Goal: Information Seeking & Learning: Compare options

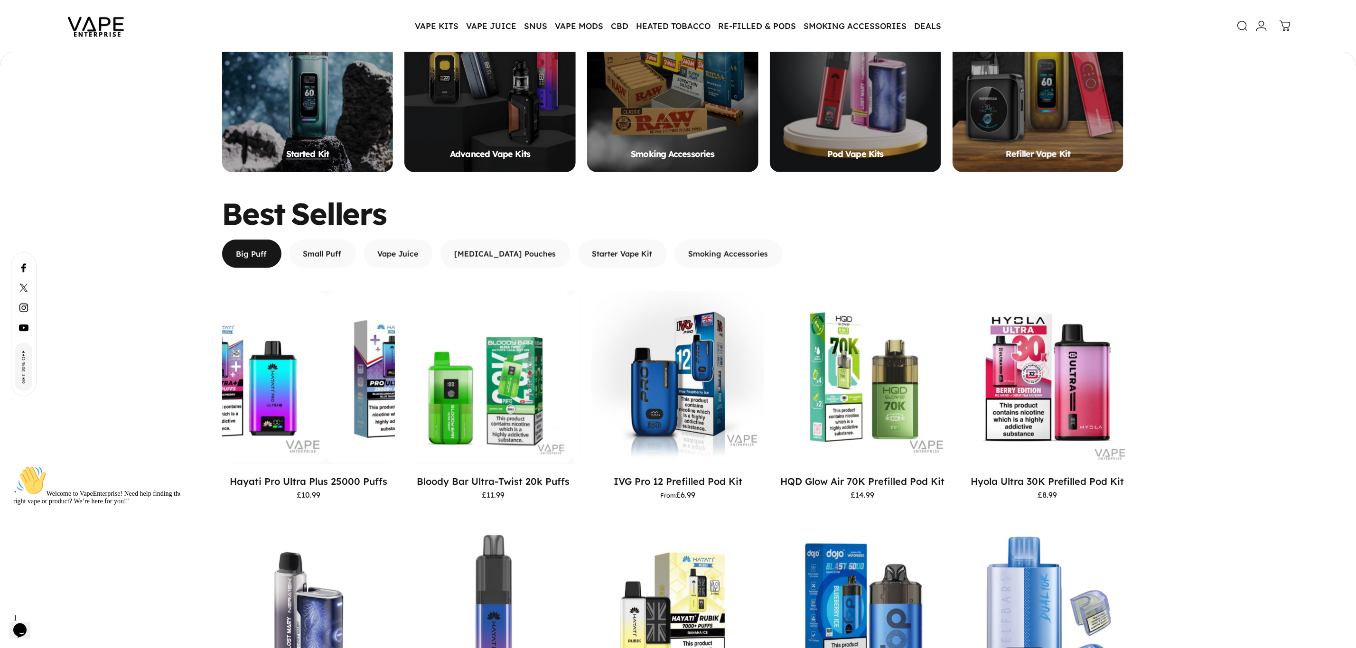
scroll to position [668, 0]
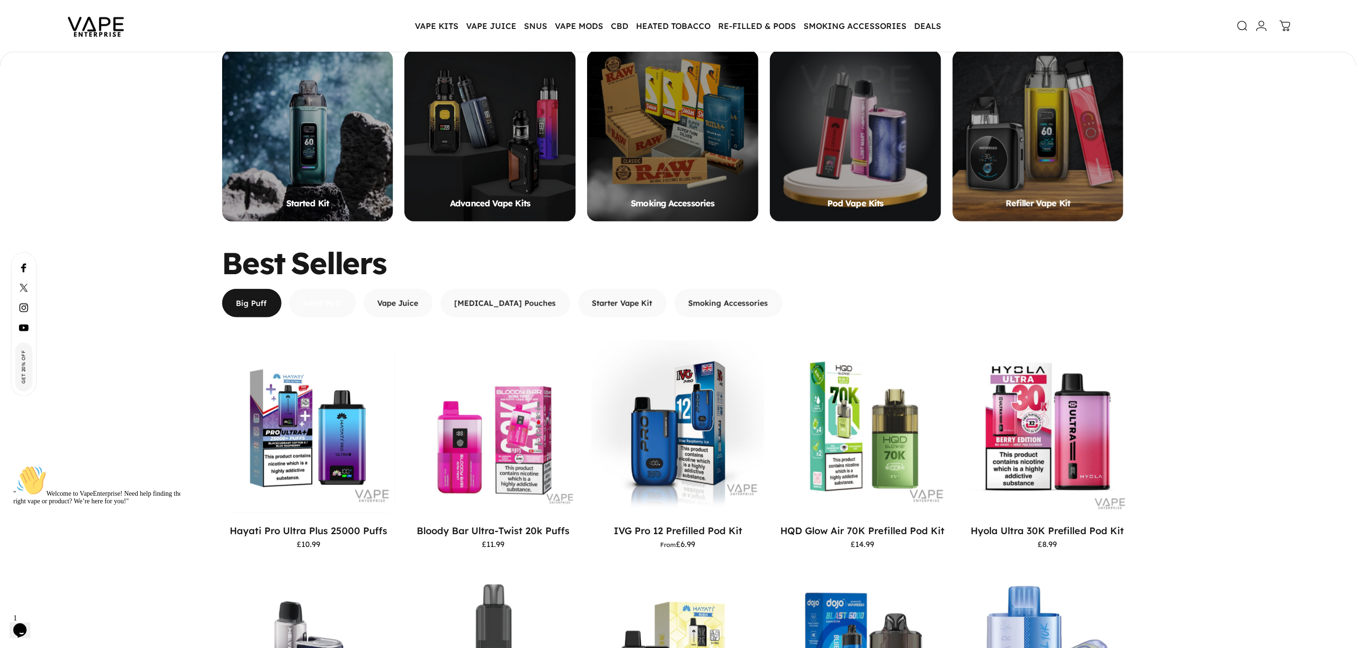
click at [344, 288] on span "button" at bounding box center [322, 259] width 101 height 57
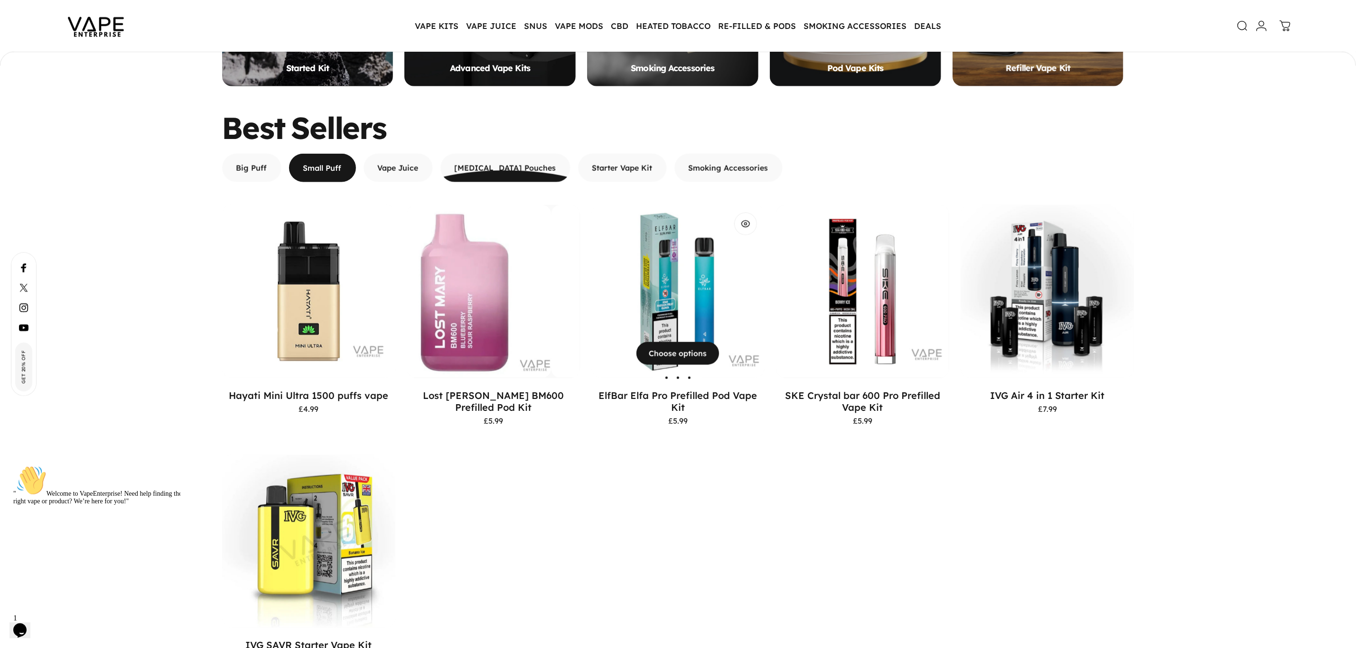
scroll to position [811, 0]
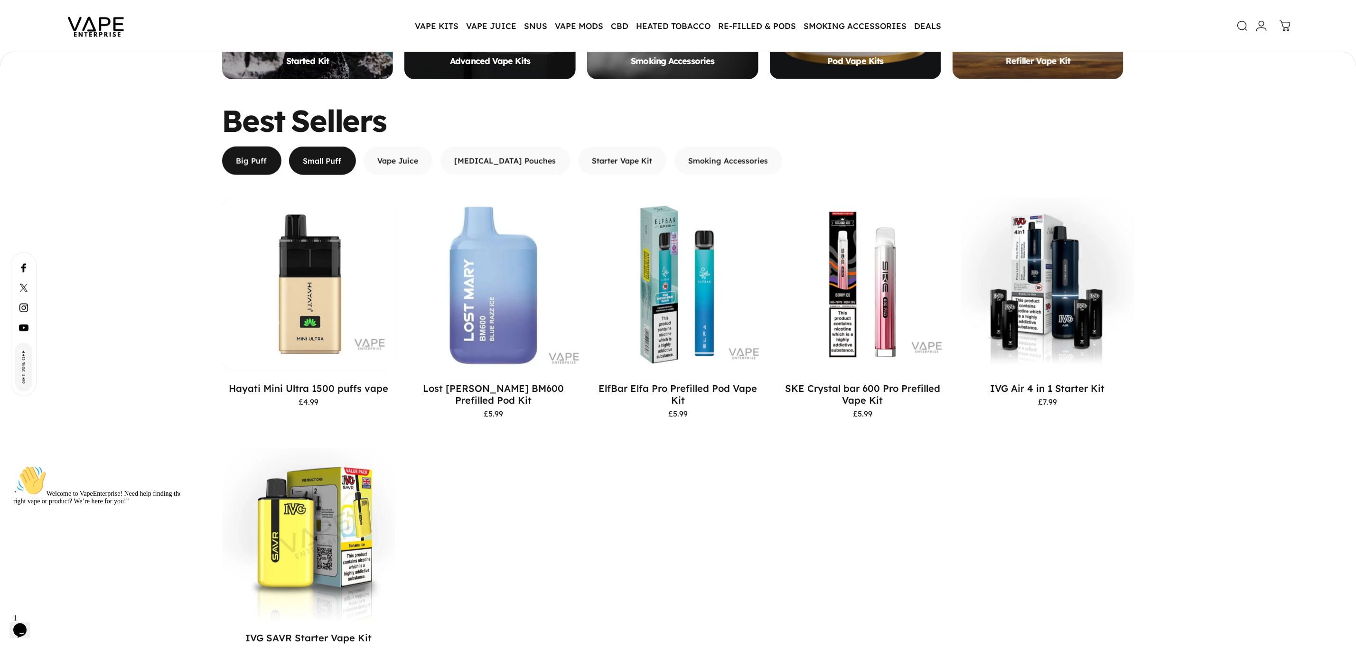
click at [273, 159] on span "button" at bounding box center [251, 160] width 89 height 57
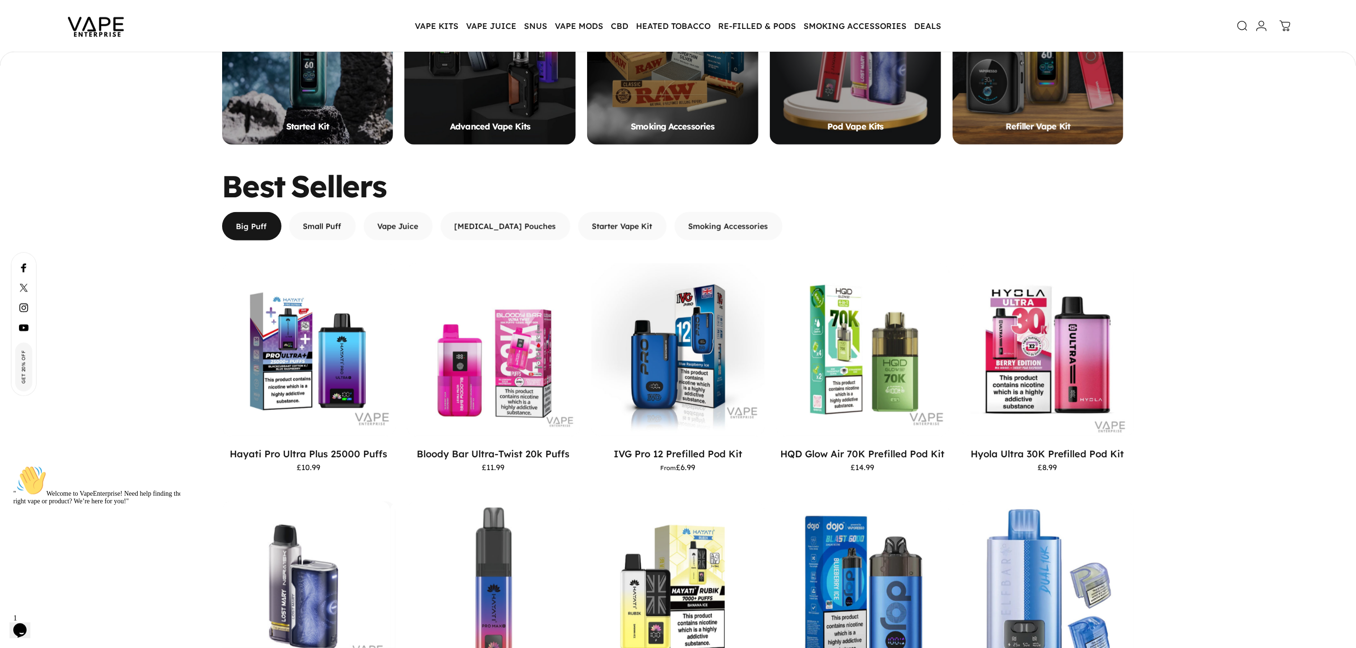
scroll to position [711, 0]
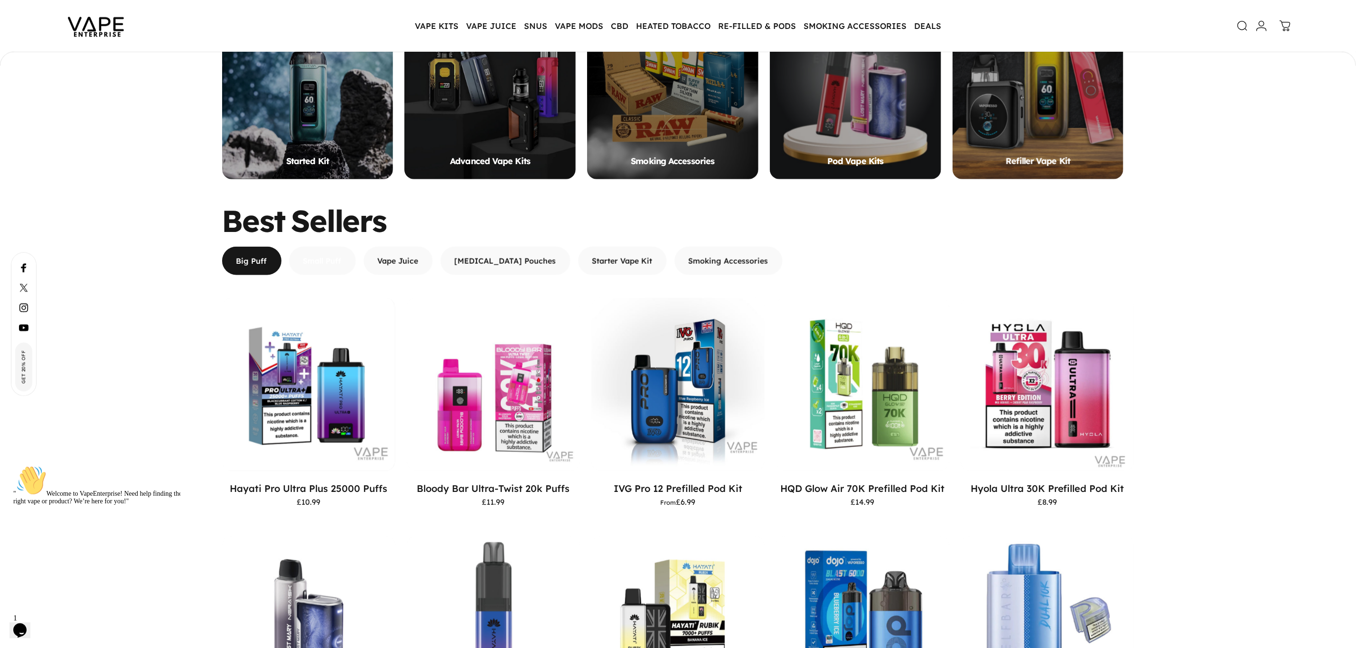
click at [325, 246] on span "button" at bounding box center [322, 217] width 101 height 57
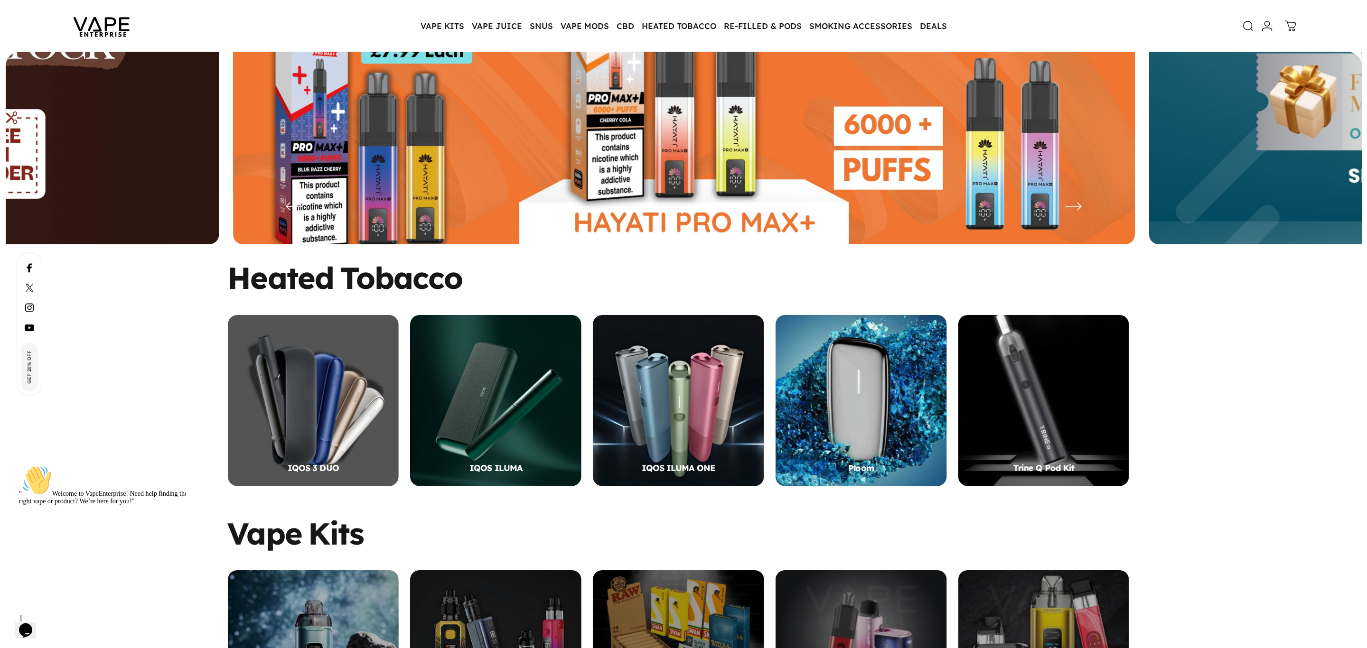
scroll to position [140, 0]
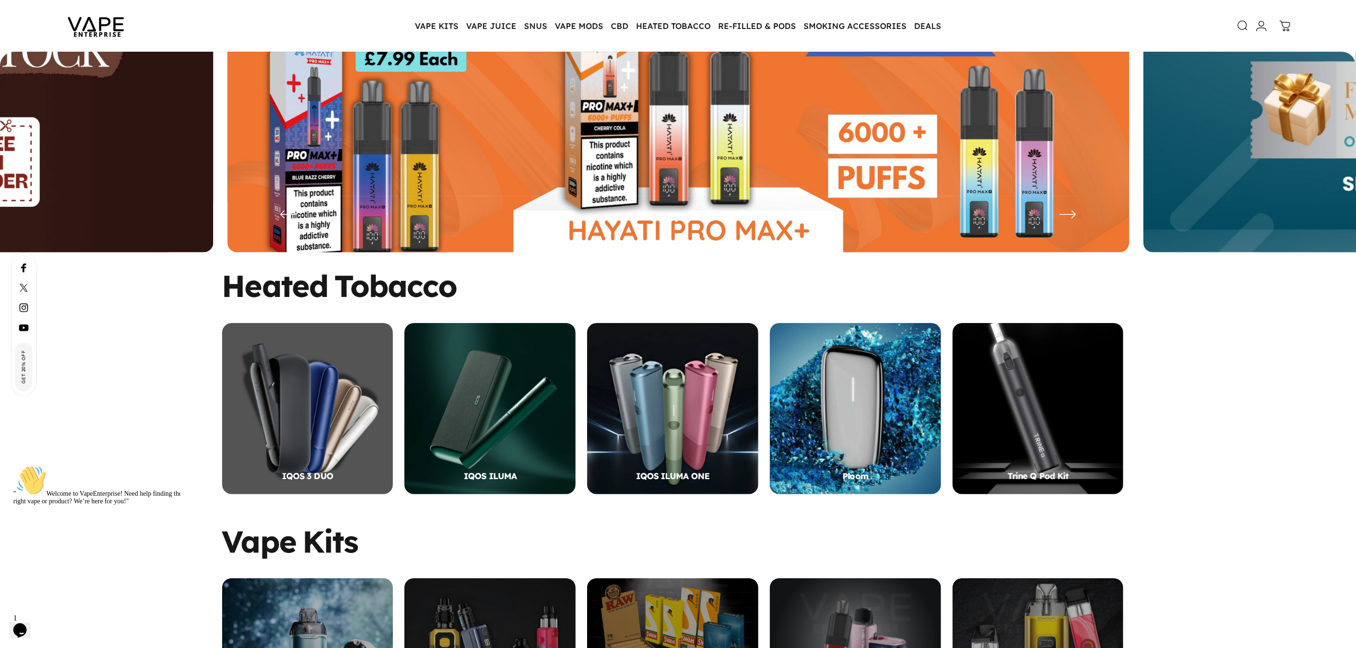
click at [1239, 23] on icon at bounding box center [1243, 25] width 11 height 11
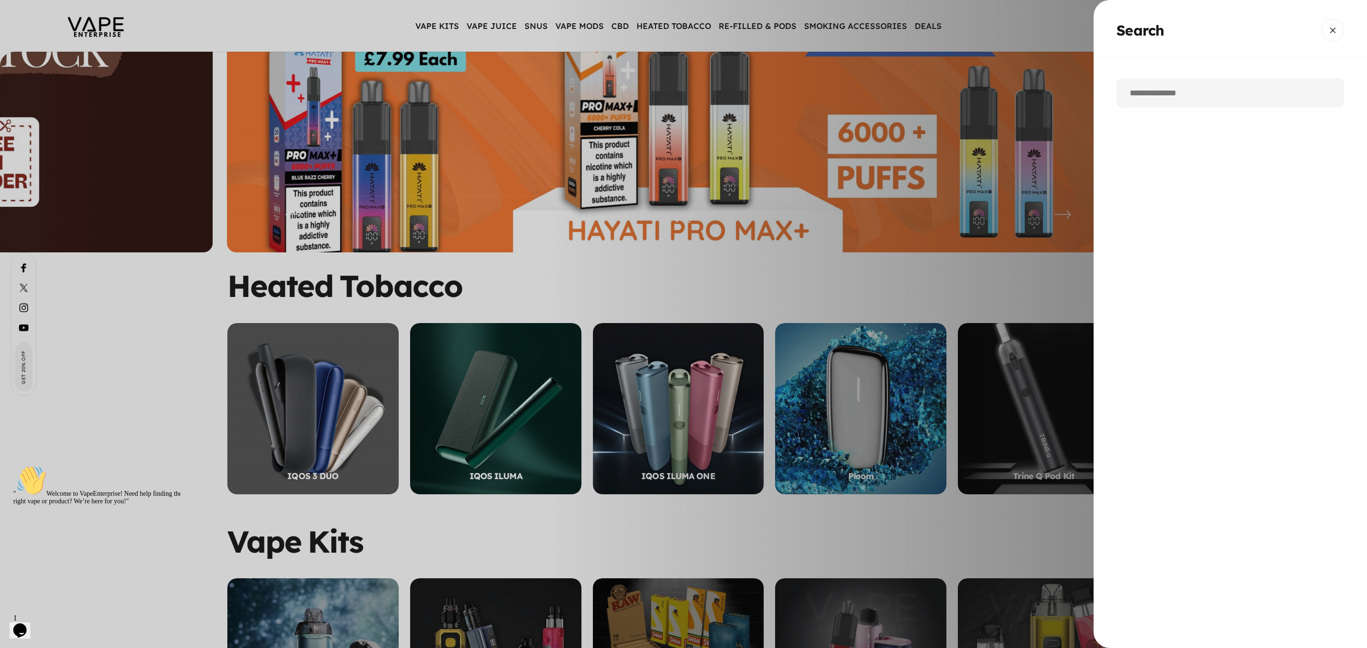
click at [1171, 100] on input "Search" at bounding box center [1230, 92] width 228 height 29
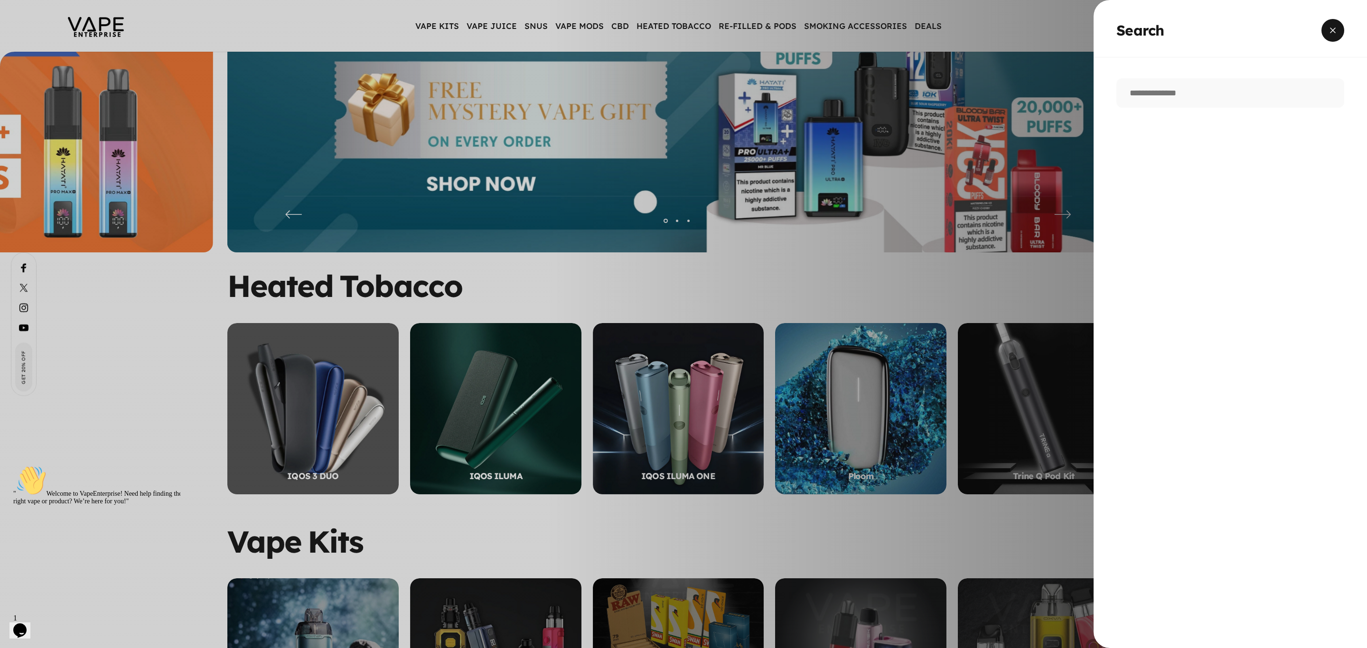
click at [1336, 31] on span "Close" at bounding box center [1333, 22] width 34 height 46
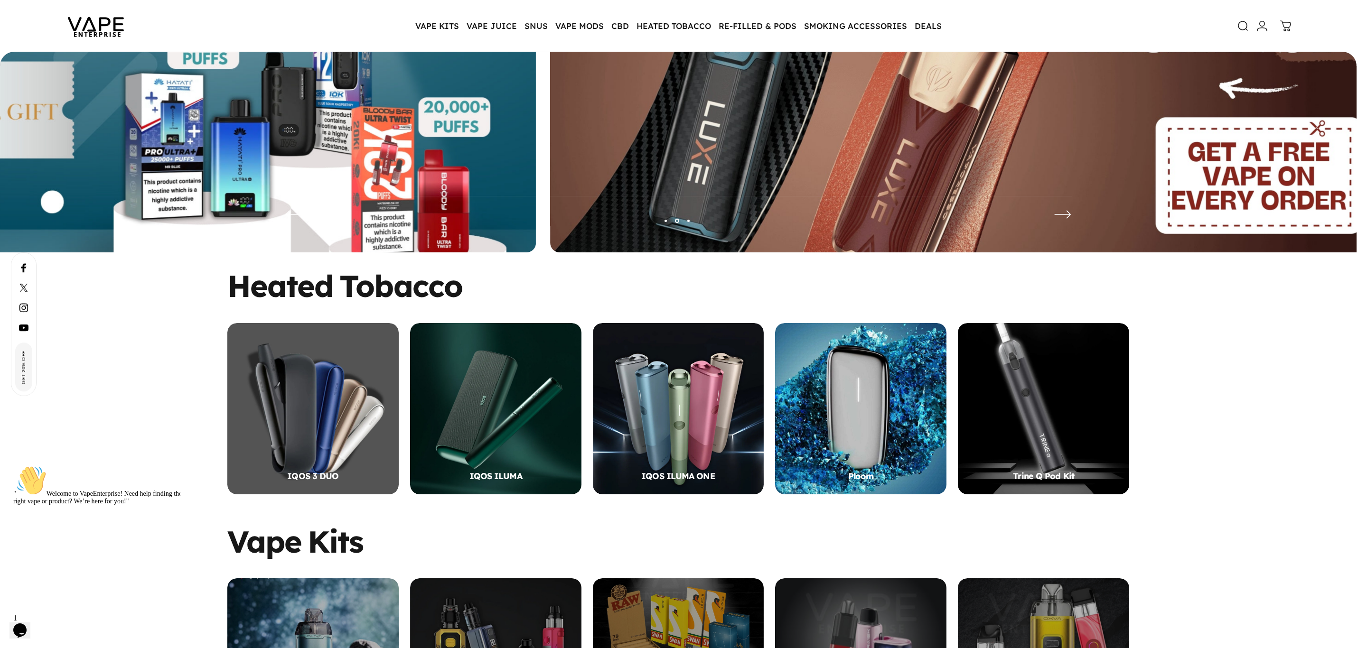
click at [1245, 23] on icon at bounding box center [1243, 25] width 11 height 11
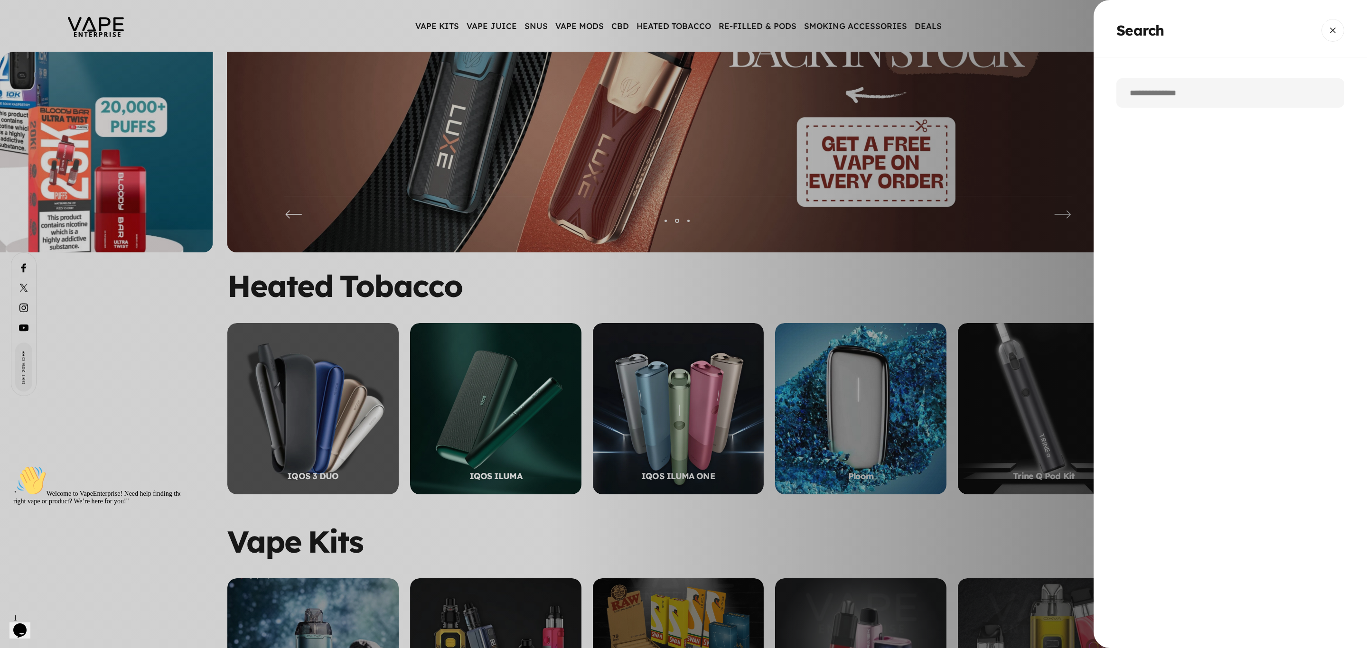
click at [1192, 86] on input "Search" at bounding box center [1230, 92] width 228 height 29
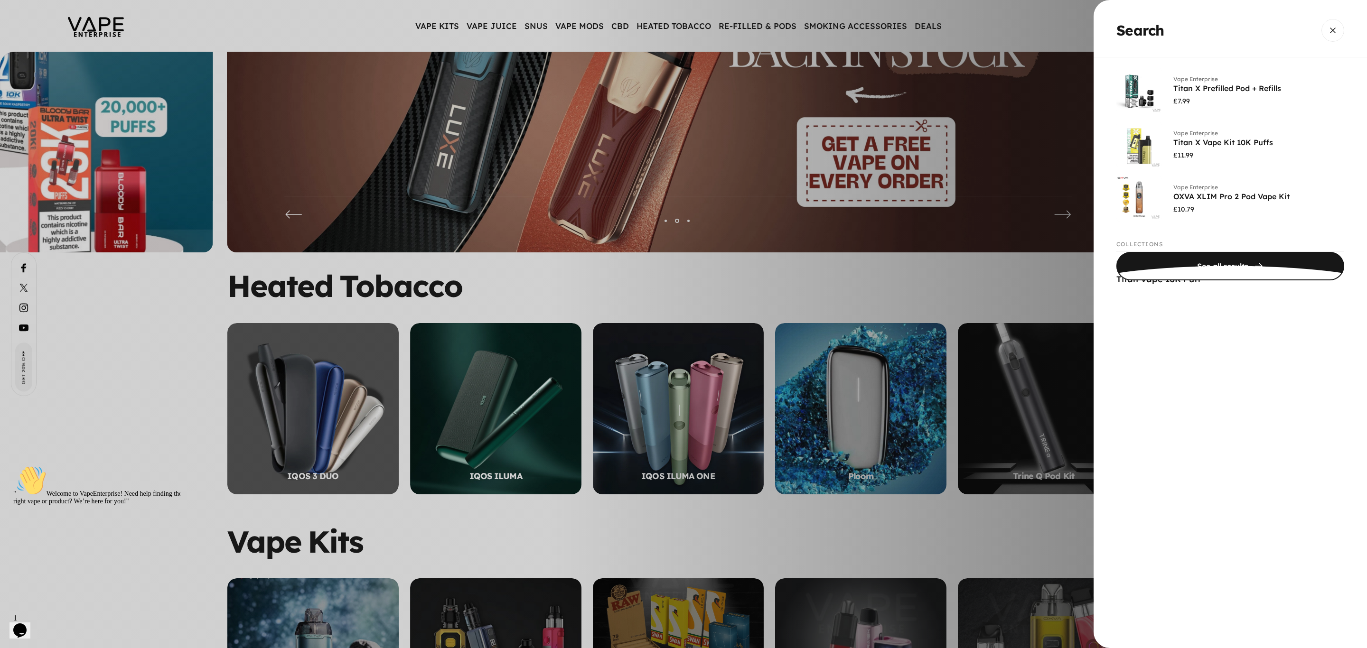
scroll to position [142, 0]
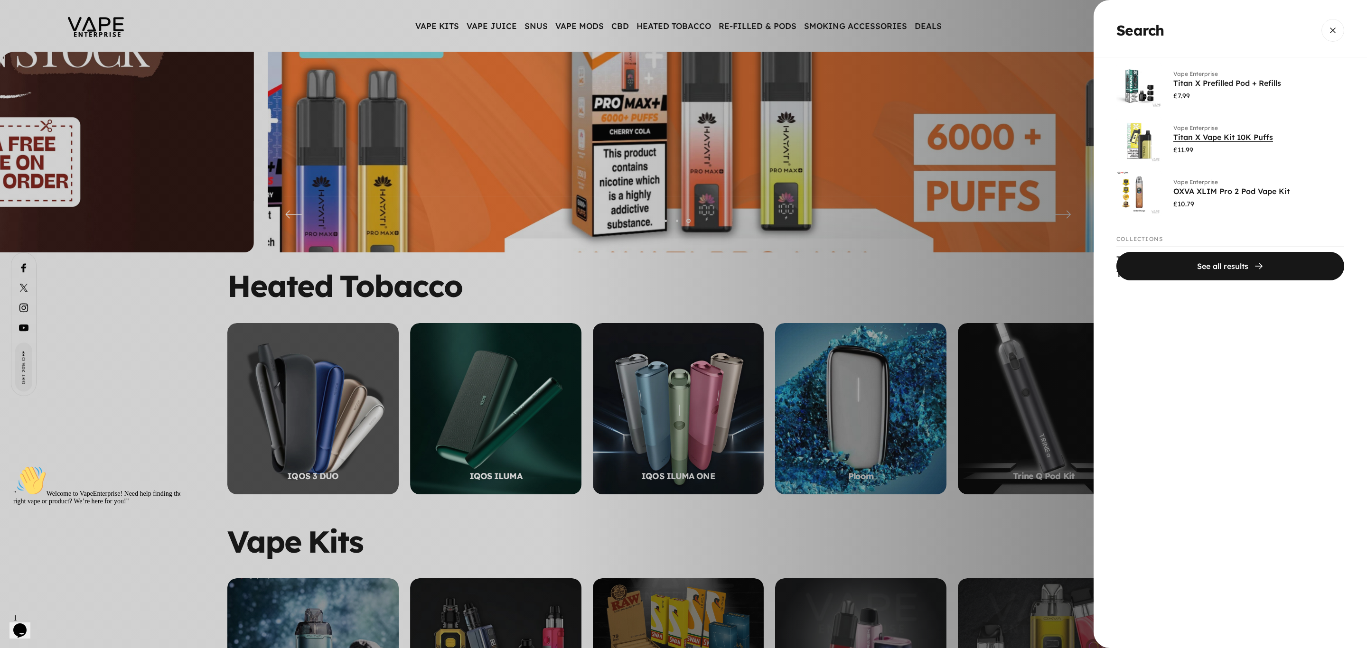
type input "*****"
click at [1182, 140] on link "Titan X Vape Kit 10K Puffs" at bounding box center [1223, 136] width 100 height 9
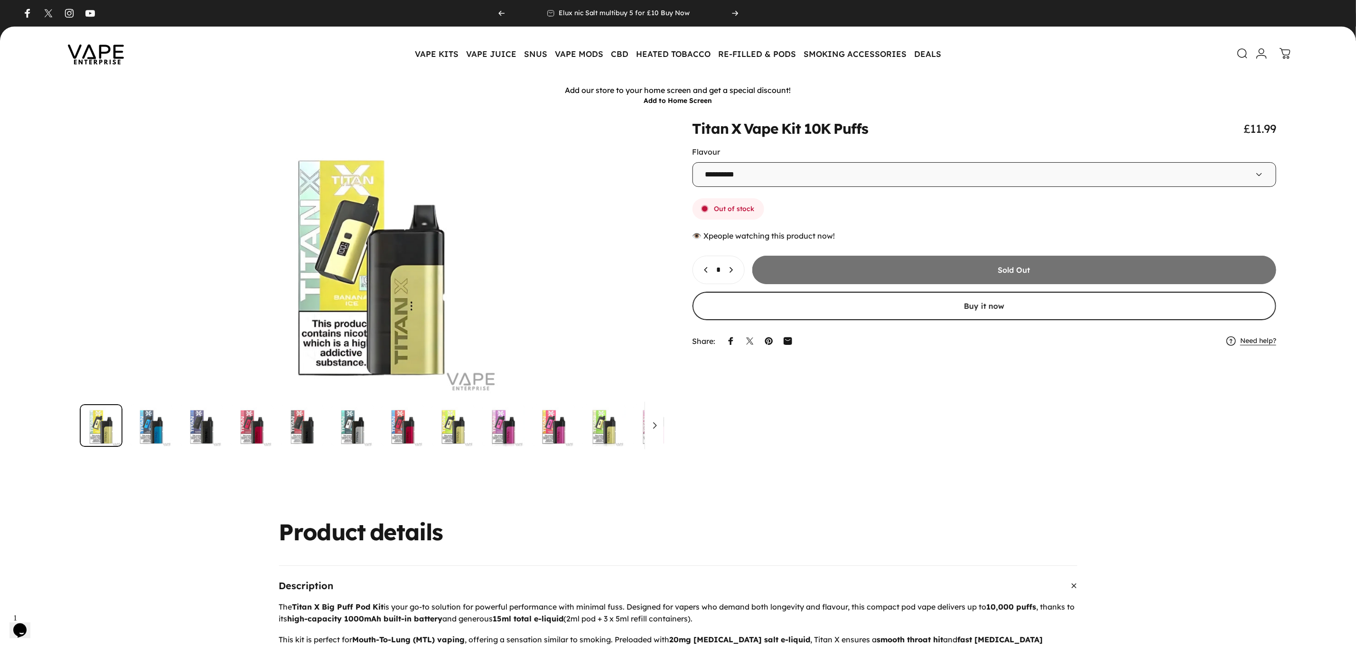
click at [98, 62] on img at bounding box center [95, 53] width 85 height 45
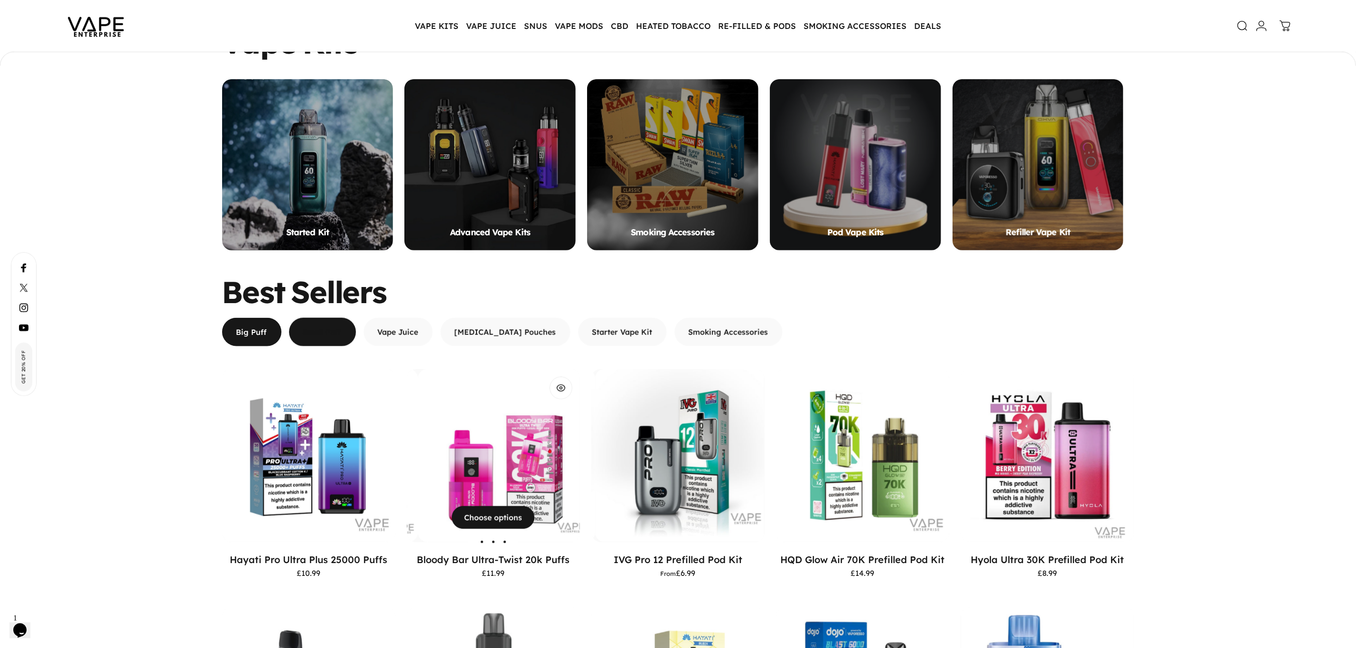
scroll to position [782, 0]
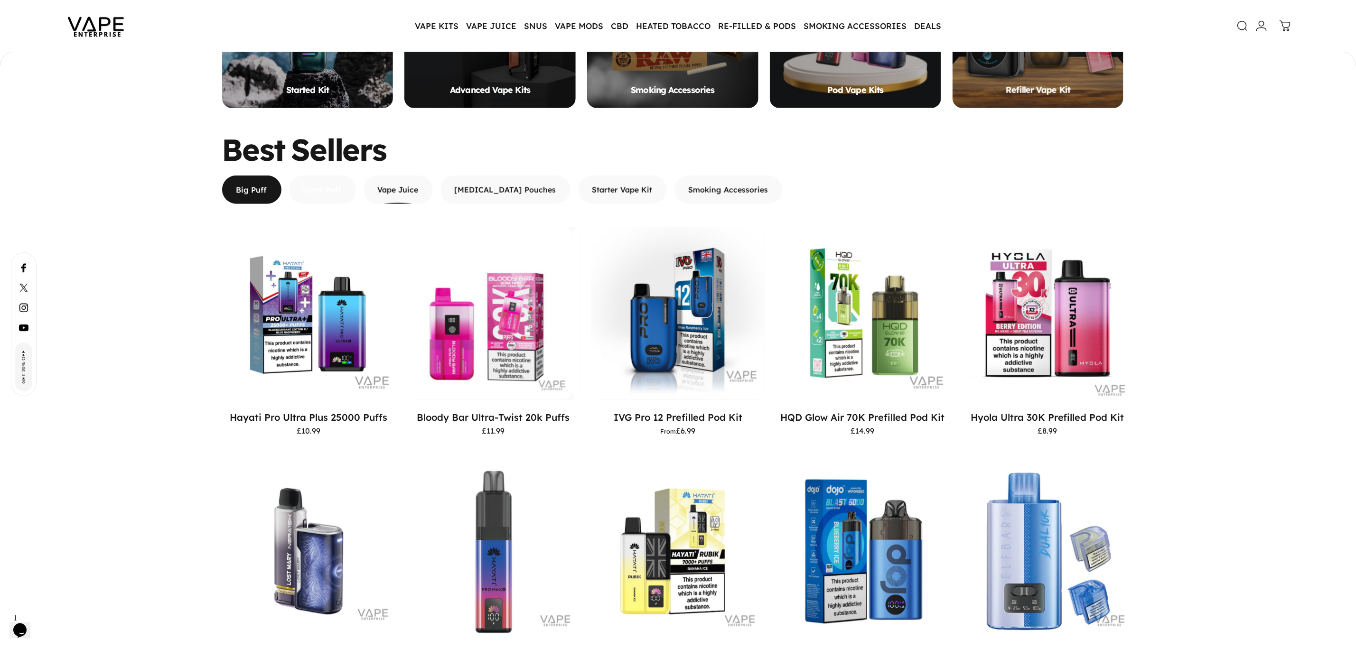
click at [339, 175] on span "button" at bounding box center [322, 146] width 101 height 57
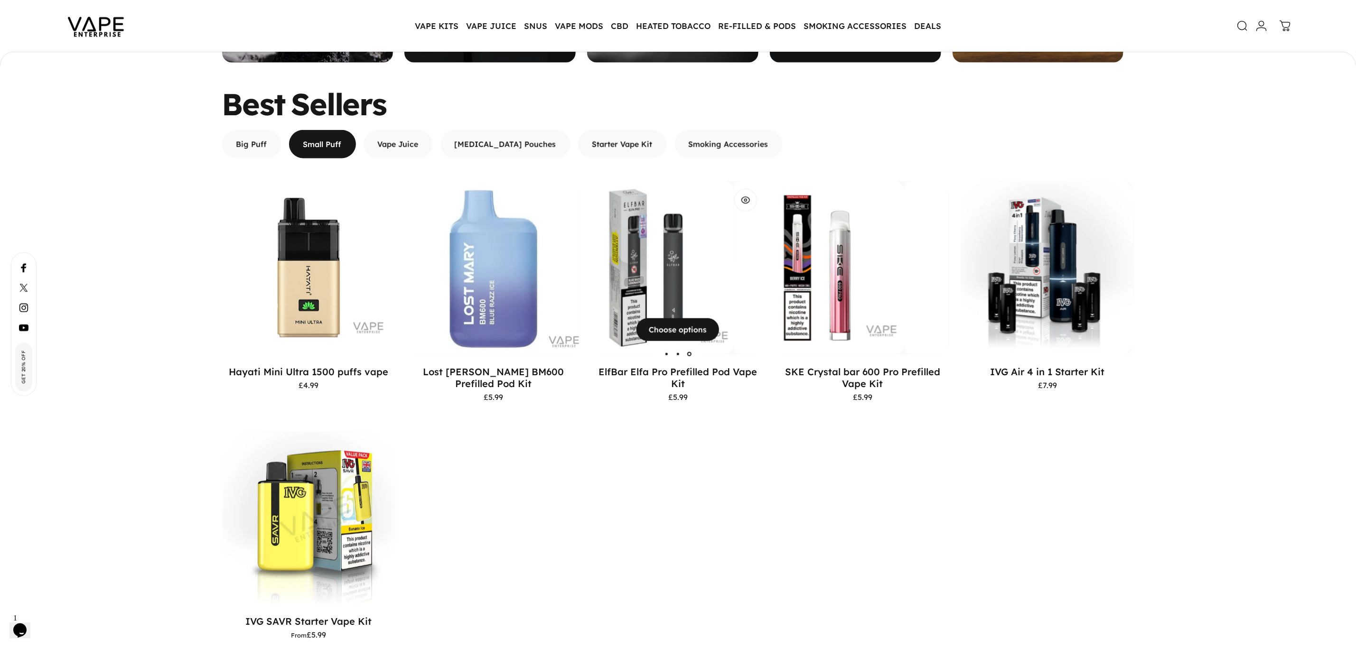
scroll to position [853, 0]
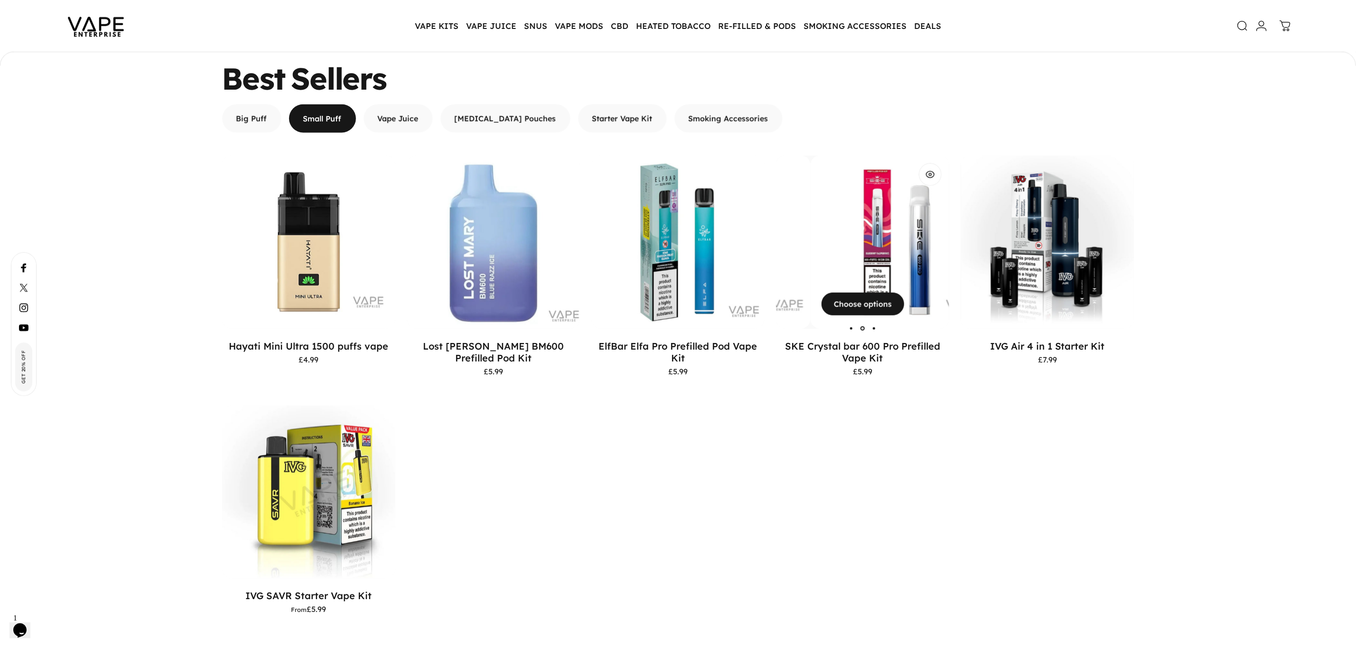
click at [866, 216] on img "SKE Crystal bar 600 Pro Prefilled Vape Kit" at bounding box center [897, 242] width 173 height 173
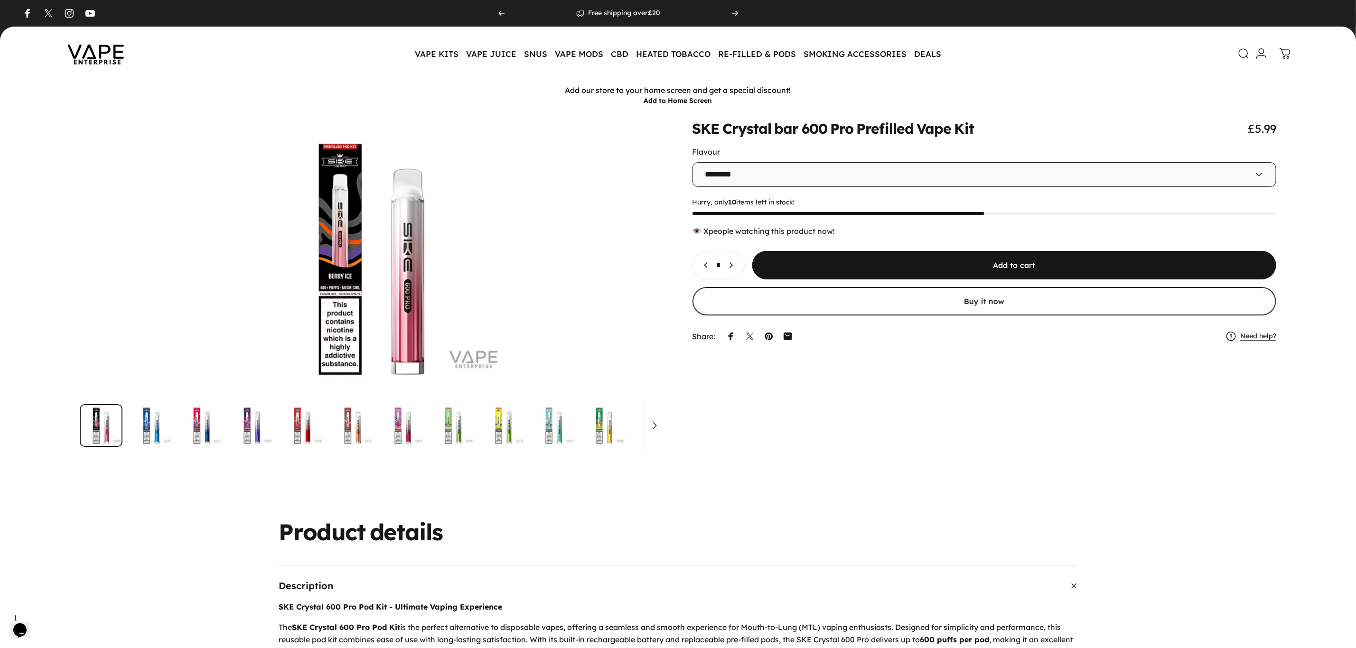
click at [1245, 54] on icon at bounding box center [1243, 53] width 11 height 11
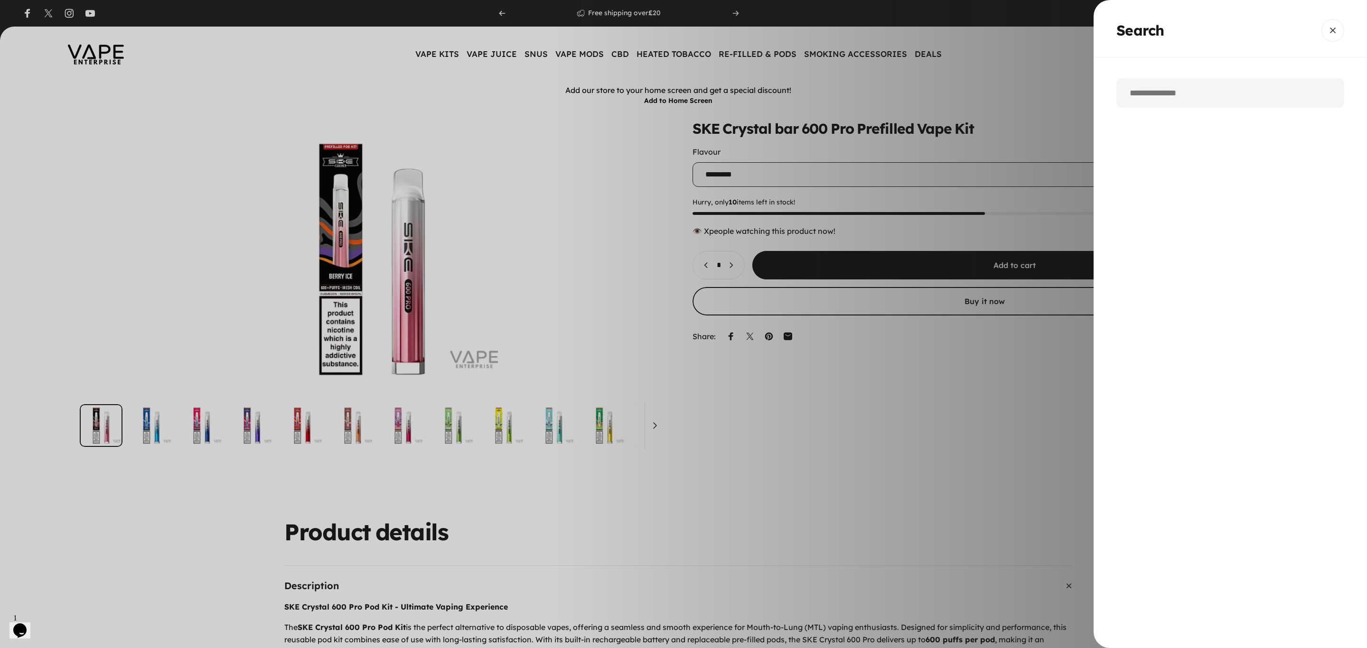
click at [1186, 87] on input "Search" at bounding box center [1230, 92] width 228 height 29
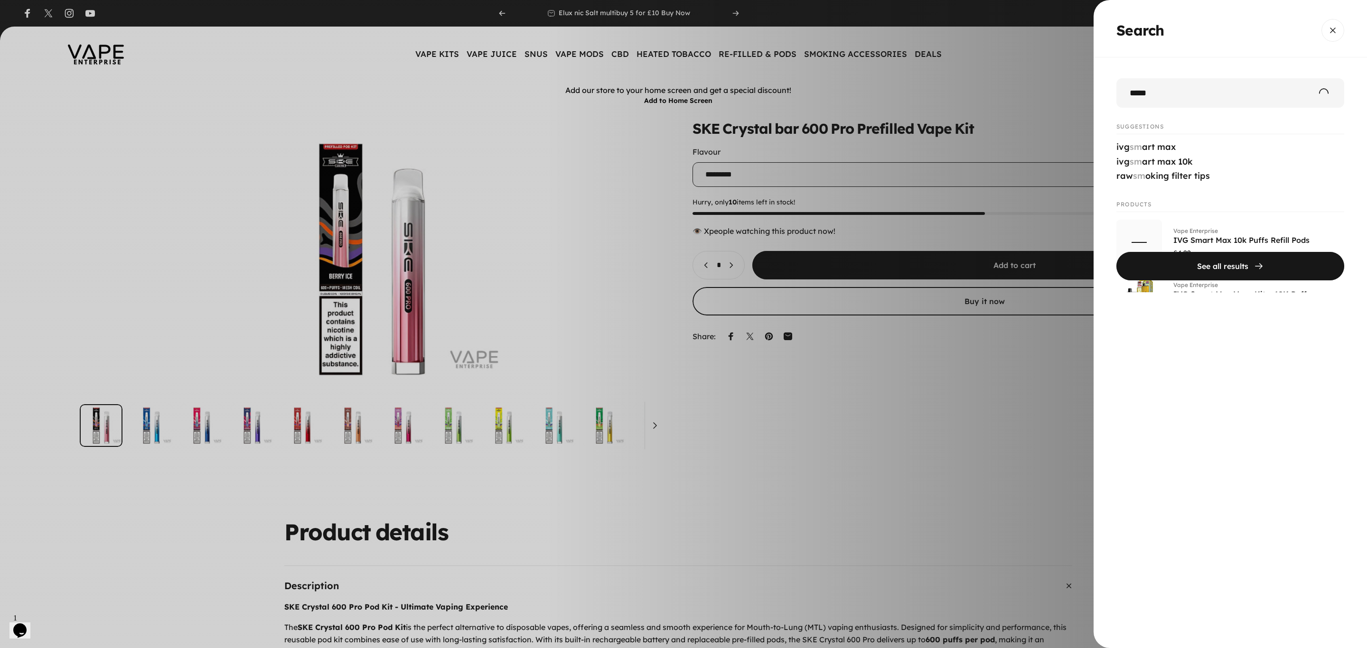
type input "*****"
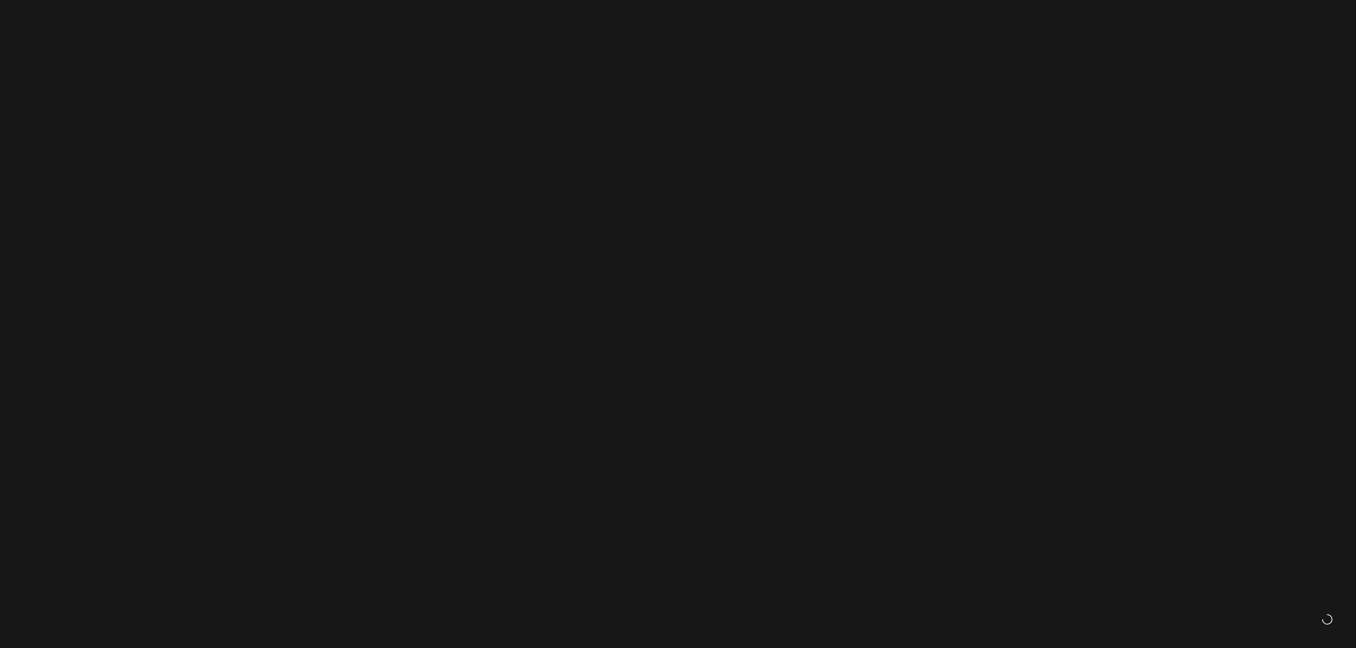
scroll to position [169, 0]
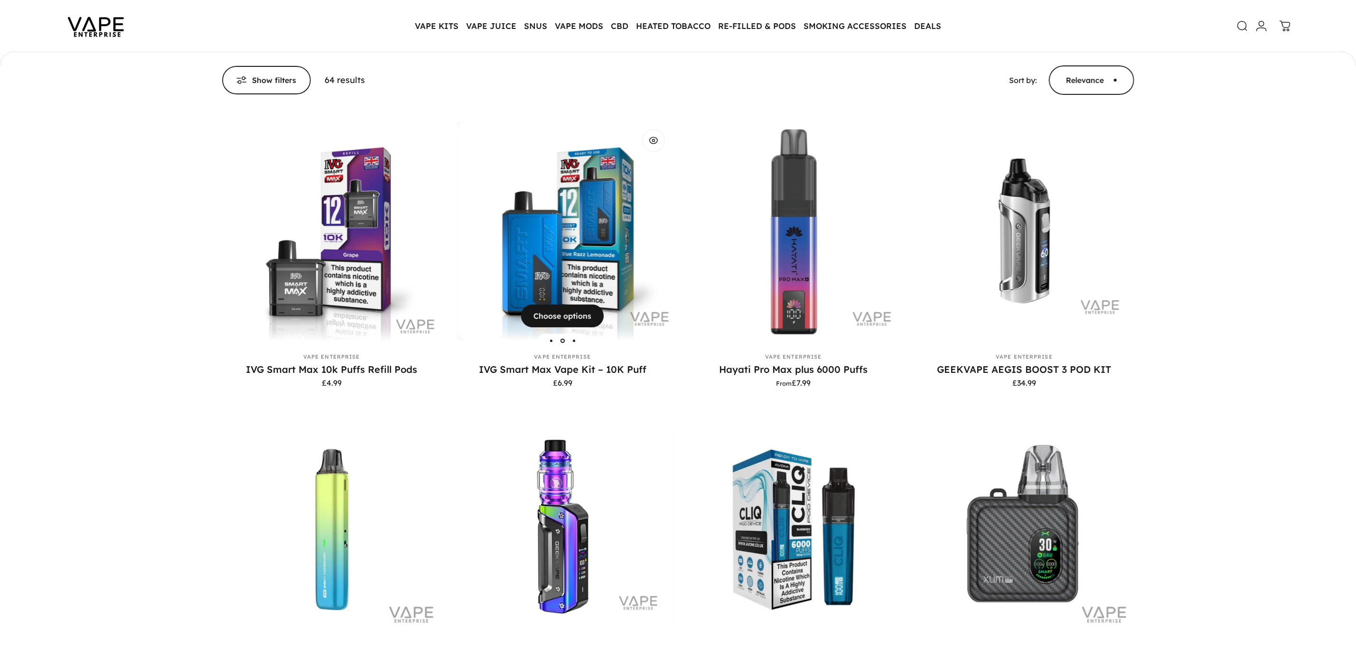
click at [589, 255] on img "IVG Smart Max Vape Kit – 10K Puff" at bounding box center [569, 232] width 220 height 220
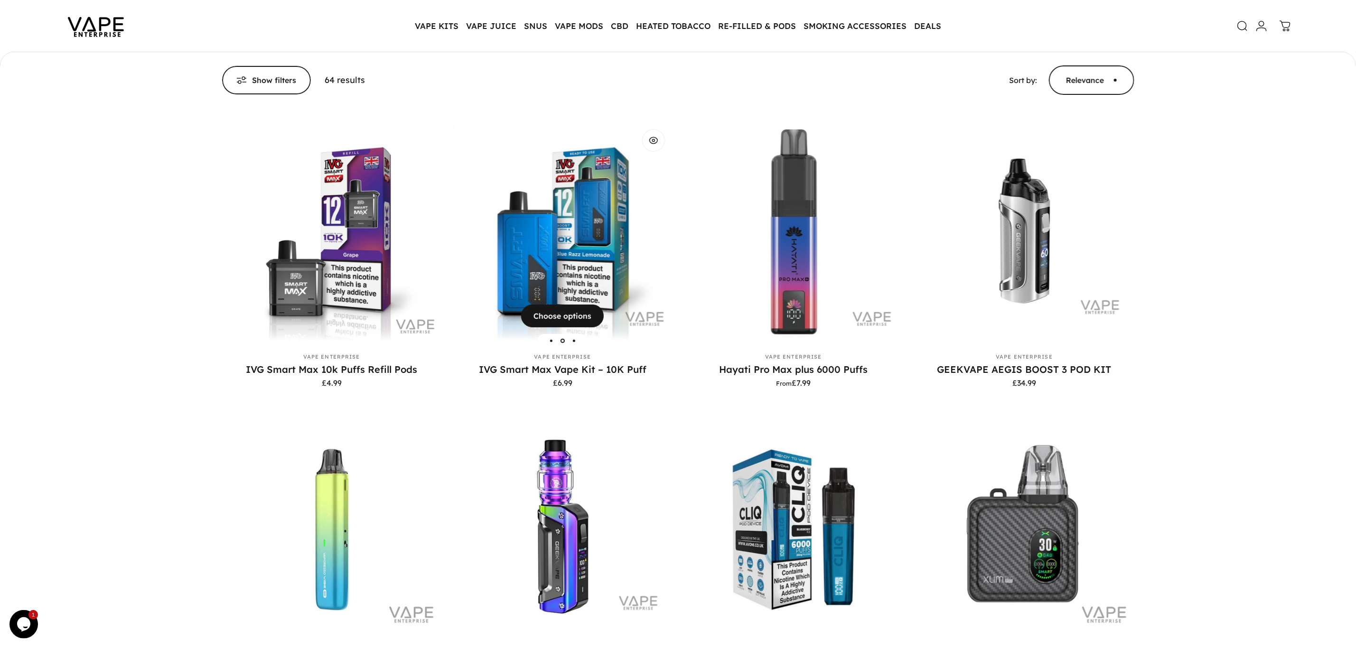
scroll to position [0, 0]
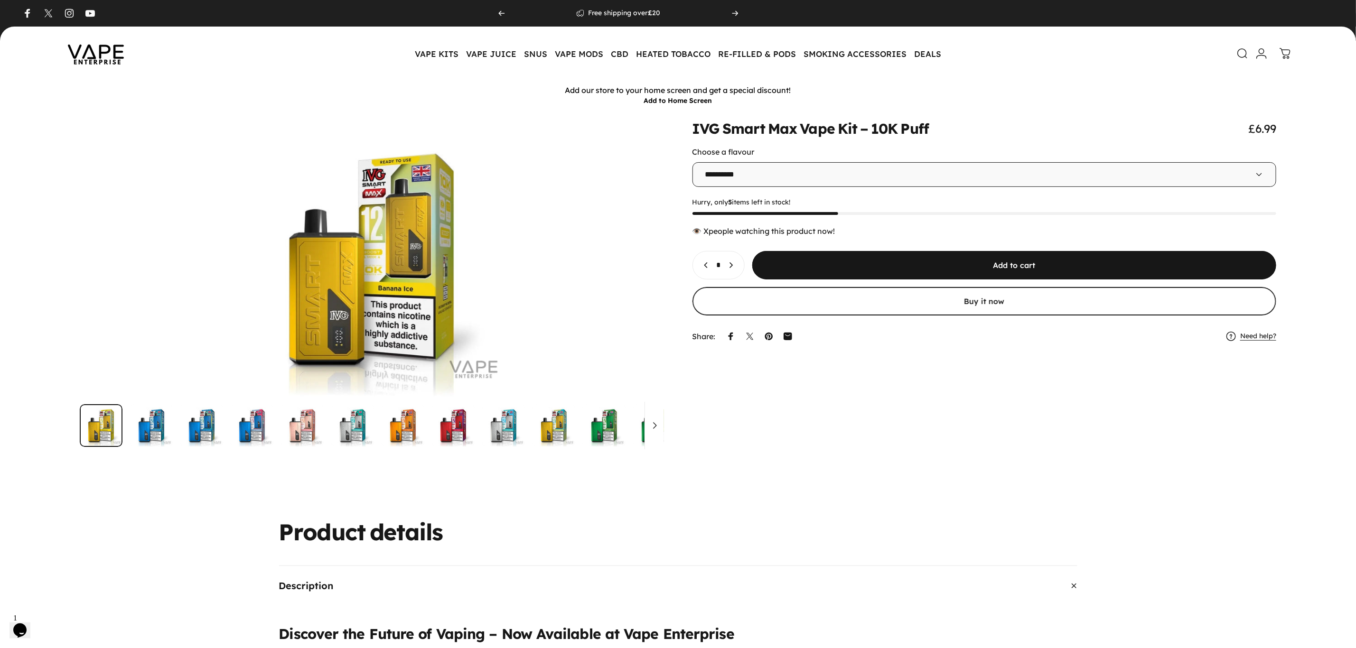
drag, startPoint x: 684, startPoint y: 129, endPoint x: 765, endPoint y: 129, distance: 81.2
click at [687, 129] on div "**********" at bounding box center [678, 285] width 1311 height 326
drag, startPoint x: 765, startPoint y: 129, endPoint x: 887, endPoint y: 129, distance: 122.5
click at [887, 129] on split-words "IVG Smart Max Vape Kit – 10K Puff" at bounding box center [811, 129] width 237 height 14
click at [962, 128] on div "IVG Smart Max Vape Kit – 10K Puff £6.99" at bounding box center [985, 129] width 584 height 14
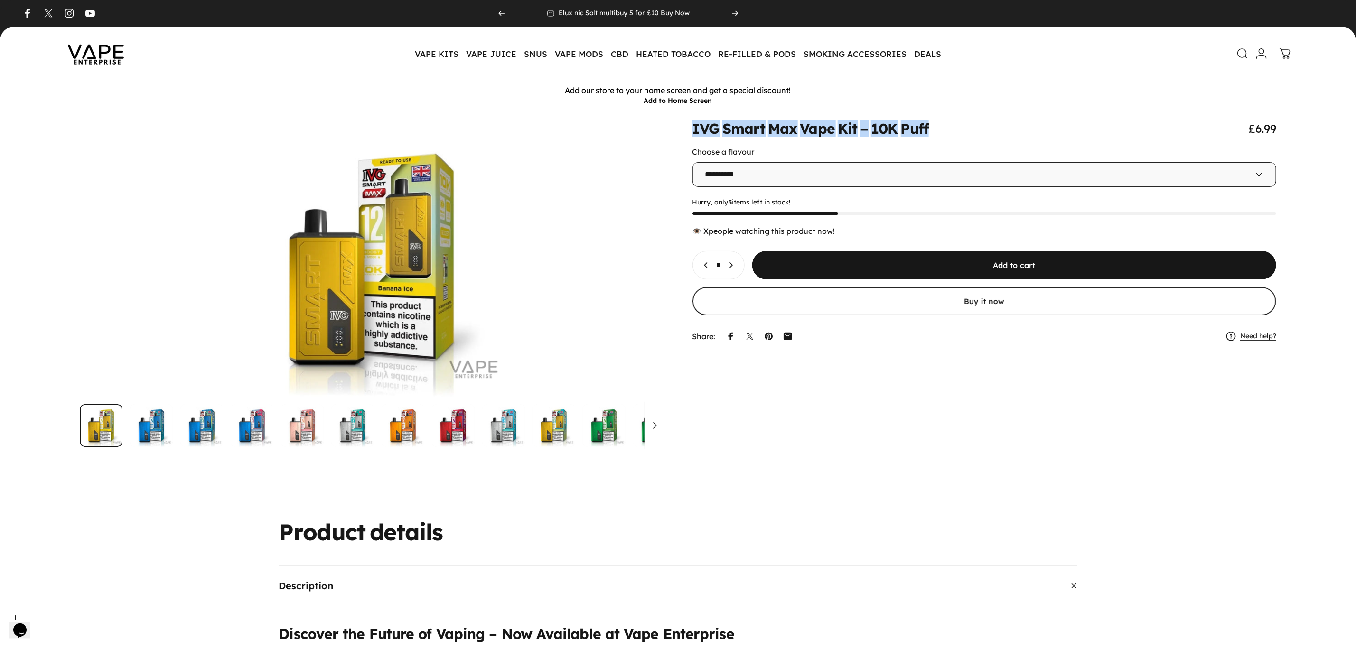
drag, startPoint x: 950, startPoint y: 128, endPoint x: 692, endPoint y: 127, distance: 258.2
click at [693, 127] on div "IVG Smart Max Vape Kit – 10K Puff £6.99" at bounding box center [985, 129] width 584 height 14
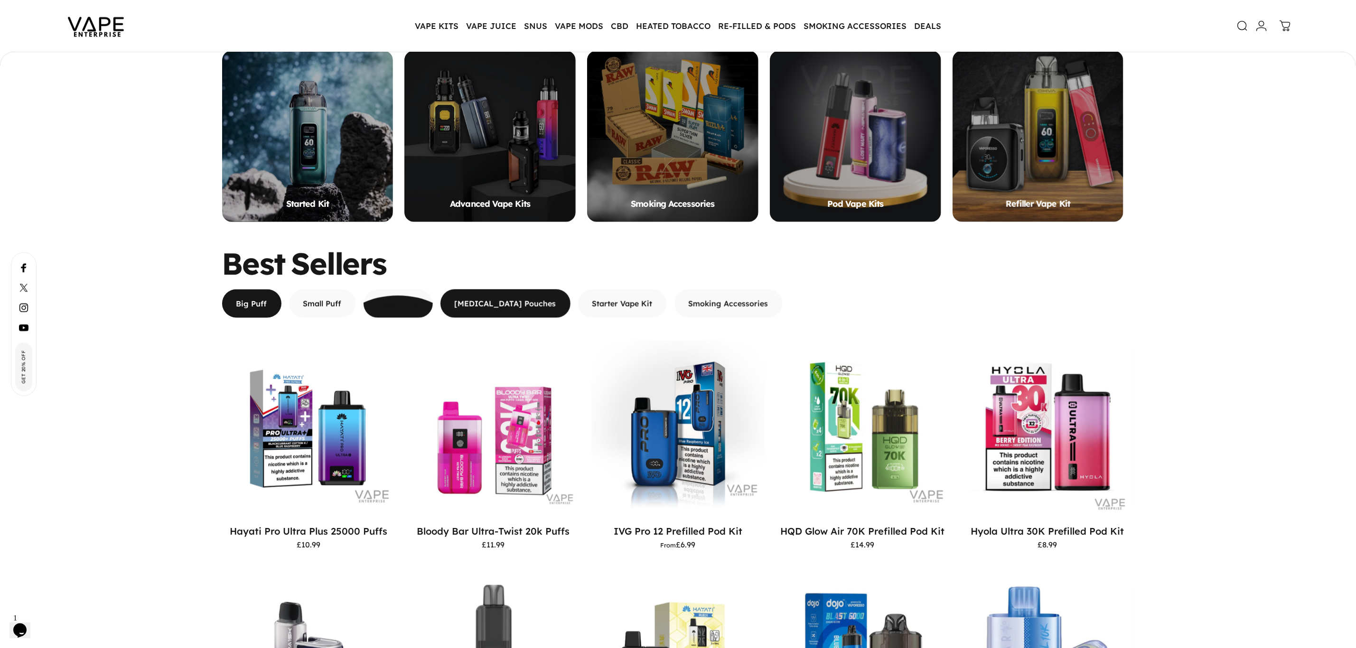
click at [493, 313] on span "button" at bounding box center [505, 303] width 195 height 57
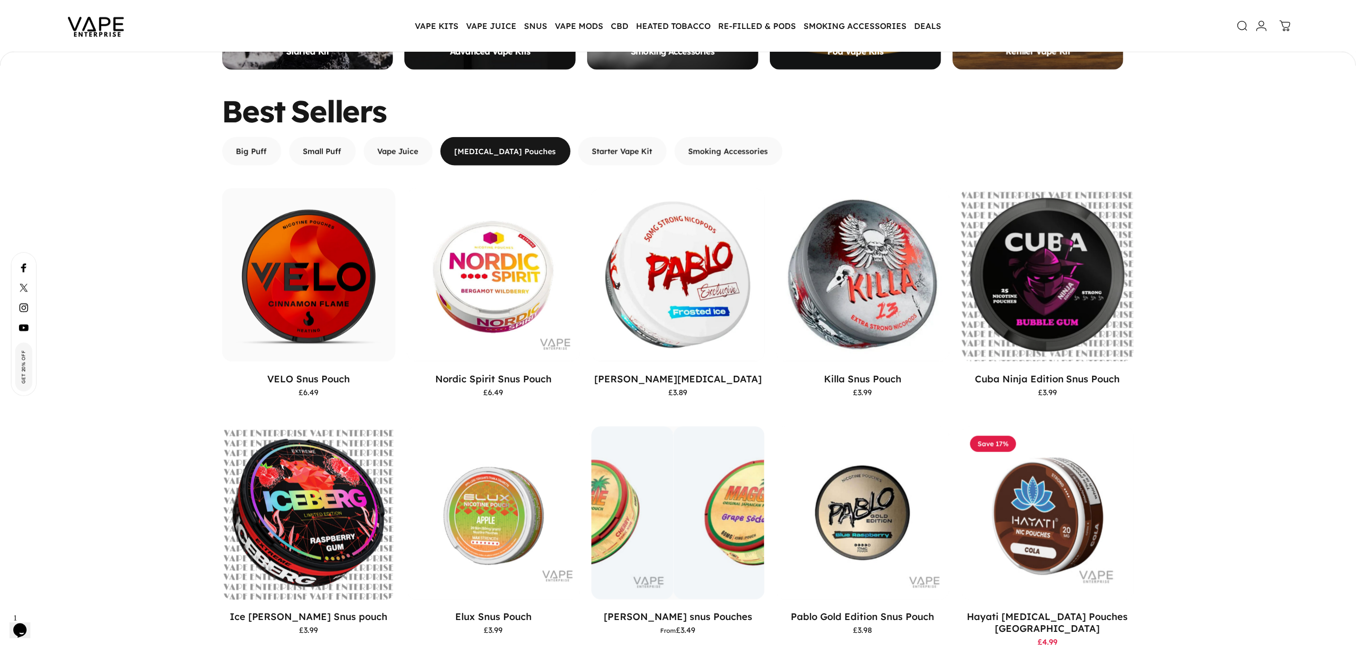
scroll to position [668, 0]
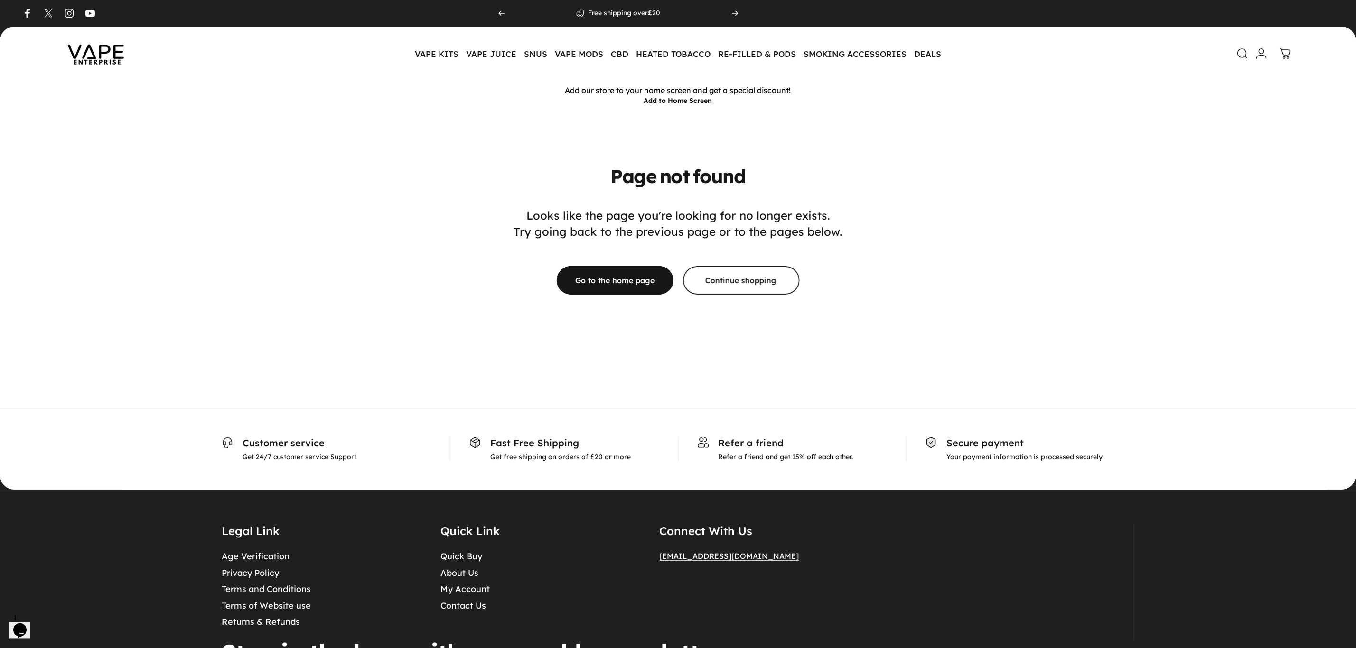
click at [100, 58] on img at bounding box center [95, 53] width 85 height 45
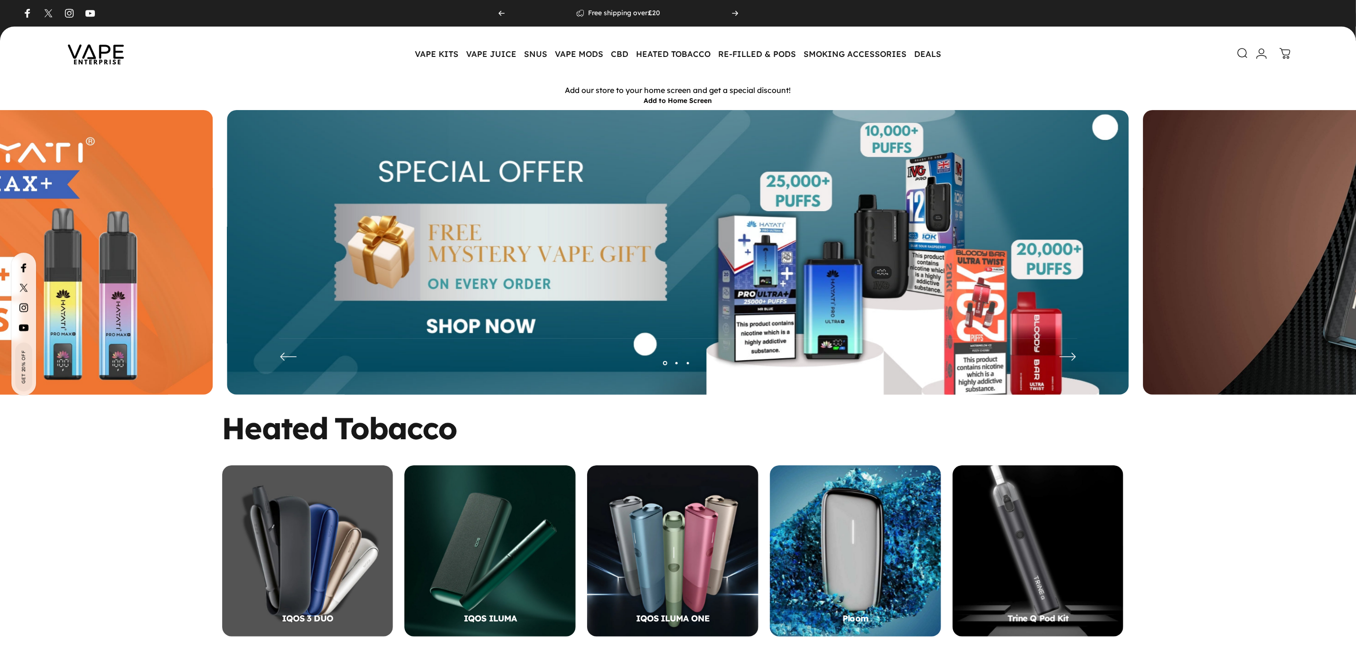
click at [1238, 52] on icon at bounding box center [1242, 52] width 11 height 11
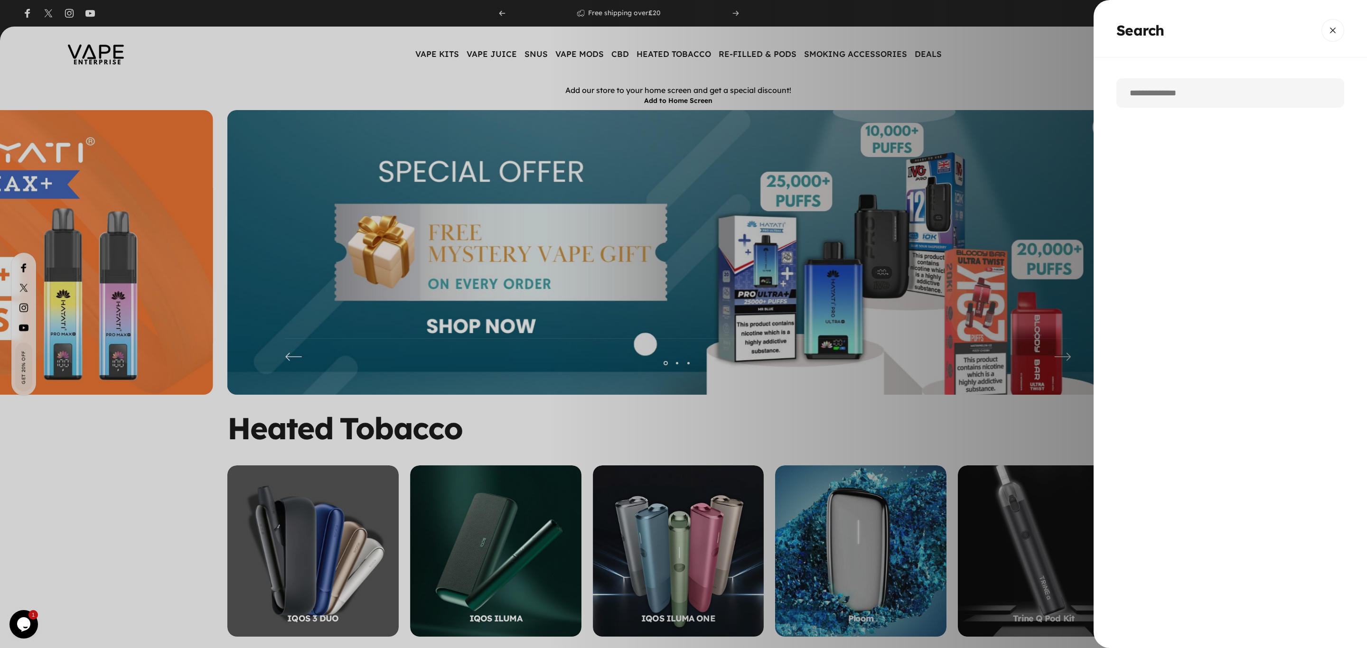
click at [1169, 97] on input "Search" at bounding box center [1230, 92] width 228 height 29
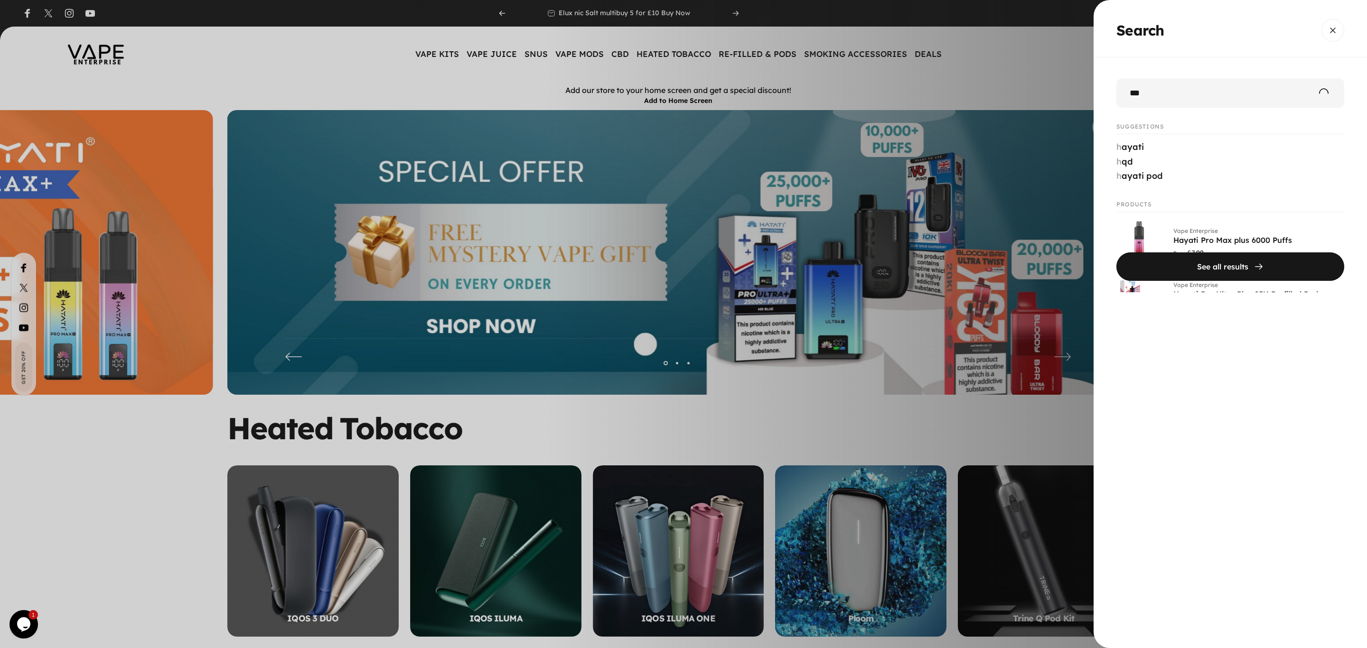
type input "***"
click button "See all results" at bounding box center [1230, 267] width 228 height 28
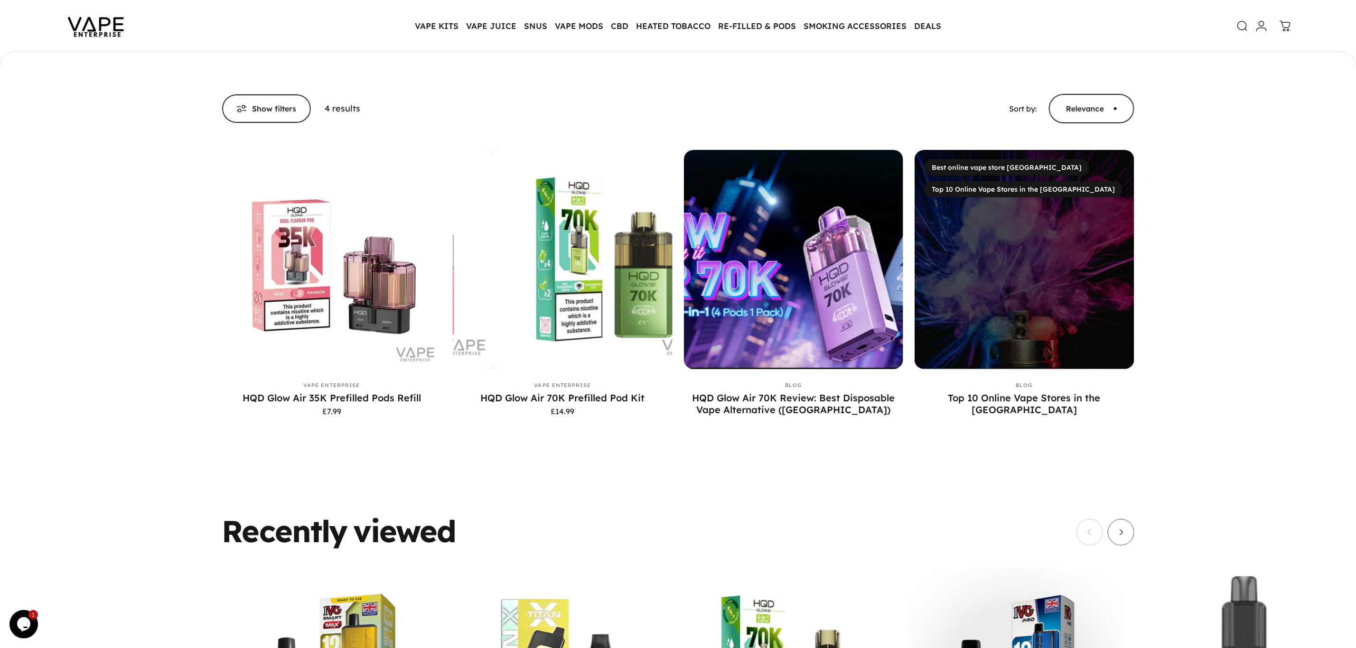
scroll to position [140, 0]
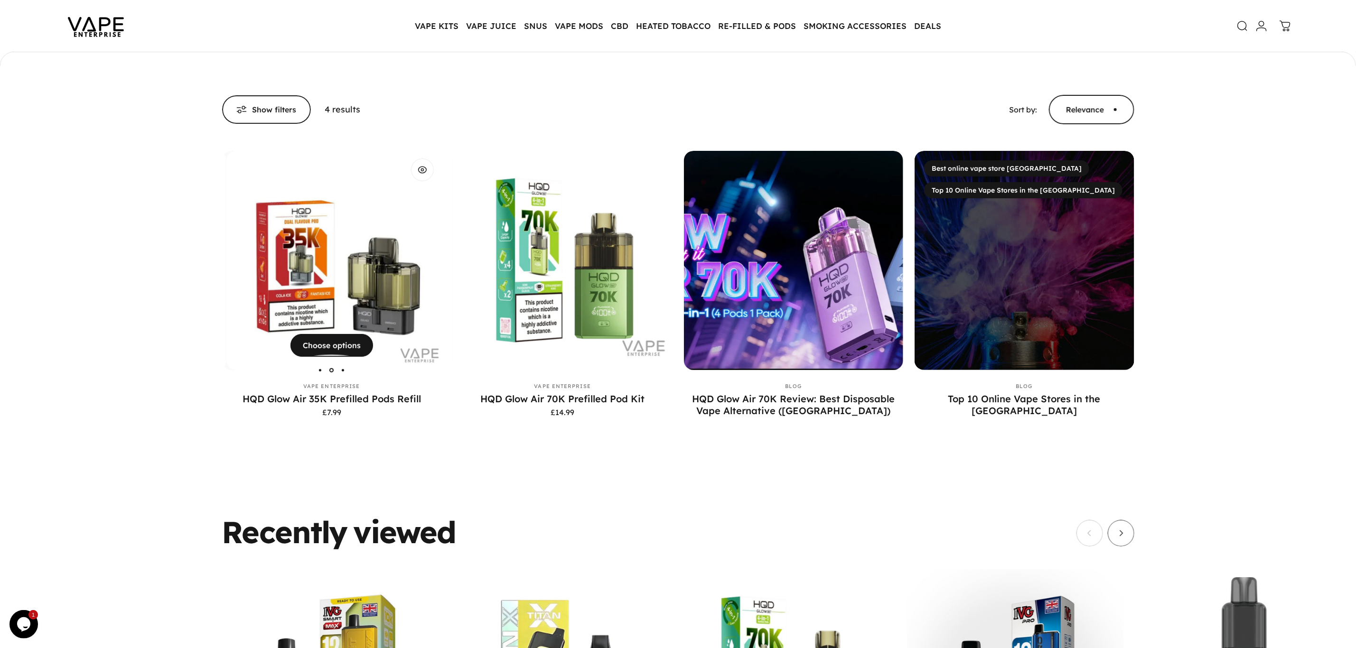
click at [342, 268] on img "HQD Glow Air 35K Prefilled Pods Refill" at bounding box center [336, 261] width 220 height 220
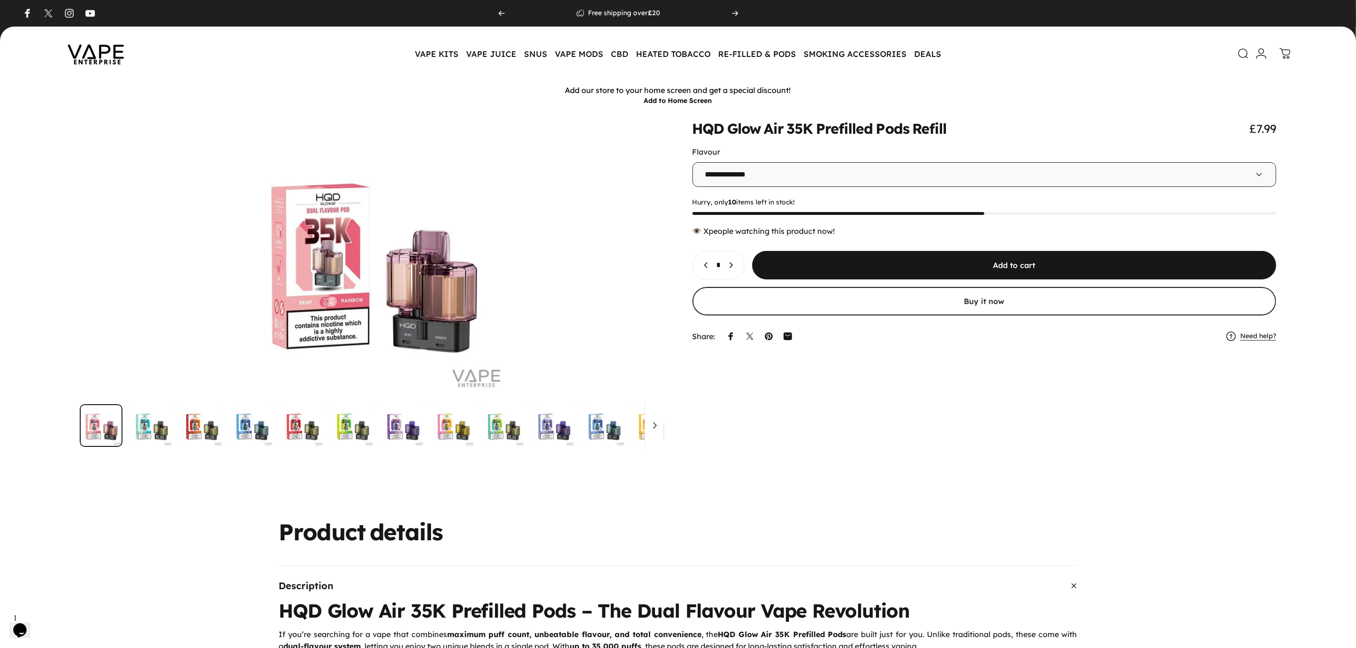
click at [1243, 54] on icon at bounding box center [1243, 53] width 11 height 11
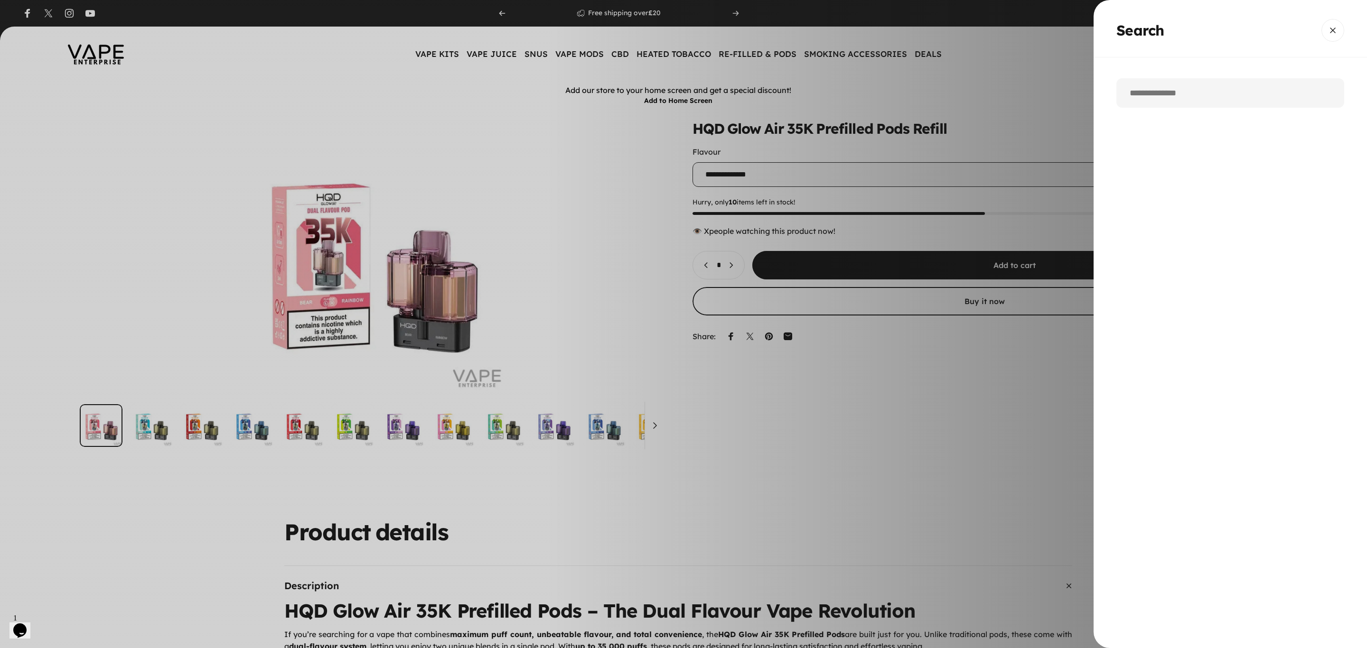
click at [1210, 97] on input "Search" at bounding box center [1230, 92] width 228 height 29
click at [1156, 95] on input "Search" at bounding box center [1230, 92] width 228 height 29
paste input "**********"
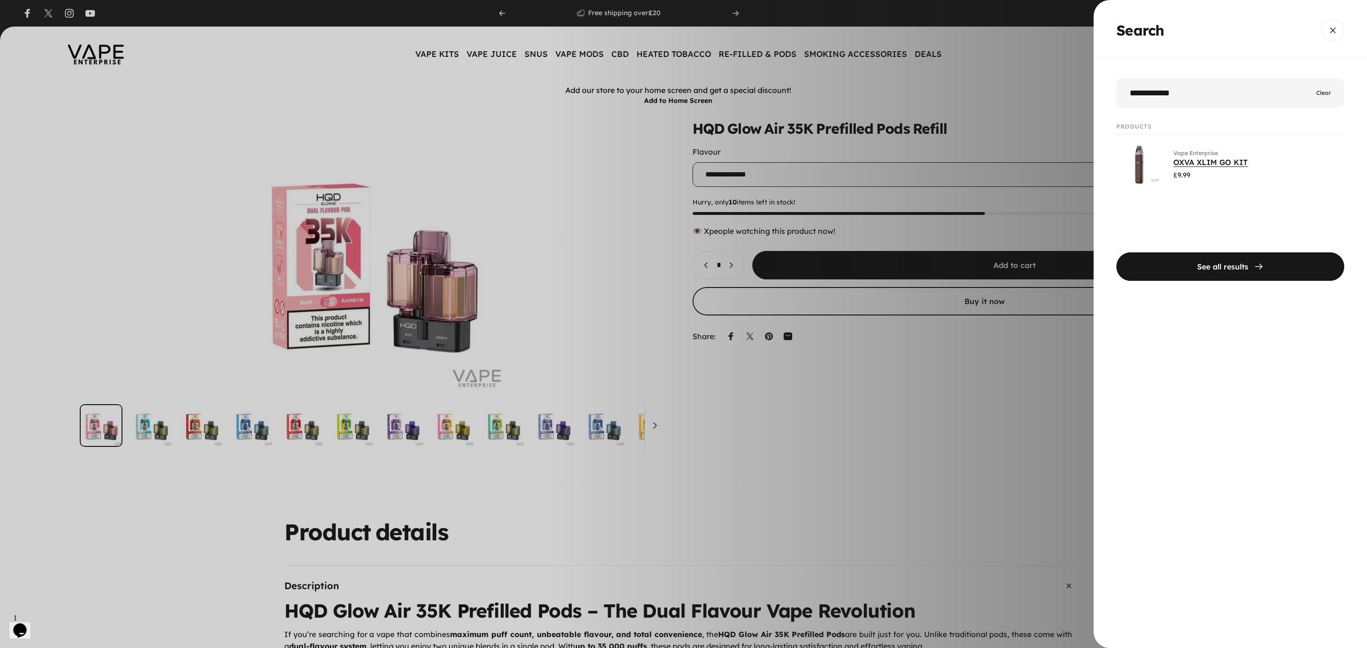
type input "**********"
click at [1193, 163] on link "OXVA XLIM GO KIT" at bounding box center [1210, 162] width 75 height 9
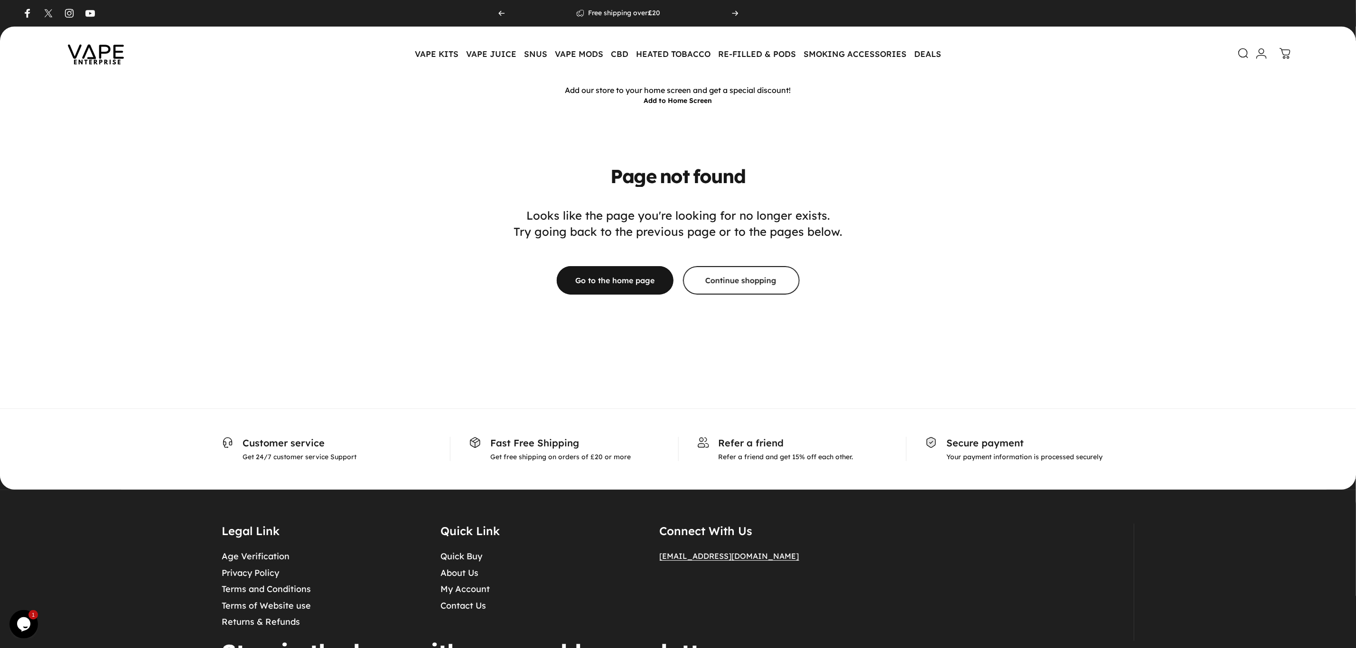
click at [1243, 53] on icon at bounding box center [1243, 53] width 11 height 11
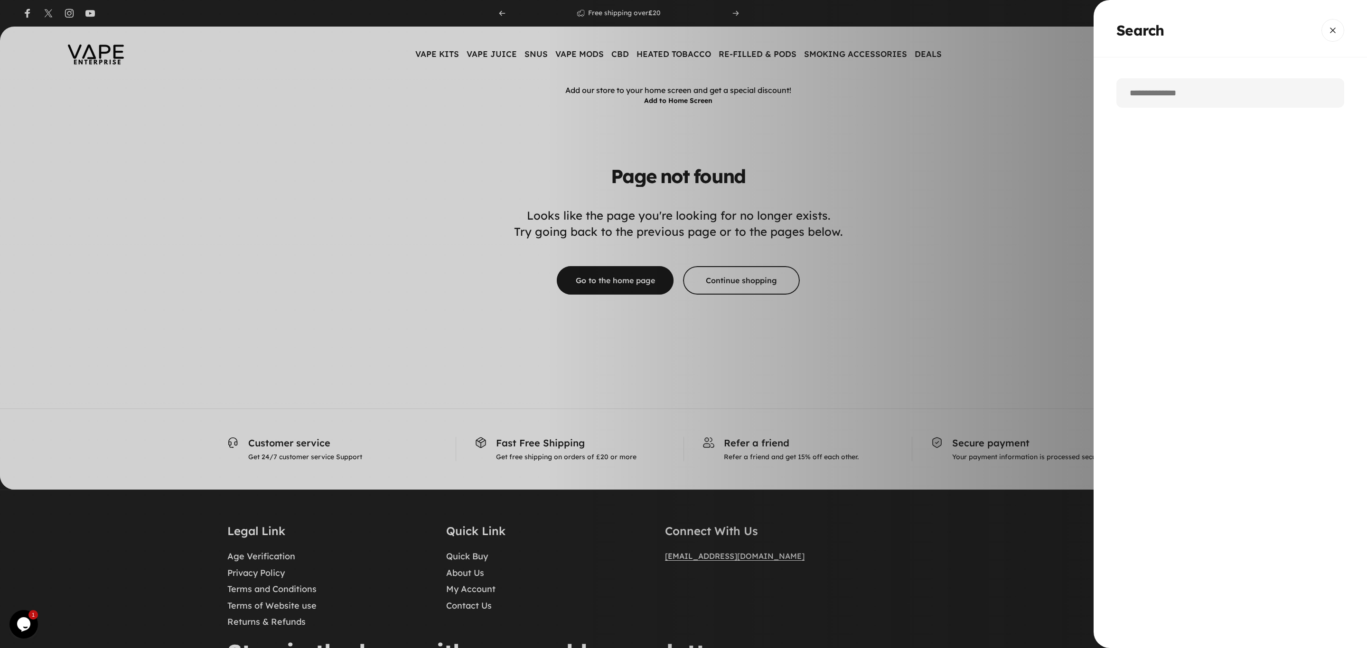
click at [1172, 100] on input "Search" at bounding box center [1230, 92] width 228 height 29
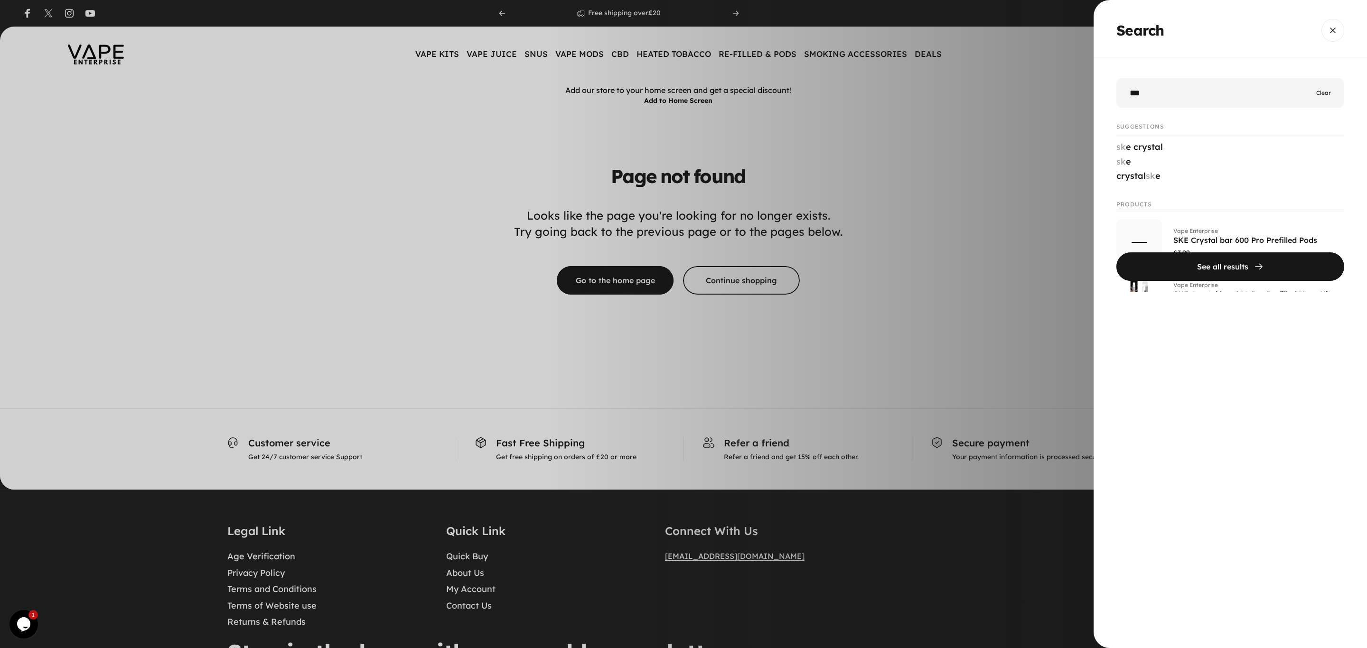
type input "***"
click at [1116, 253] on button "See all results" at bounding box center [1230, 267] width 228 height 28
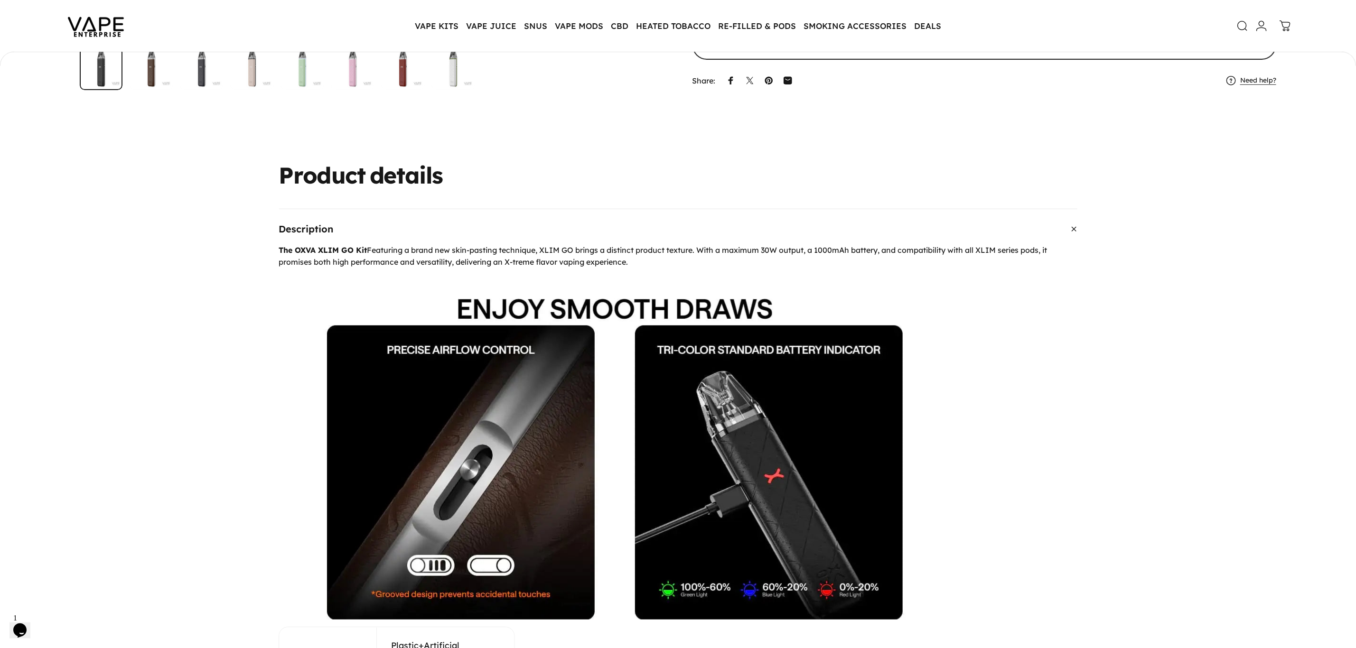
scroll to position [354, 0]
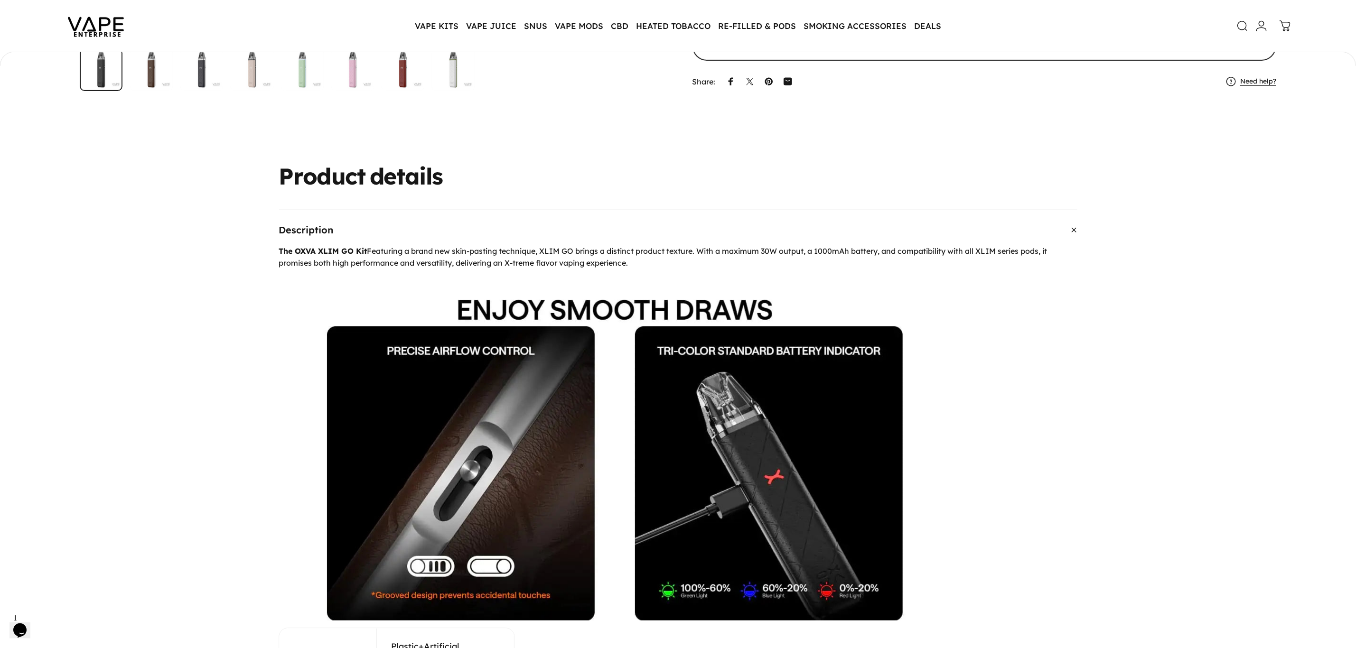
click at [88, 16] on img at bounding box center [95, 26] width 85 height 45
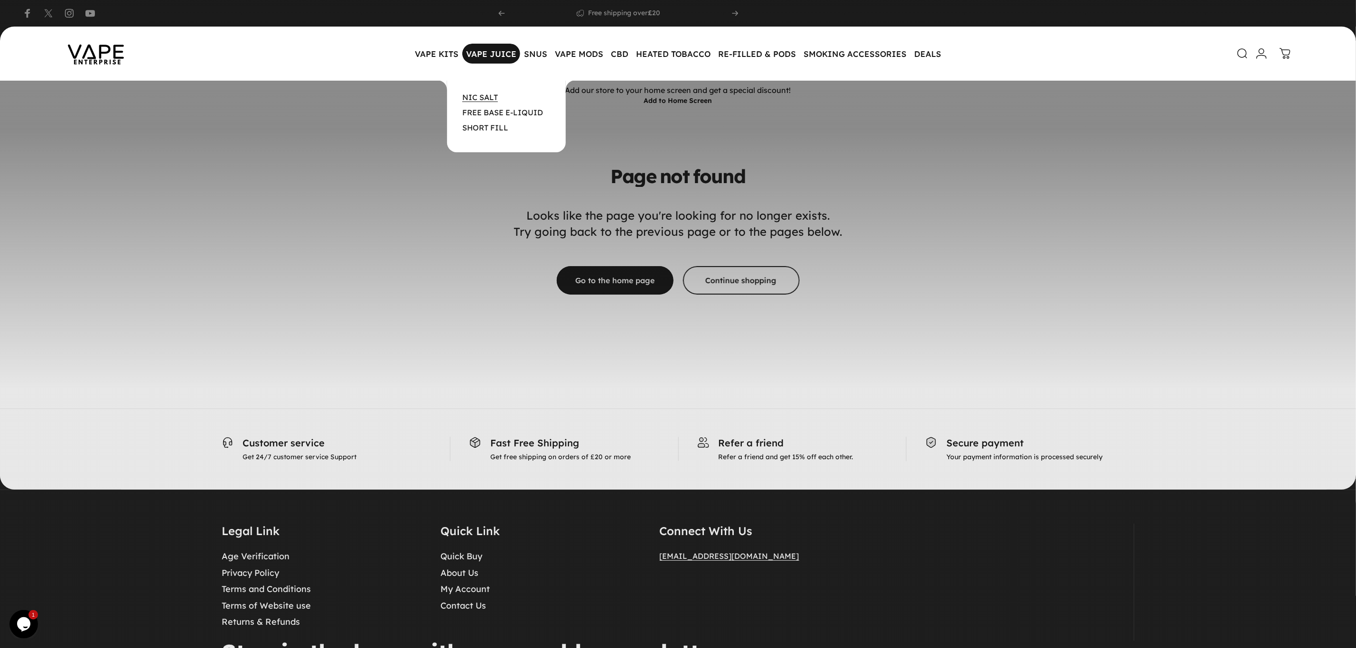
click at [488, 100] on link "NIC SALT" at bounding box center [480, 97] width 36 height 9
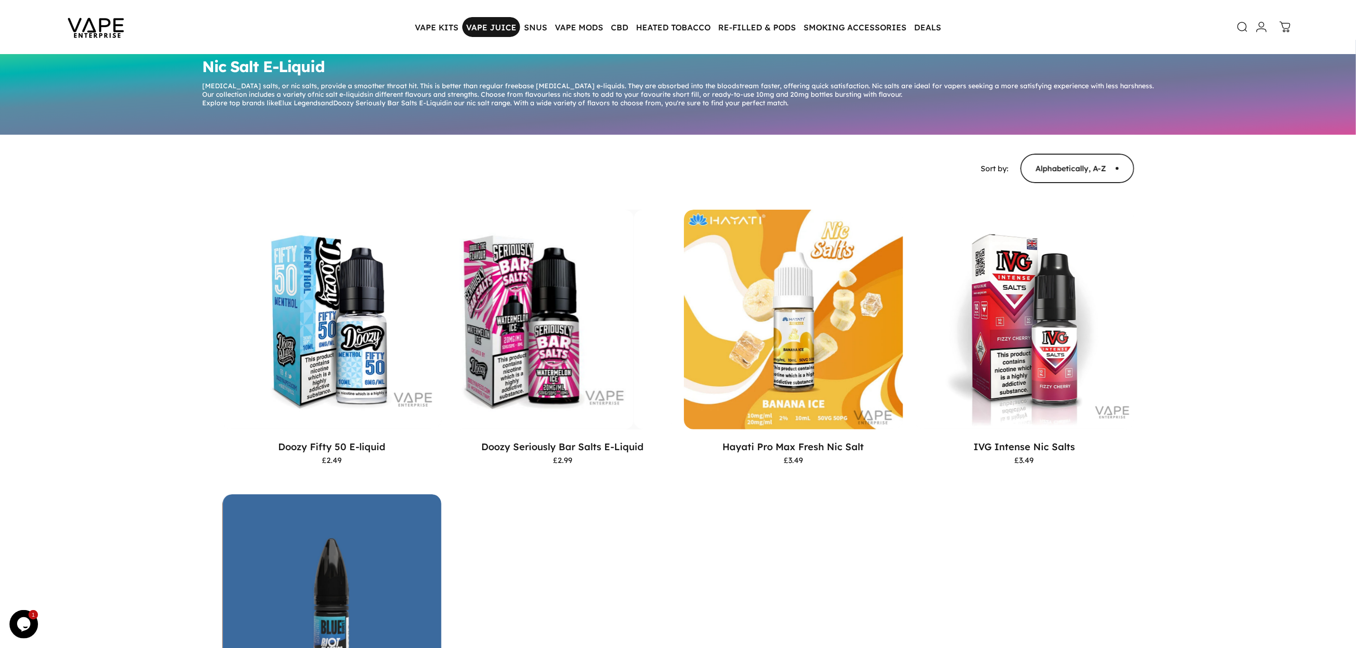
scroll to position [71, 0]
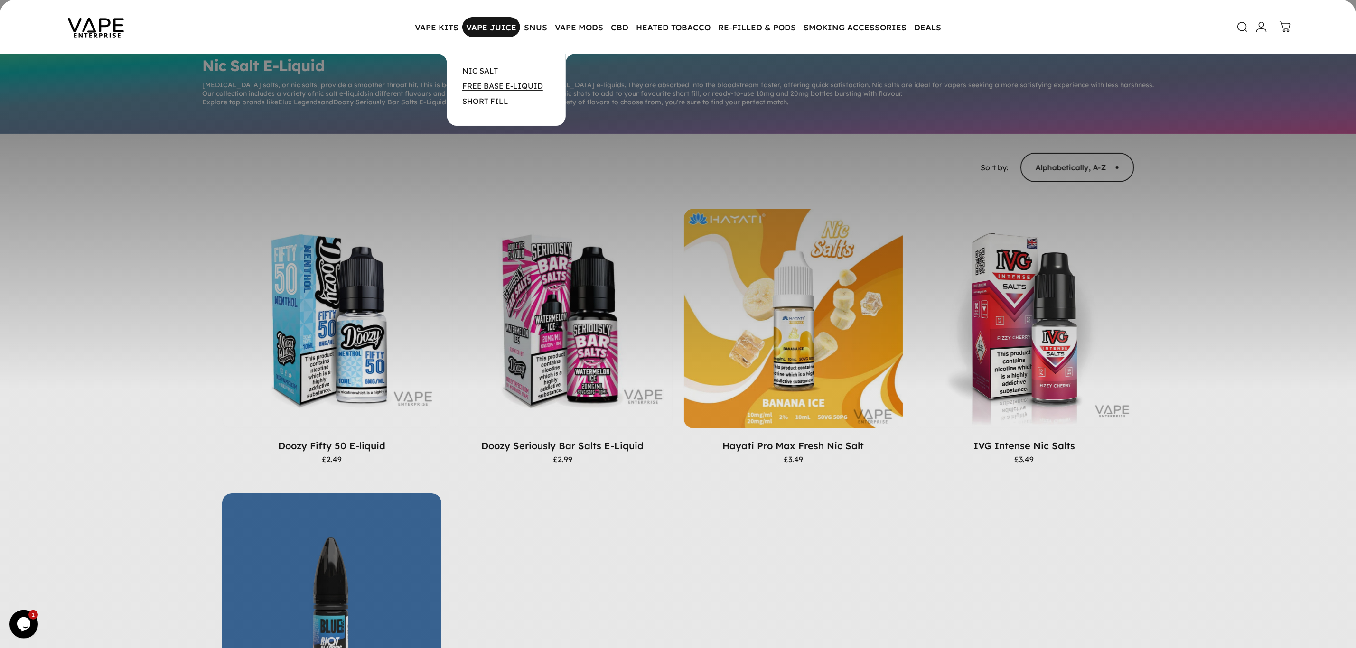
click at [489, 86] on link "FREE BASE E-LIQUID" at bounding box center [502, 85] width 81 height 9
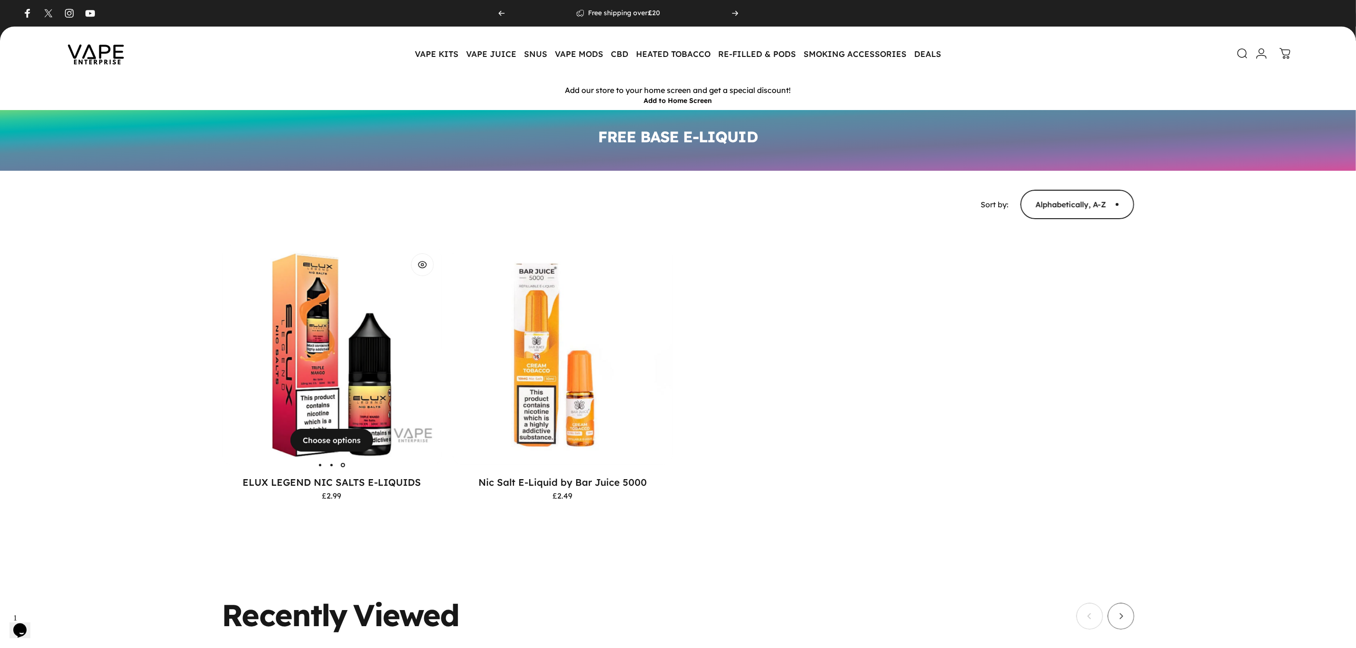
click at [392, 324] on img "ELUX LEGEND NIC SALTS E-LIQUIDS" at bounding box center [332, 356] width 220 height 220
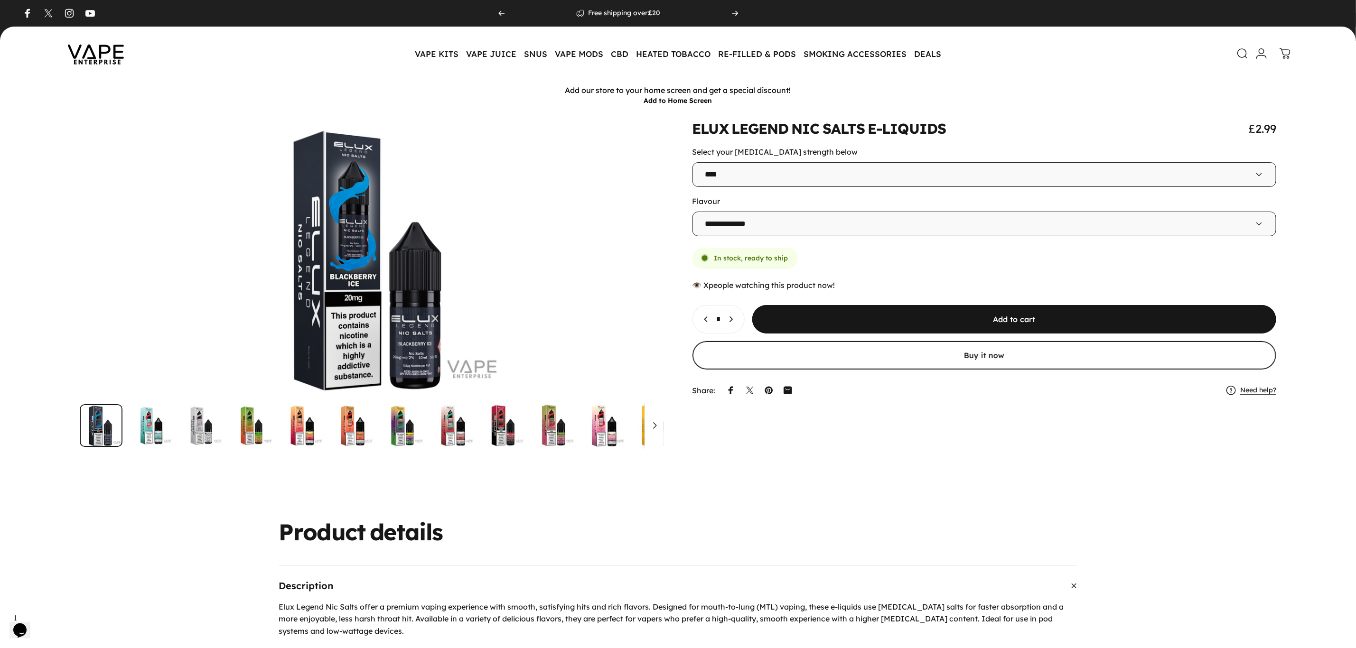
click at [689, 128] on div at bounding box center [678, 285] width 1311 height 326
drag, startPoint x: 859, startPoint y: 128, endPoint x: 916, endPoint y: 128, distance: 57.0
click at [916, 128] on split-words "ELUX LEGEND NIC SALTS E-LIQUIDS" at bounding box center [820, 129] width 254 height 14
click at [950, 127] on div "ELUX LEGEND NIC SALTS E-LIQUIDS £2.99" at bounding box center [985, 129] width 584 height 14
drag, startPoint x: 950, startPoint y: 127, endPoint x: 690, endPoint y: 126, distance: 260.1
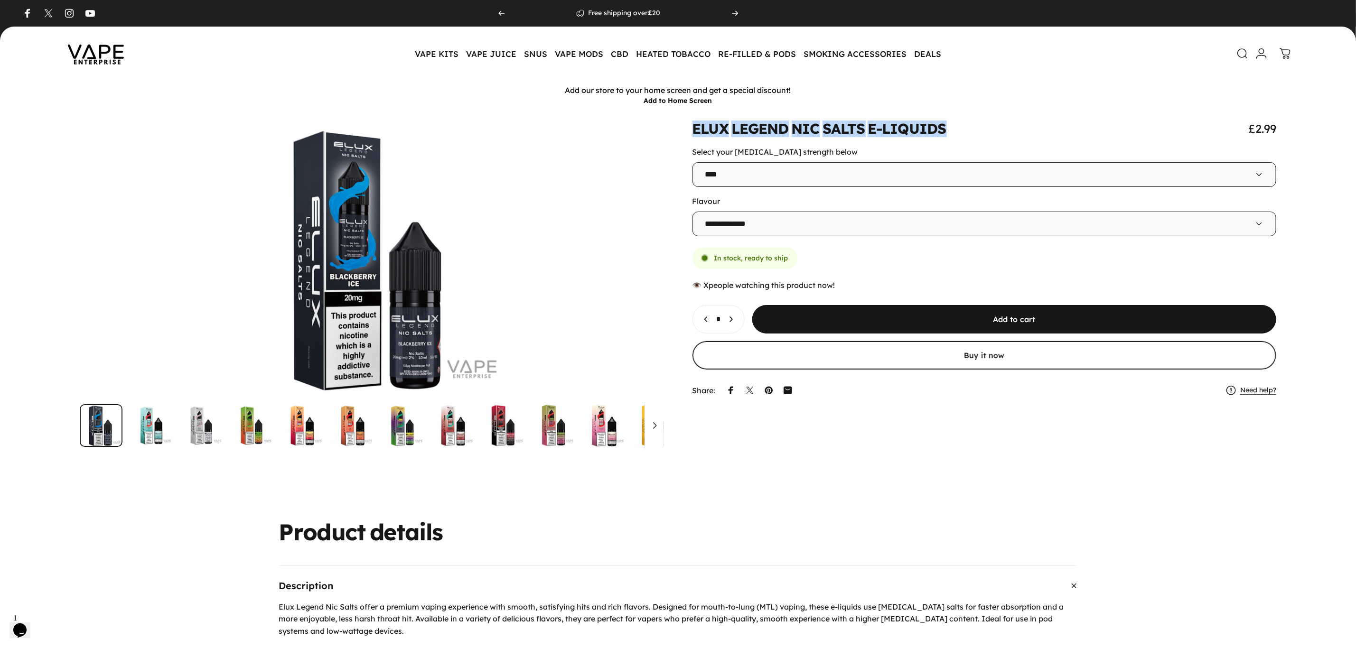
click at [690, 132] on div at bounding box center [678, 285] width 1311 height 326
click at [110, 57] on img at bounding box center [95, 53] width 85 height 45
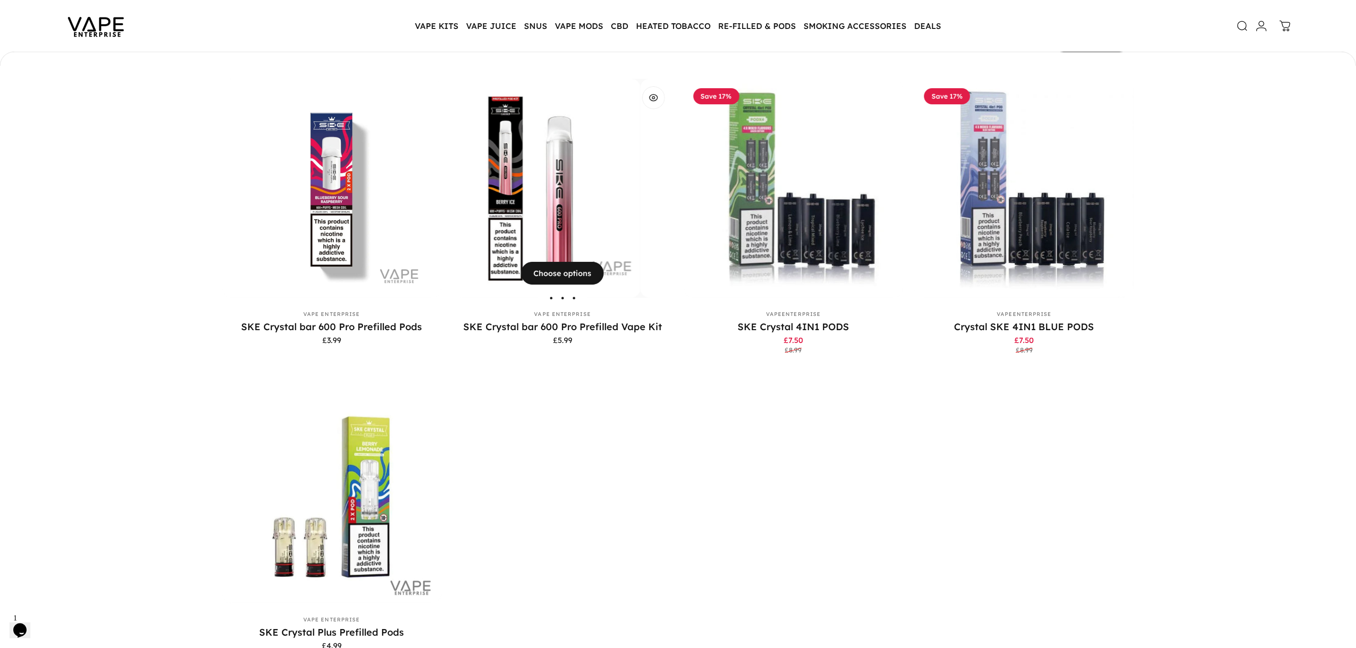
scroll to position [211, 0]
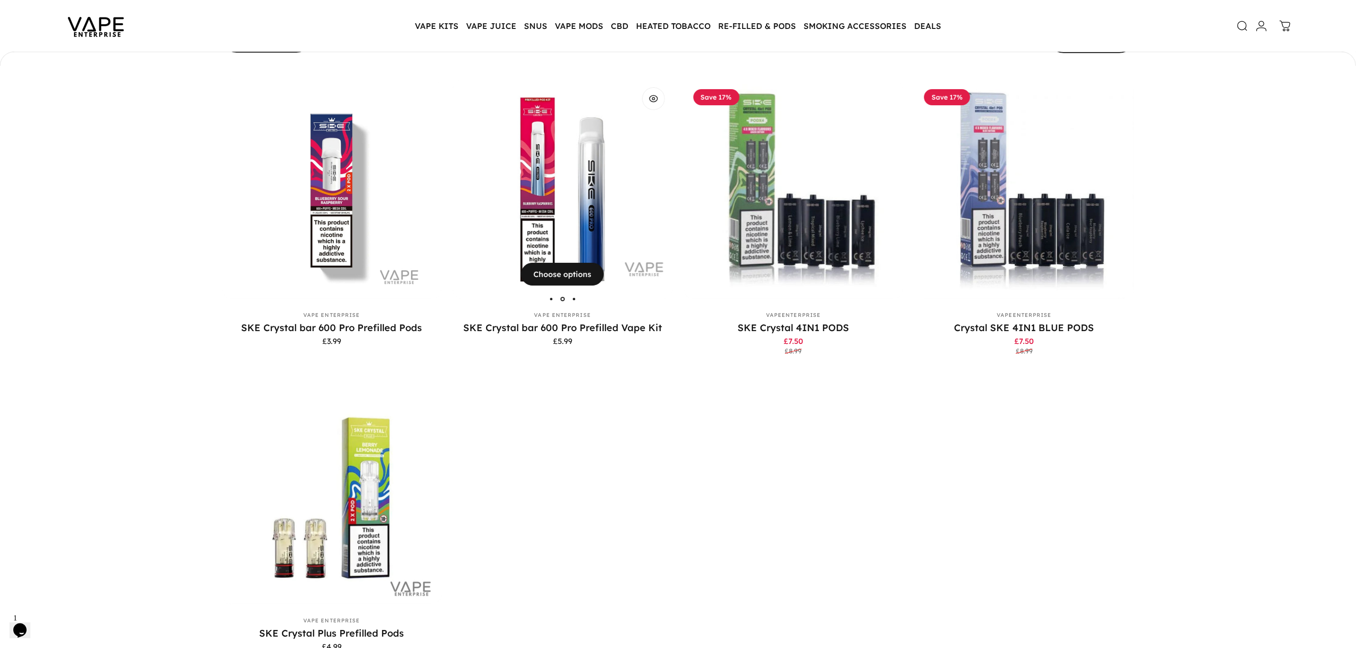
click at [558, 158] on img "SKE Crystal bar 600 Pro Prefilled Vape Kit" at bounding box center [563, 190] width 220 height 220
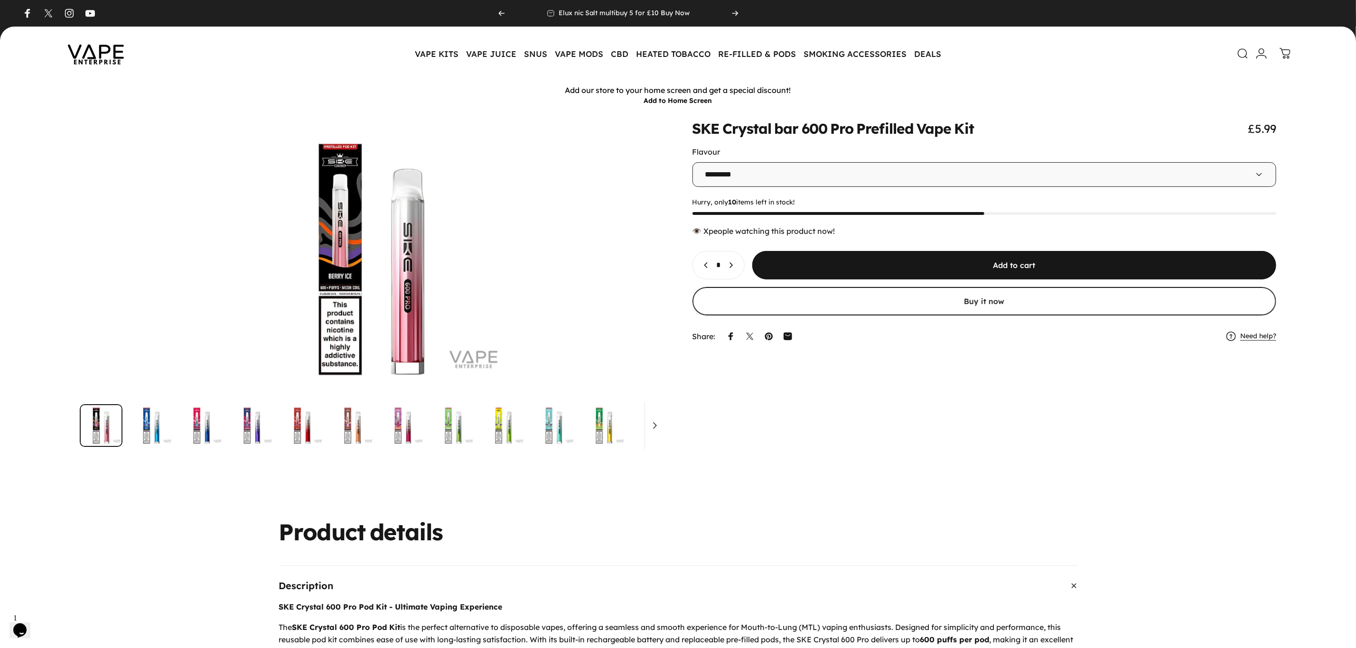
click at [1239, 55] on icon at bounding box center [1243, 53] width 11 height 11
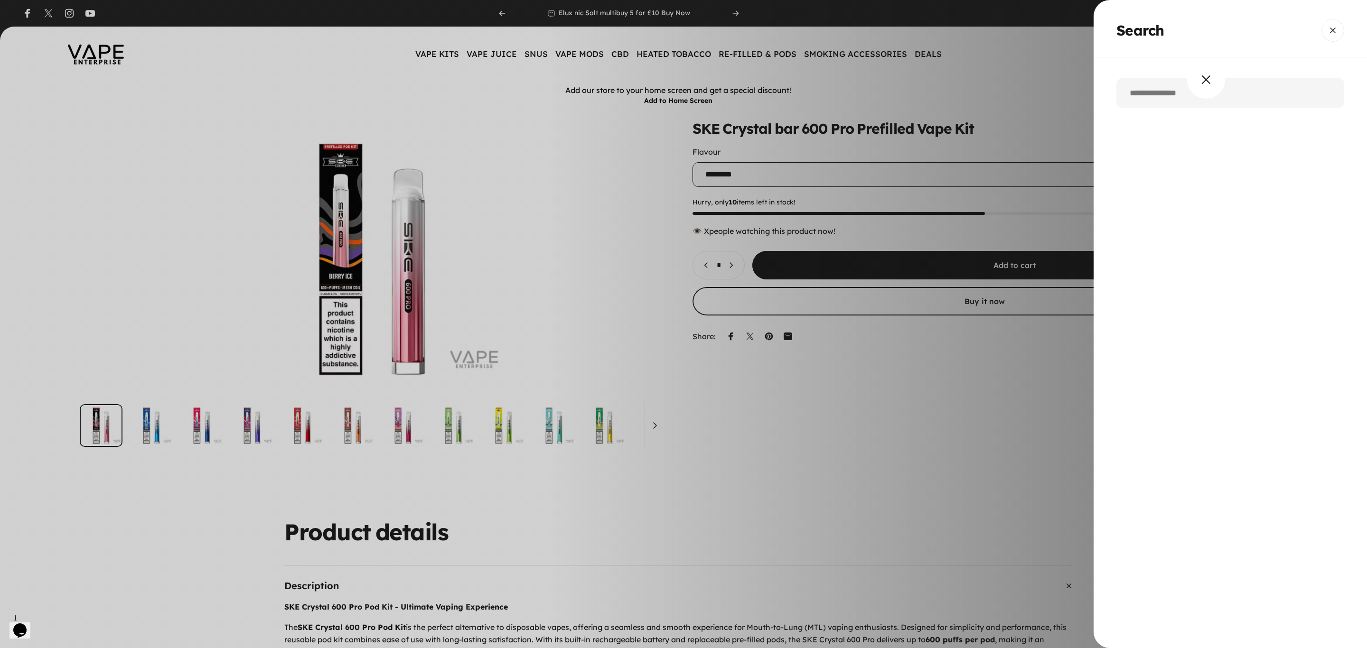
click at [1196, 89] on input "Search" at bounding box center [1230, 92] width 228 height 29
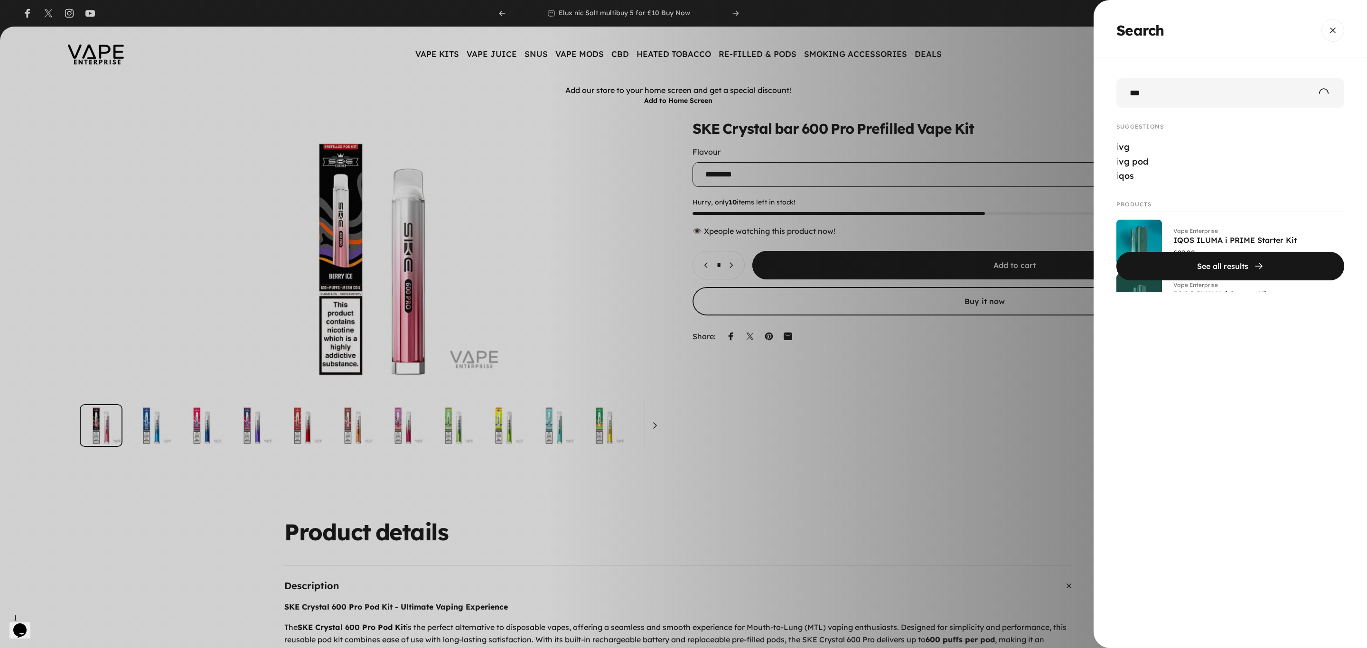
type input "***"
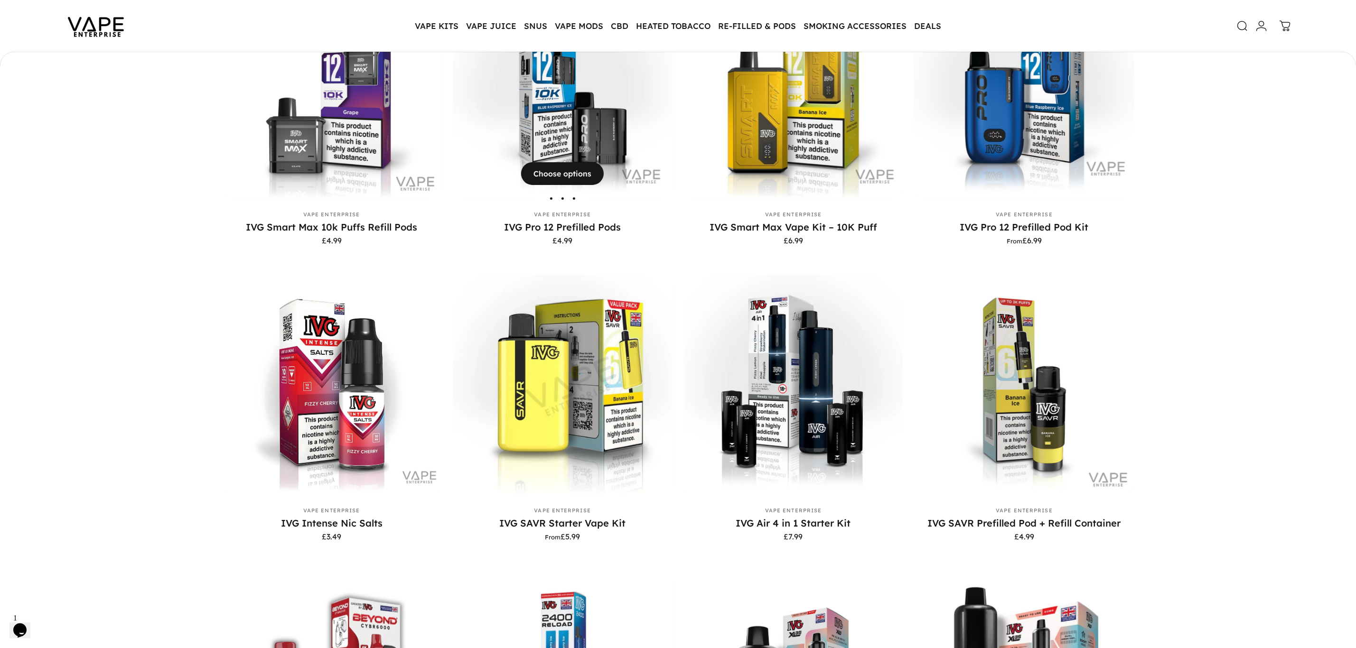
scroll to position [383, 0]
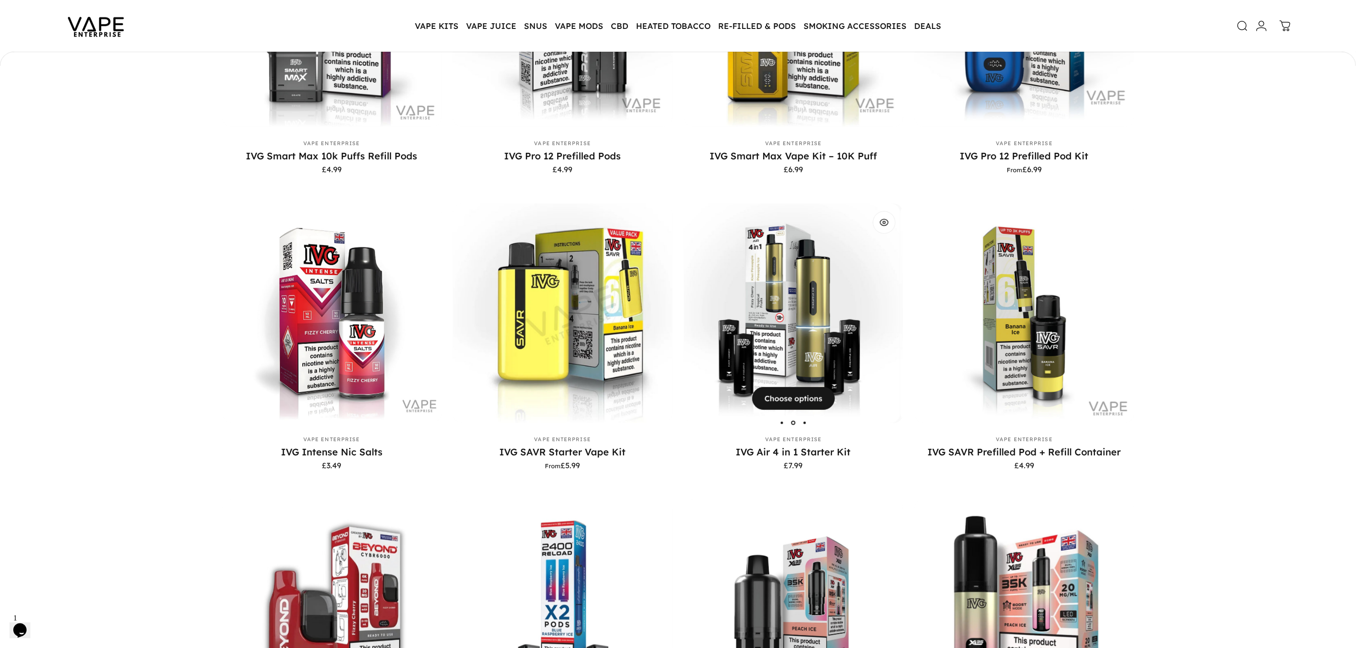
click at [819, 291] on img "IVG Air 4 in 1 Starter Kit" at bounding box center [791, 314] width 220 height 220
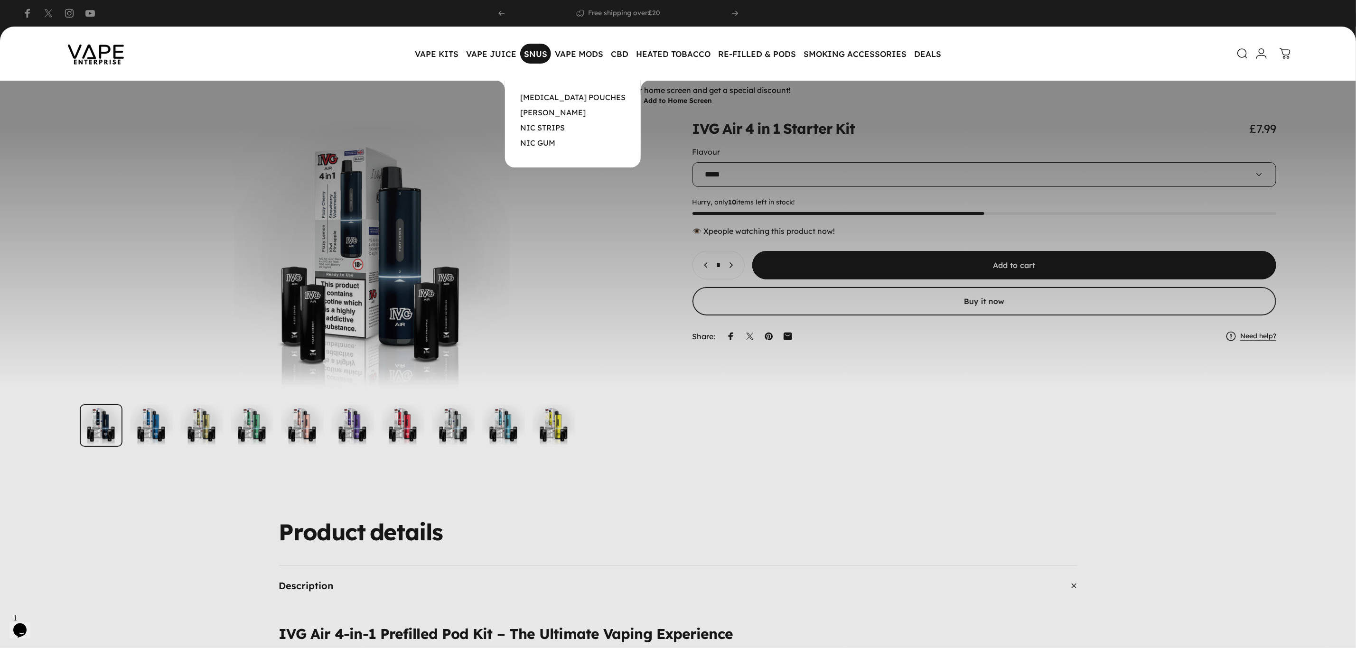
click at [533, 58] on magnet-element "SNUS SNUS" at bounding box center [535, 54] width 31 height 20
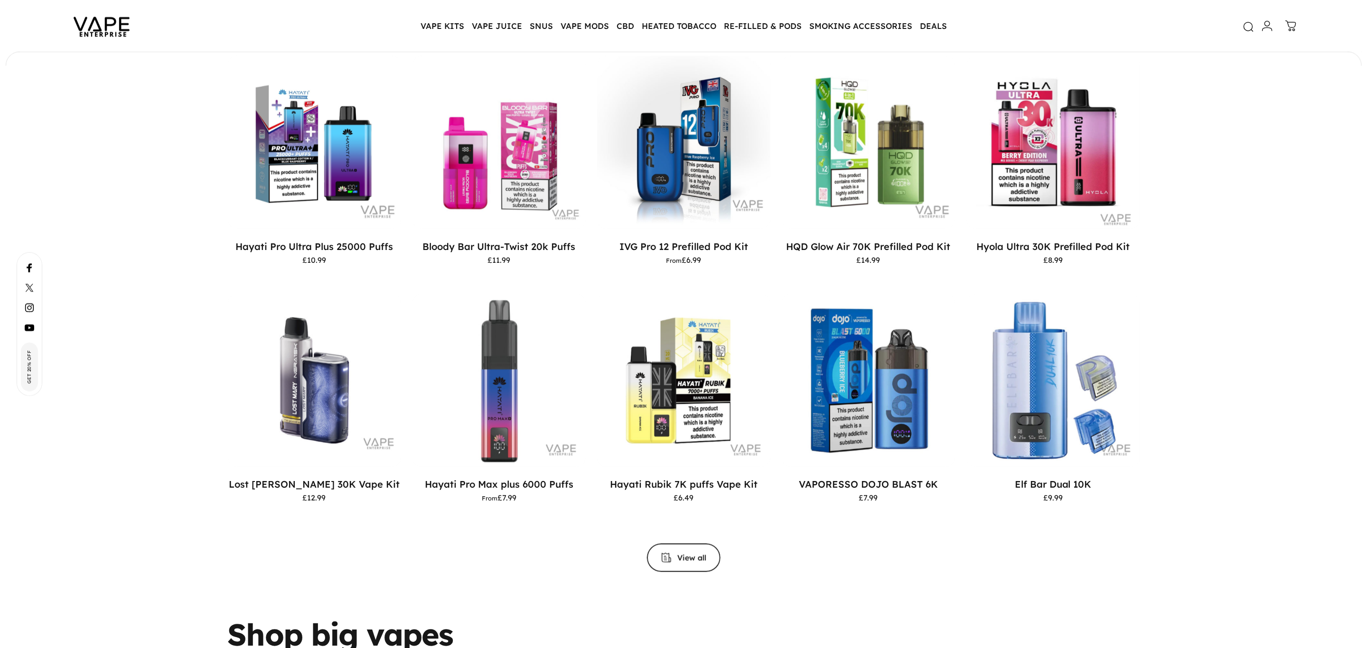
scroll to position [953, 0]
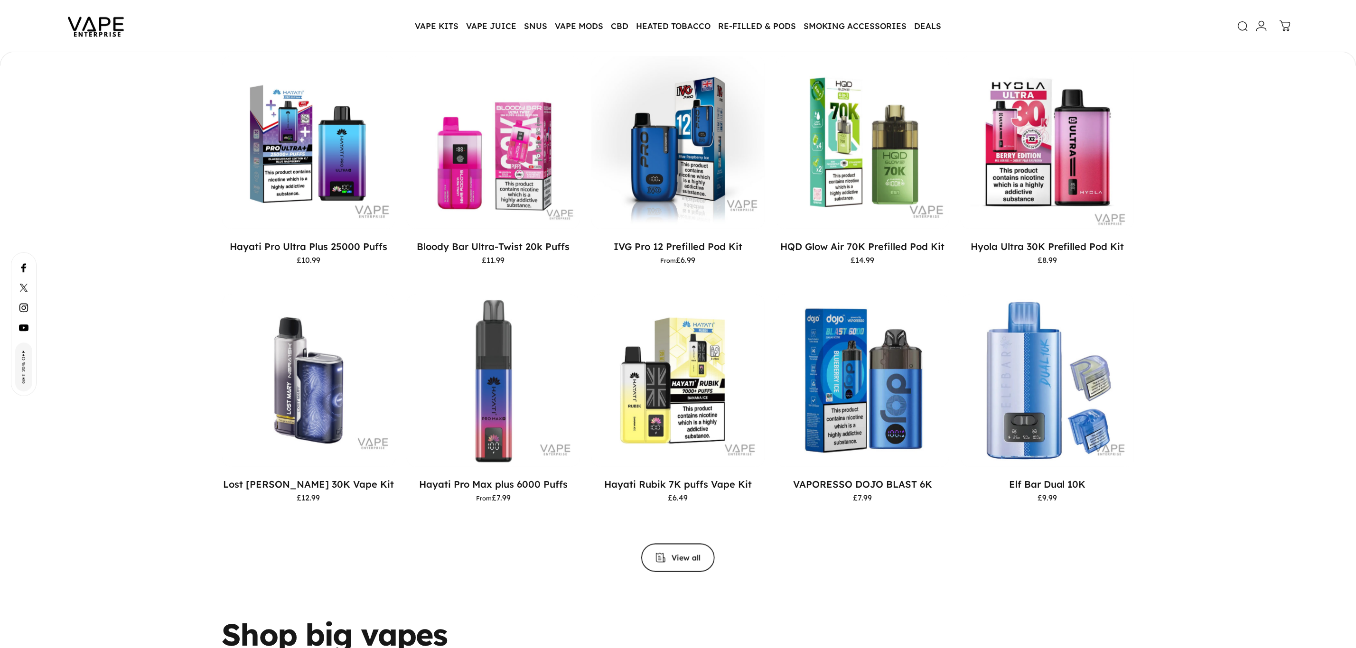
click at [1240, 29] on icon at bounding box center [1243, 26] width 11 height 11
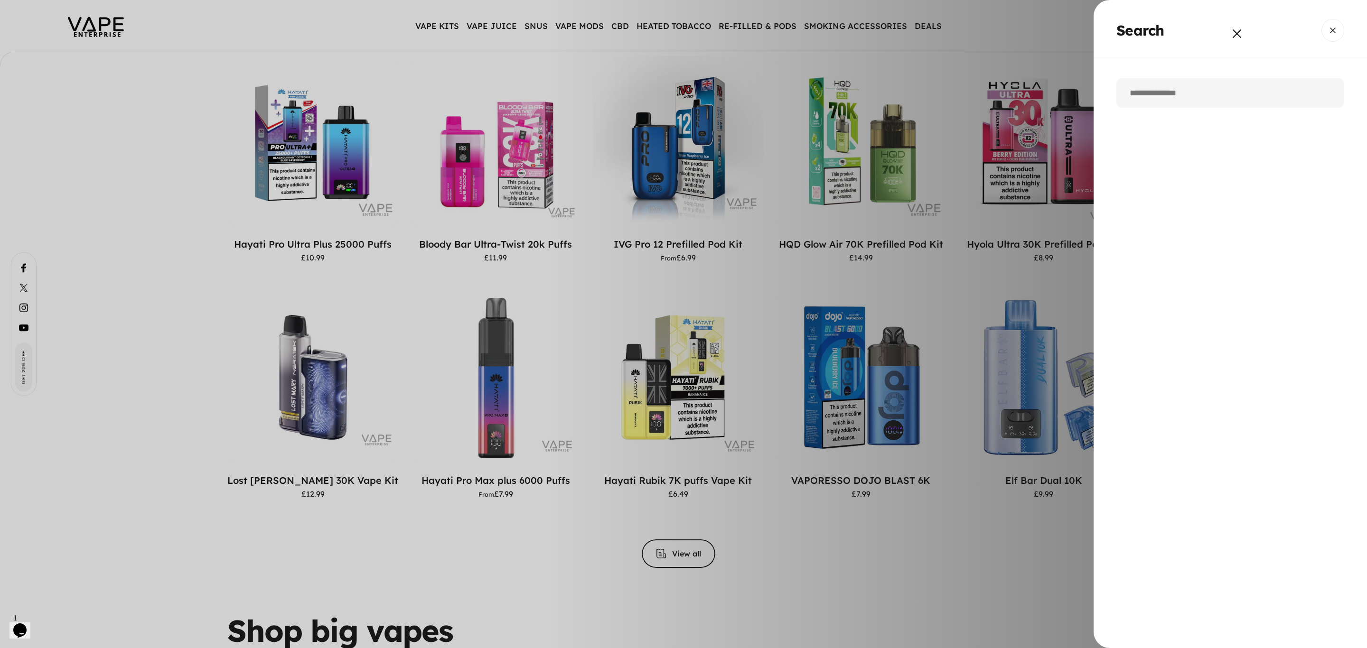
scroll to position [0, 0]
click at [1228, 93] on input "Search" at bounding box center [1230, 92] width 228 height 29
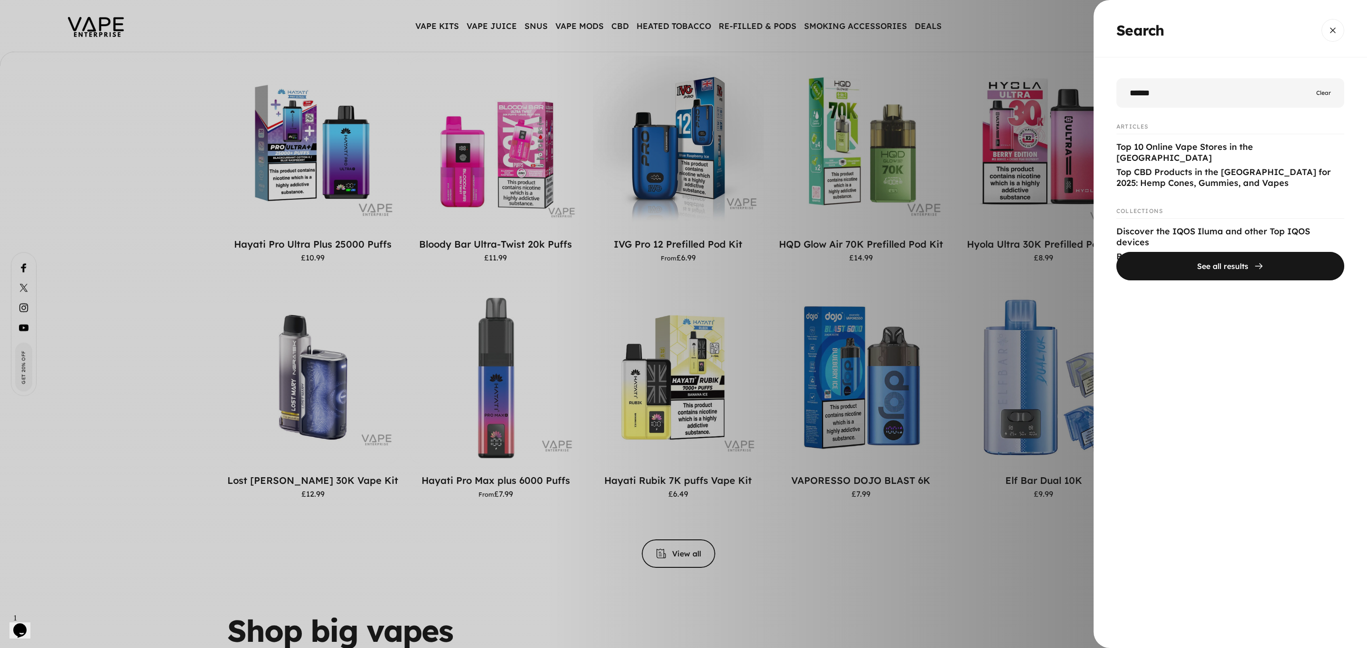
type input "******"
click at [1116, 253] on button "See all results" at bounding box center [1230, 267] width 228 height 28
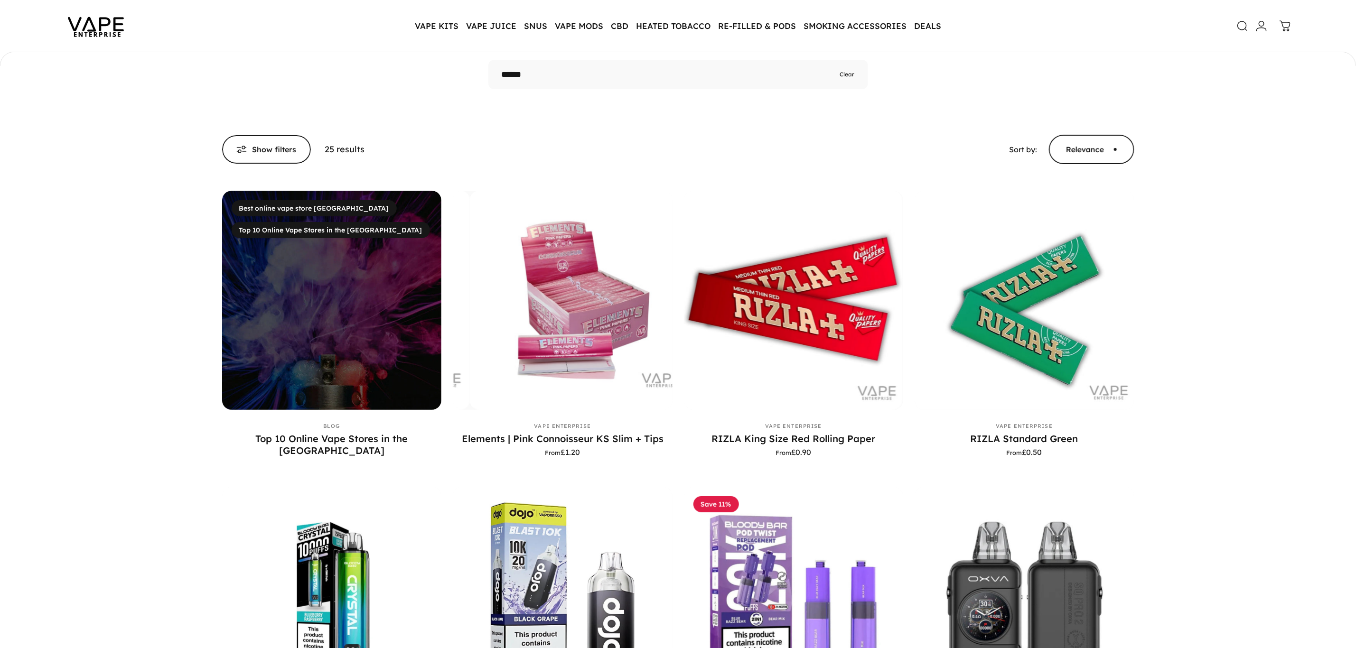
scroll to position [98, 0]
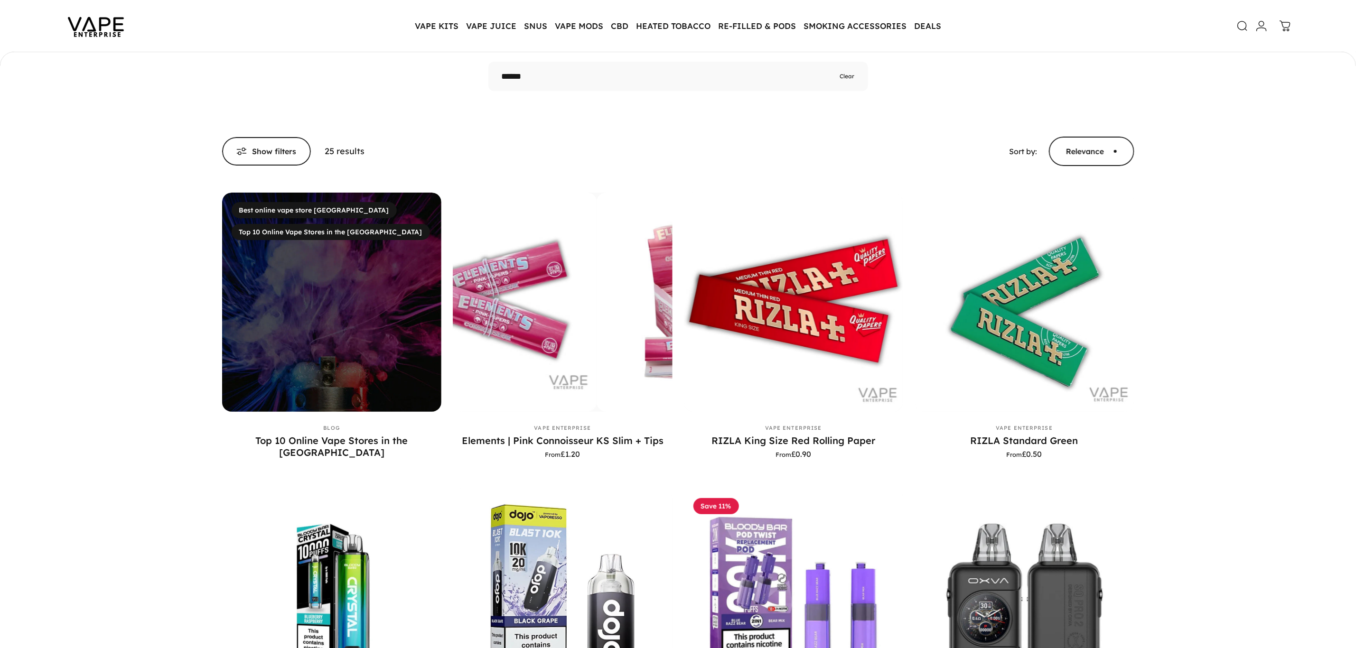
click at [352, 321] on img at bounding box center [331, 302] width 231 height 231
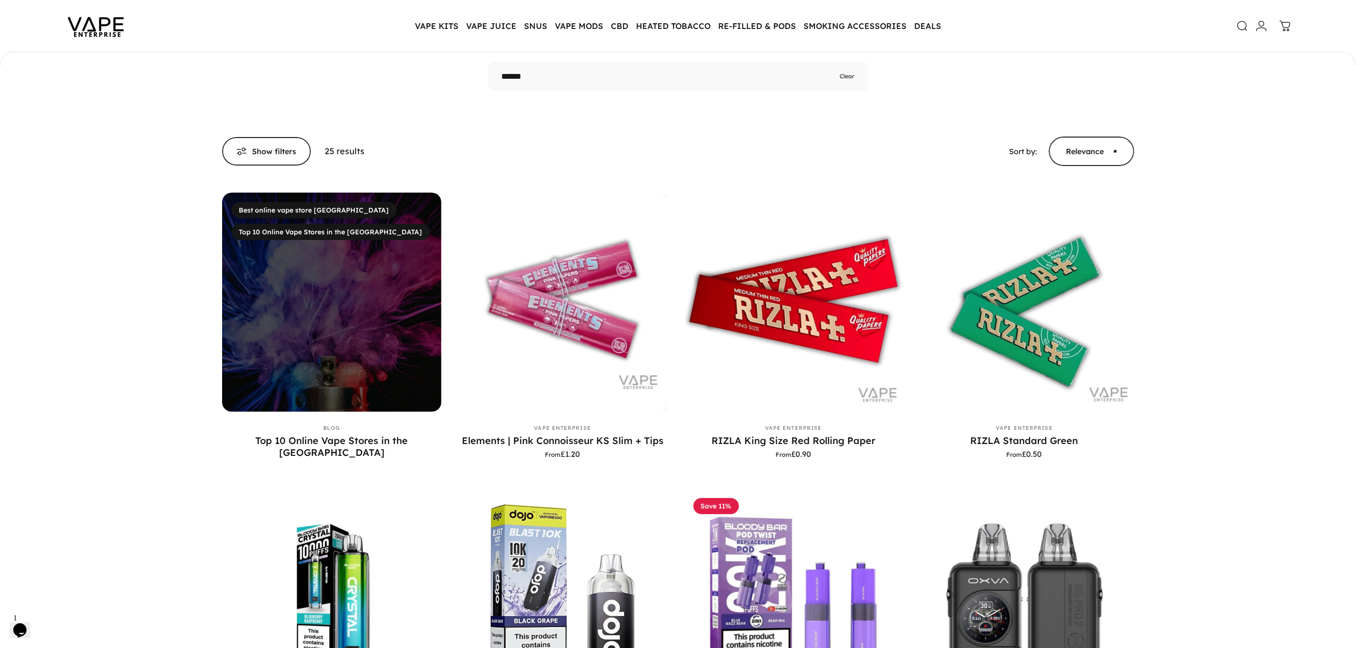
scroll to position [0, 0]
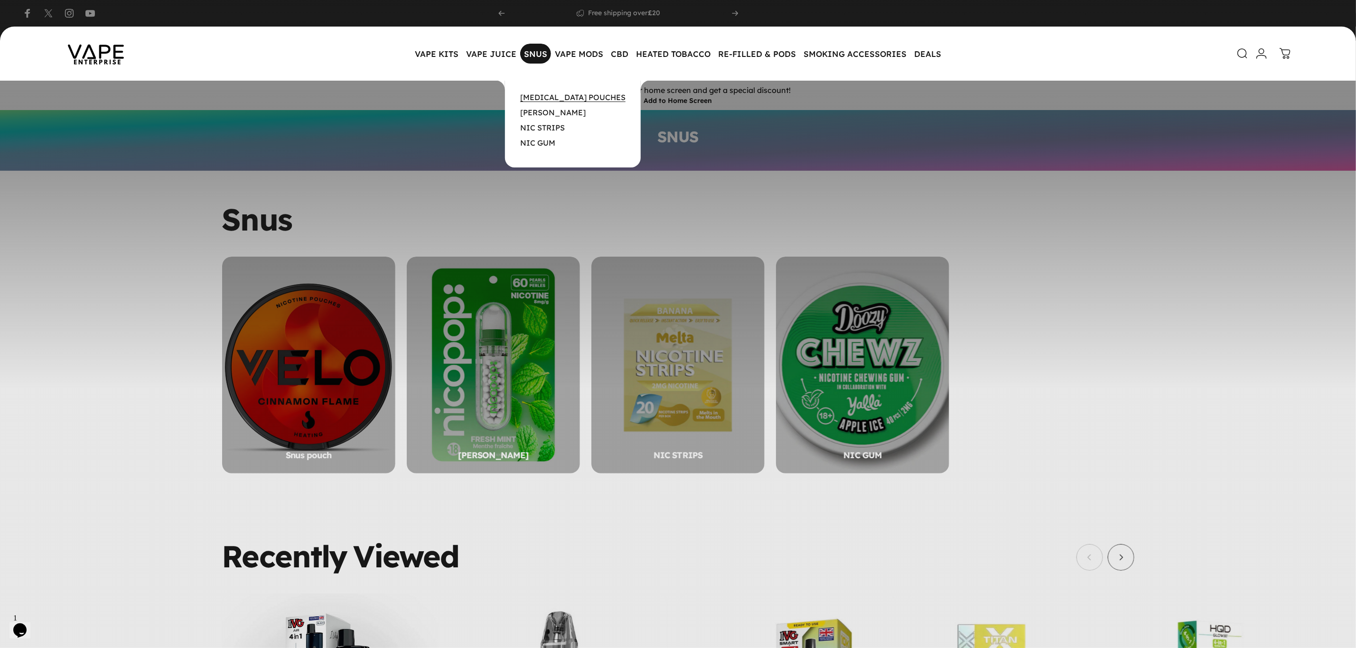
click at [555, 95] on link "[MEDICAL_DATA] POUCHES" at bounding box center [572, 97] width 105 height 9
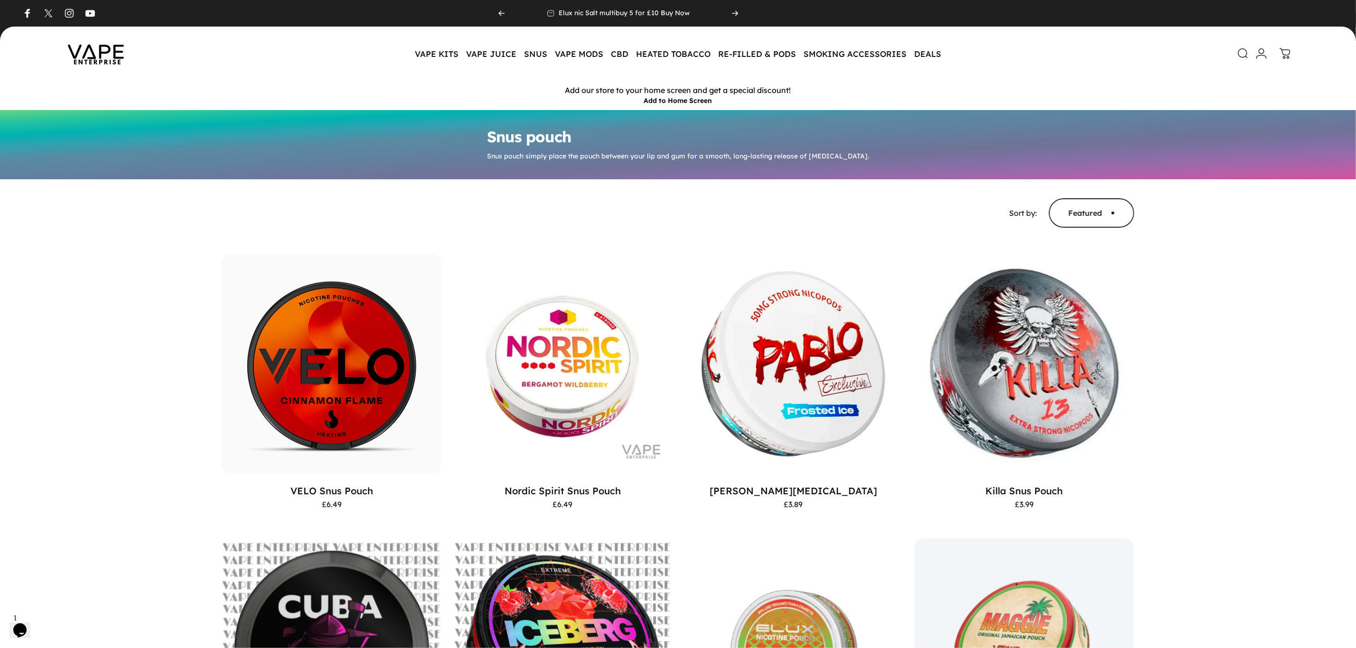
click at [1242, 53] on icon at bounding box center [1243, 53] width 11 height 11
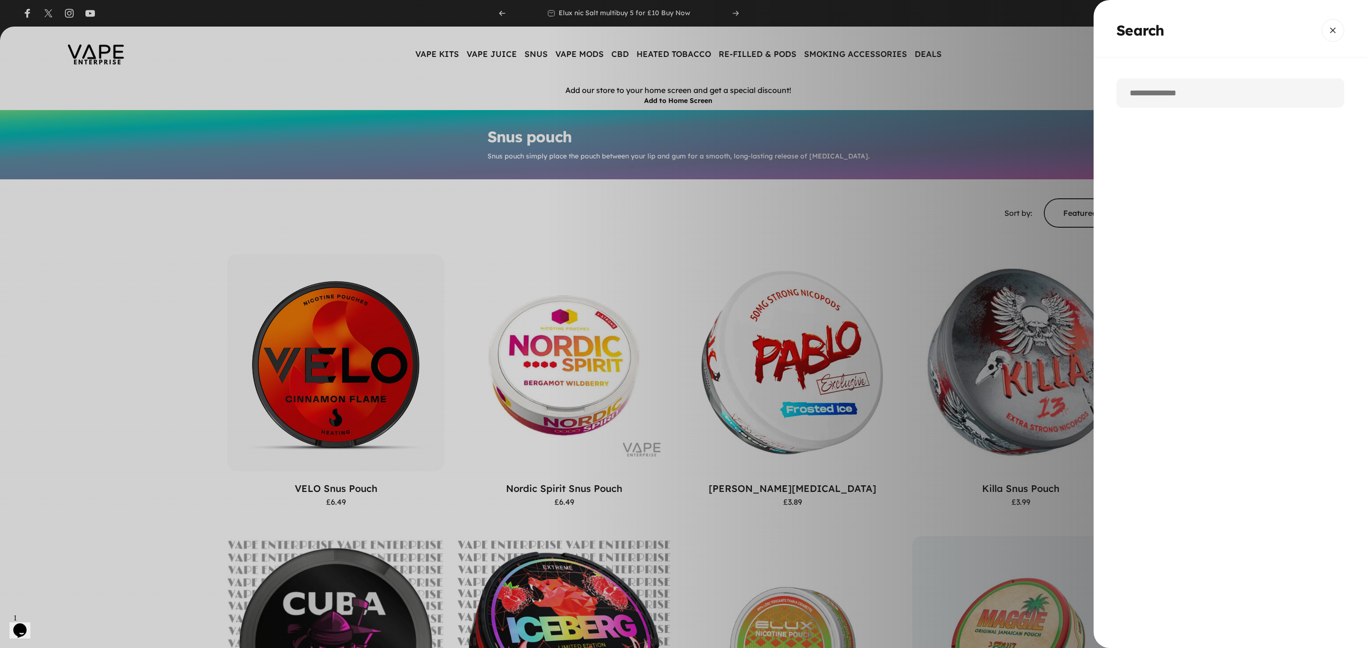
click at [1143, 93] on input "Search" at bounding box center [1230, 92] width 228 height 29
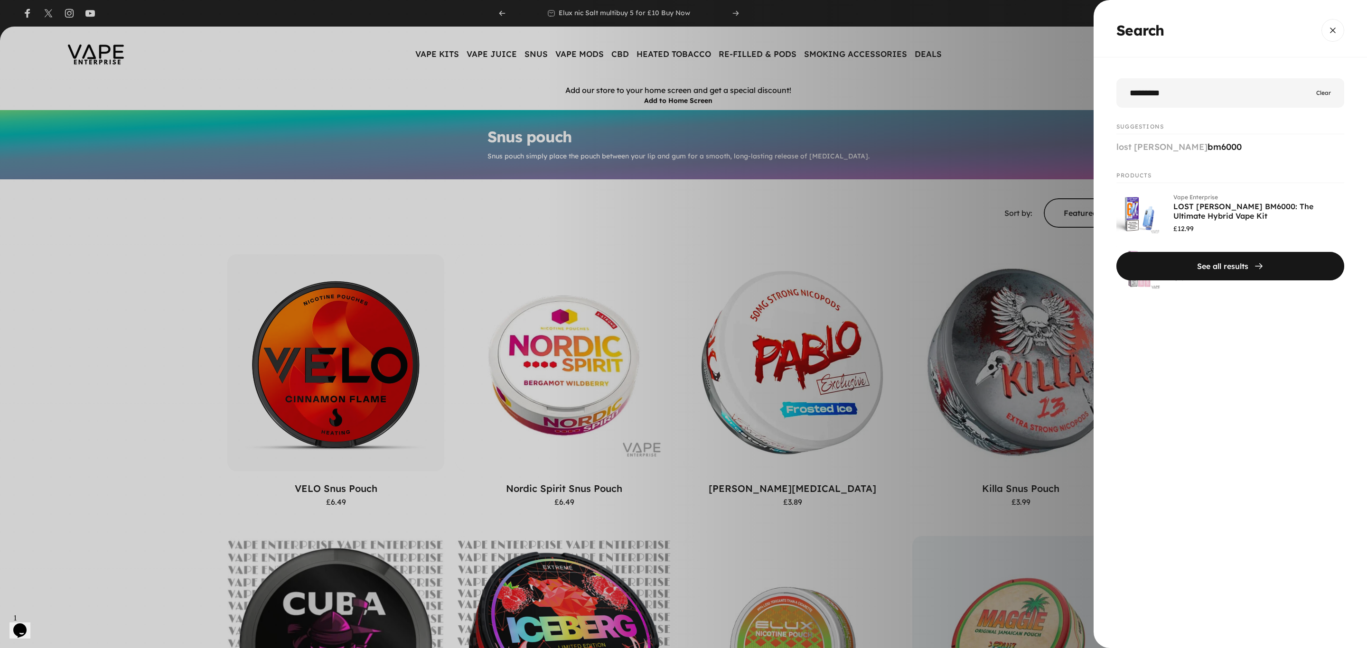
type input "*********"
click at [1116, 253] on button "See all results" at bounding box center [1230, 267] width 228 height 28
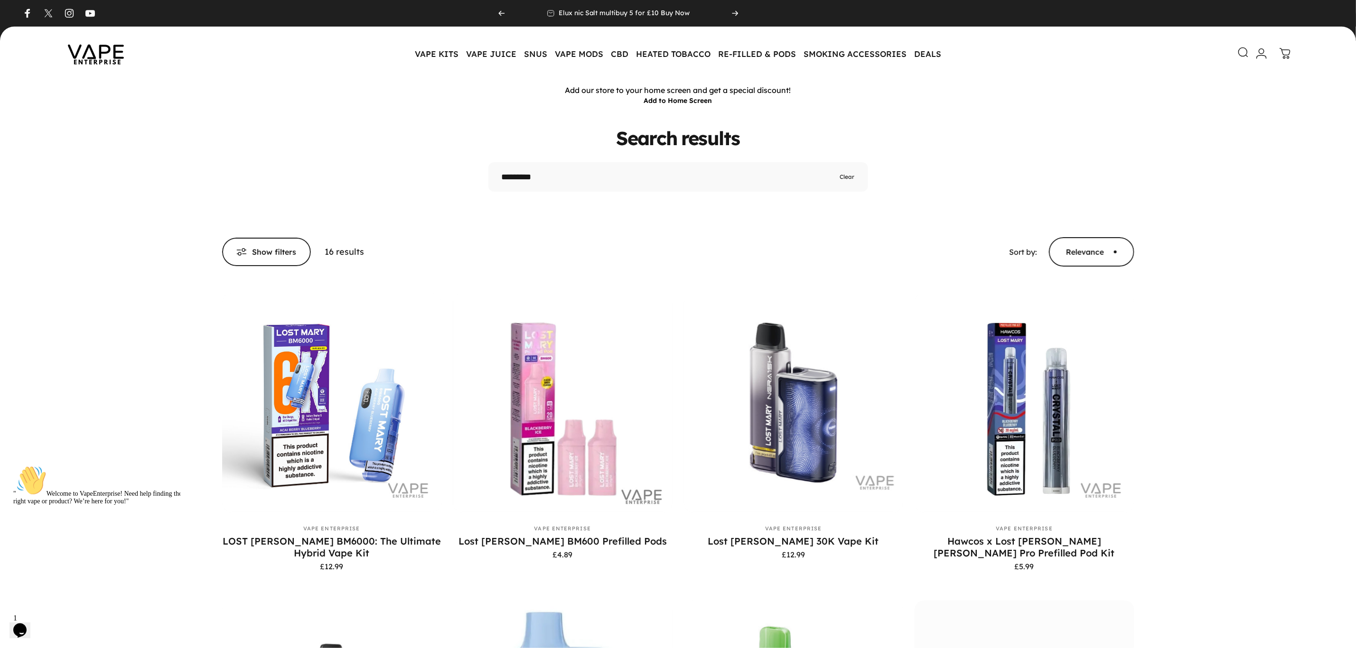
click at [1242, 48] on icon at bounding box center [1243, 52] width 11 height 11
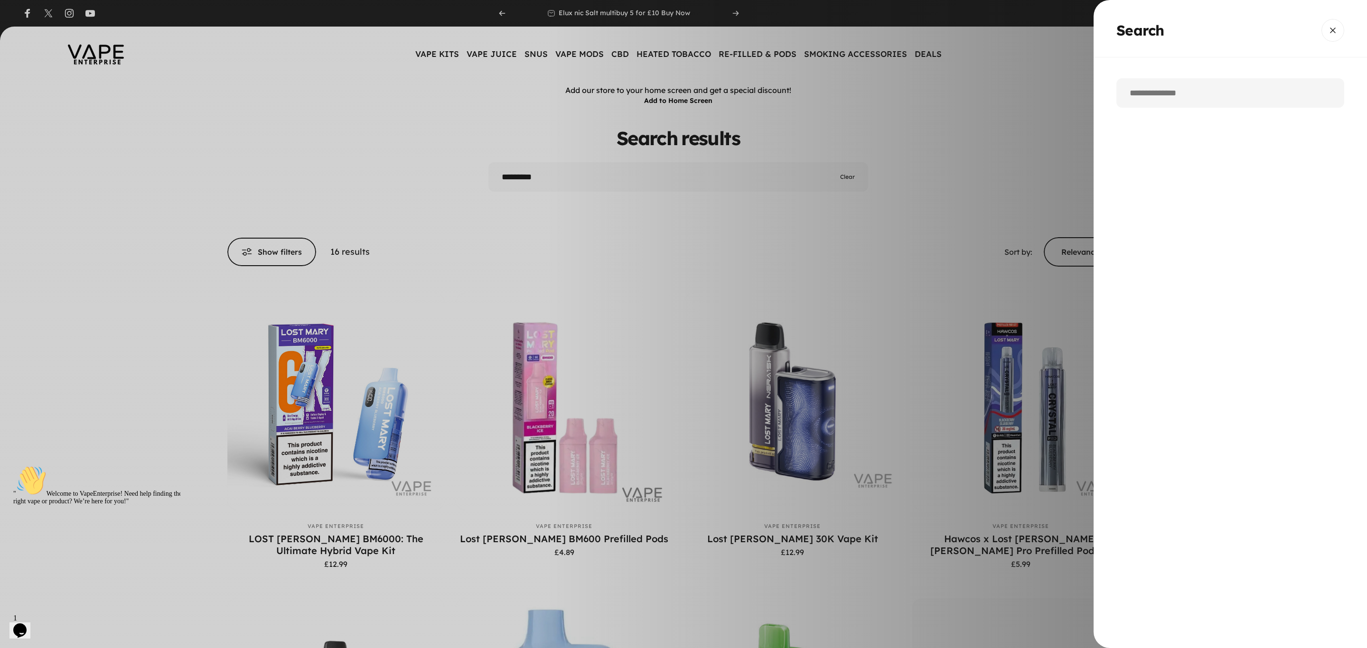
click at [1173, 98] on input "Search" at bounding box center [1230, 92] width 228 height 29
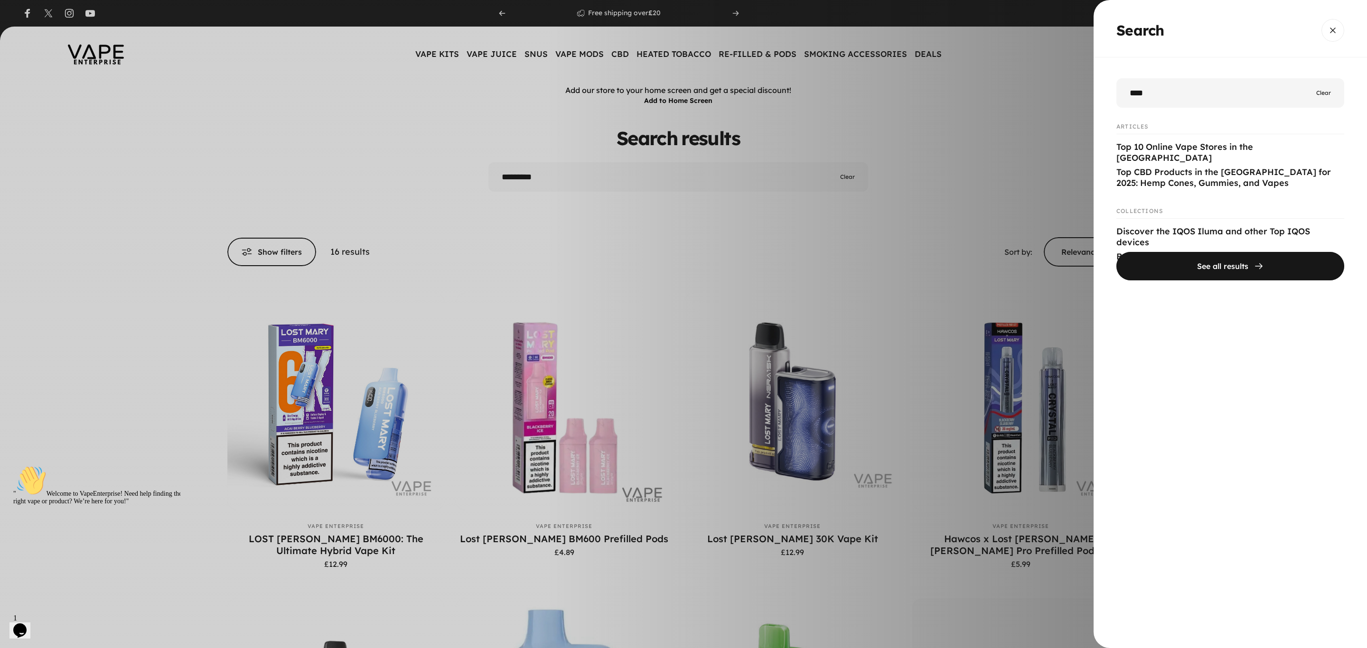
type input "***"
click at [1328, 30] on span "Close" at bounding box center [1333, 31] width 34 height 46
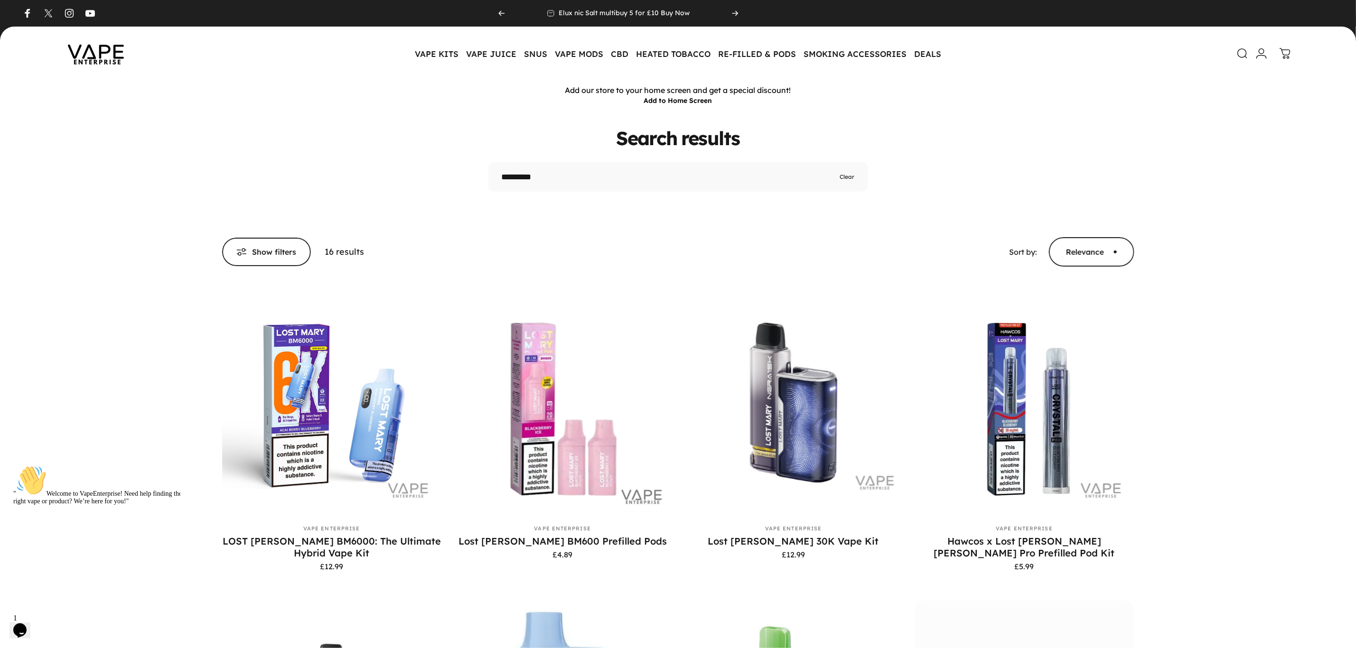
click at [87, 57] on img at bounding box center [95, 53] width 85 height 45
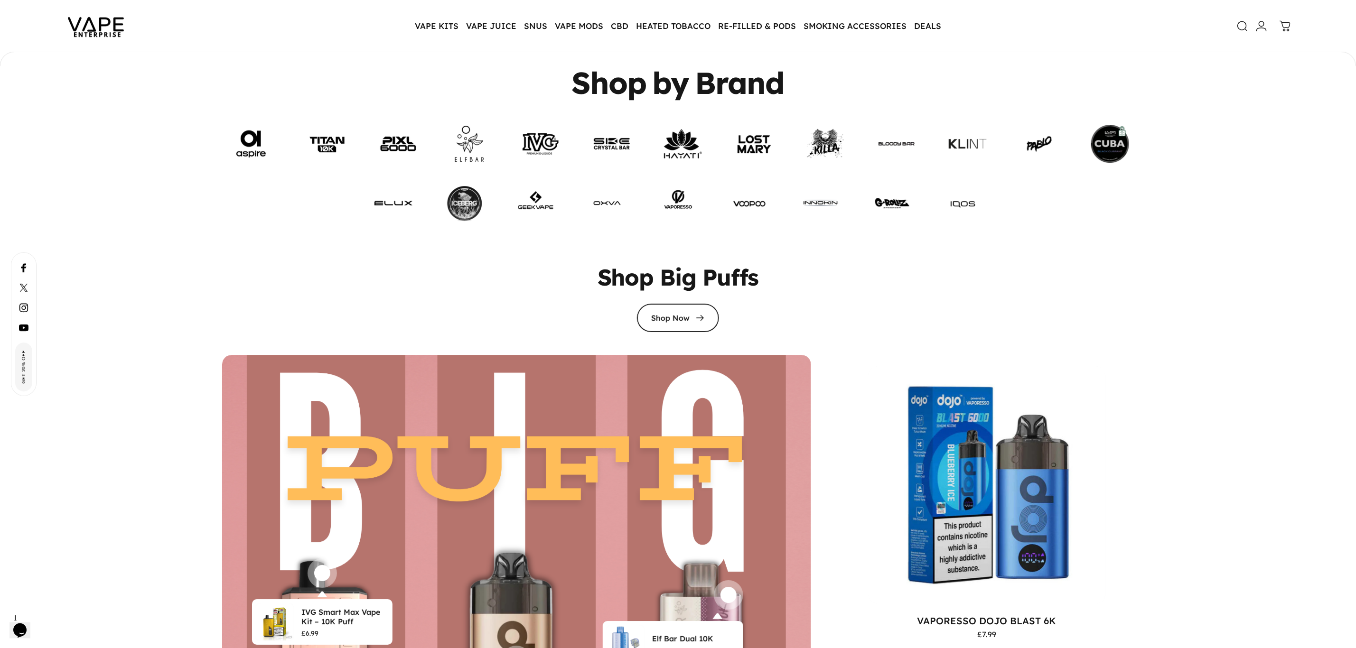
click at [773, 139] on link at bounding box center [754, 144] width 38 height 38
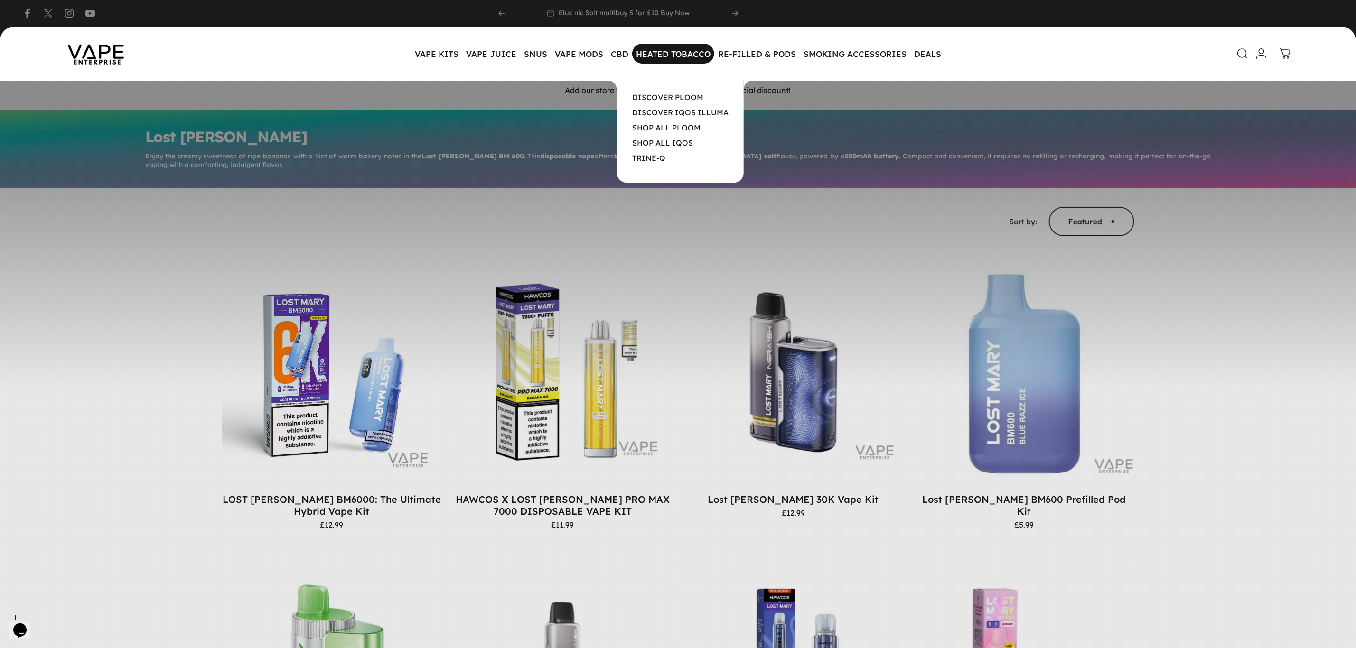
click at [661, 49] on magnet-element "HEATED TOBACCO HEATED TOBACCO" at bounding box center [673, 54] width 82 height 20
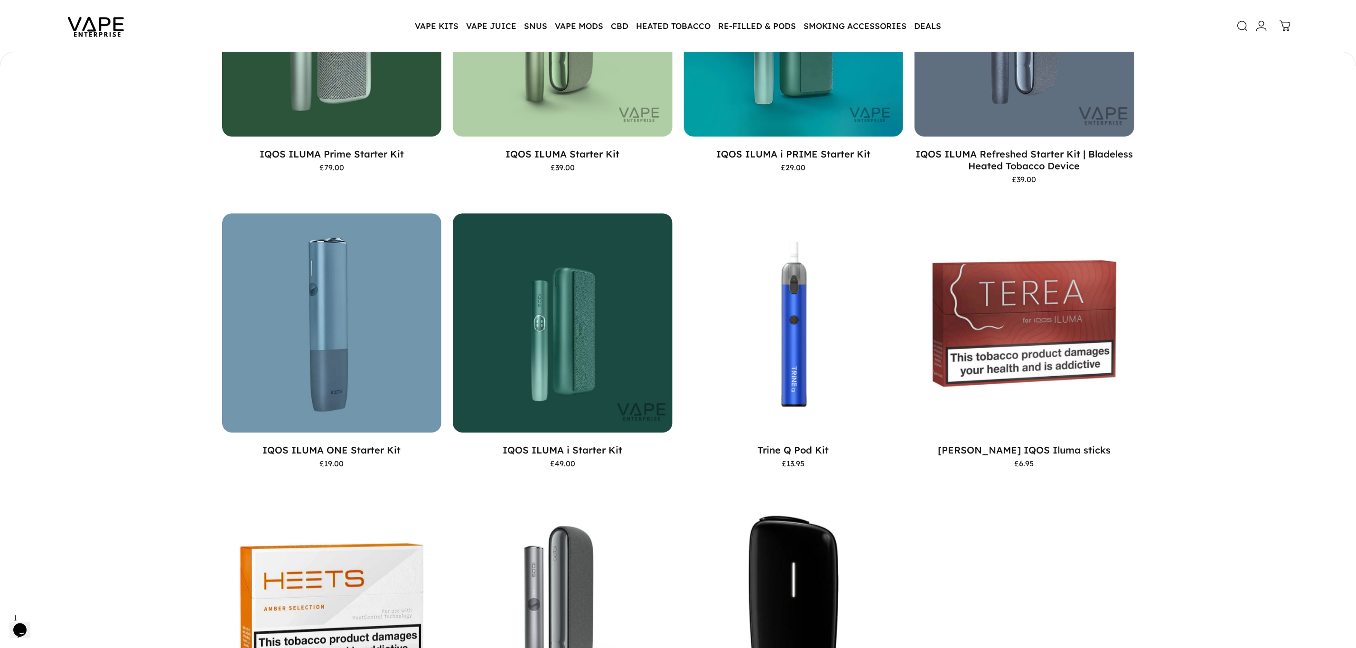
scroll to position [355, 0]
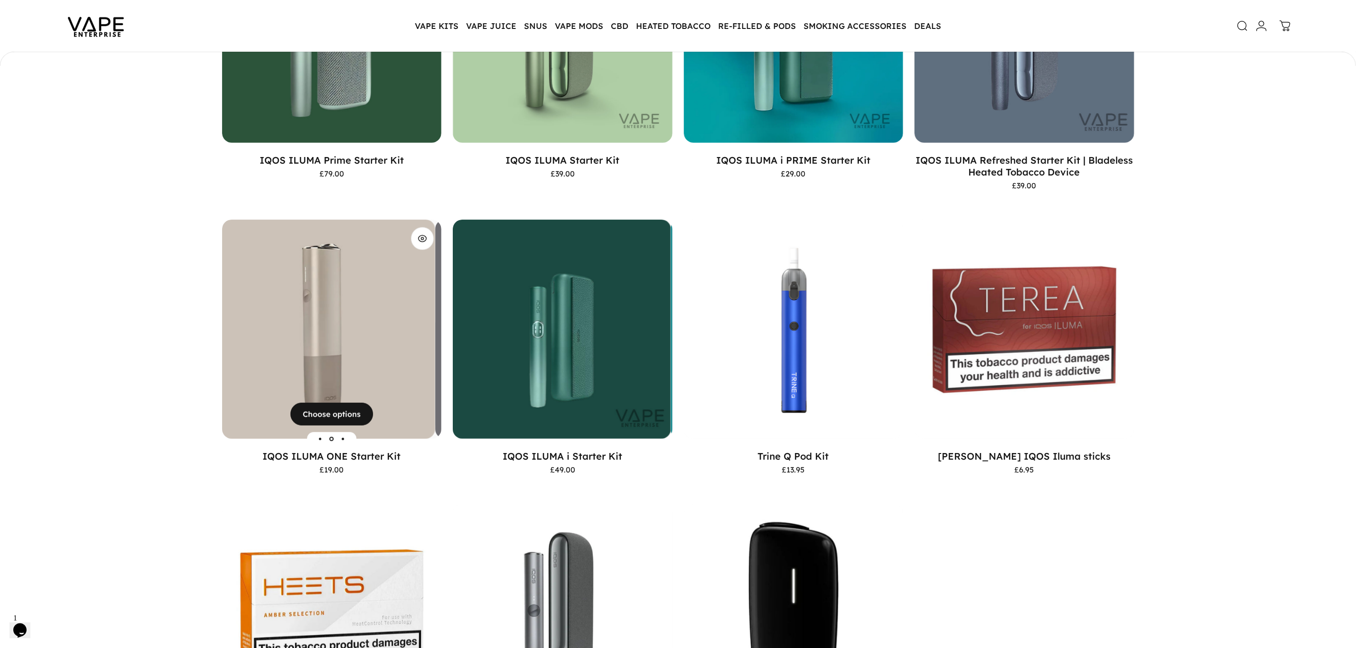
click at [345, 334] on img "IQOS ILUMA ONE Starter Kit" at bounding box center [326, 330] width 220 height 220
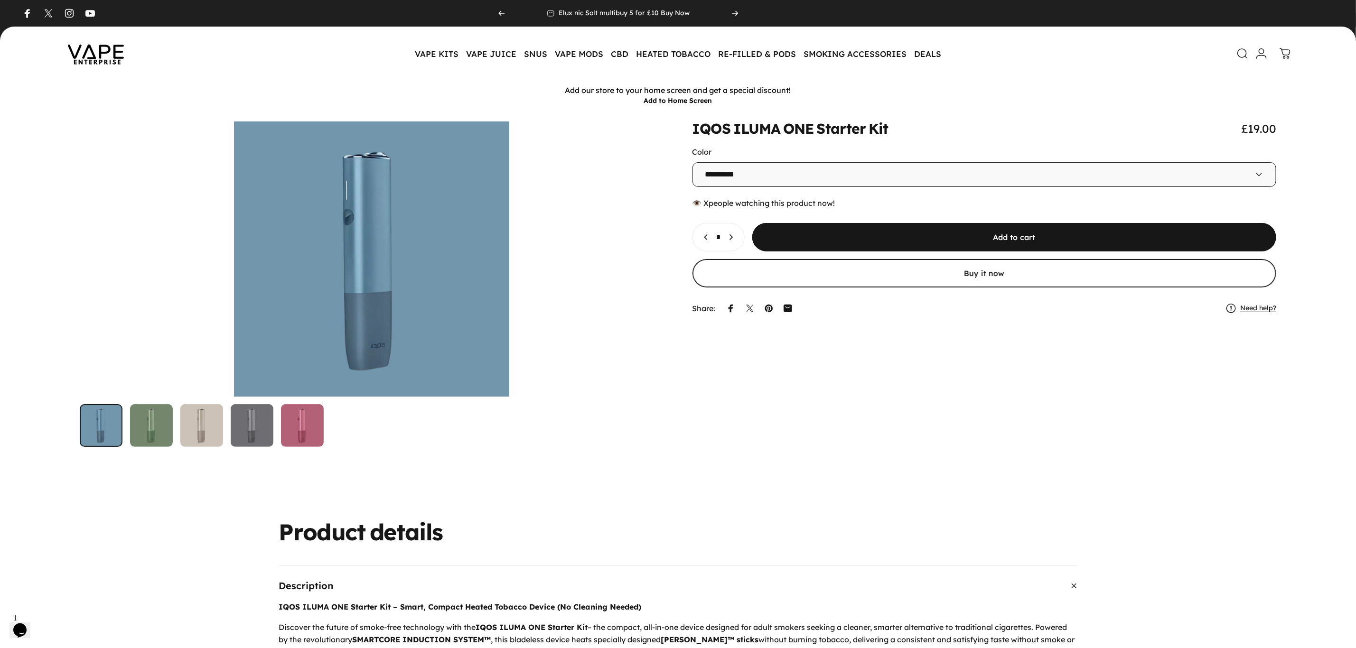
click at [89, 61] on img at bounding box center [95, 53] width 85 height 45
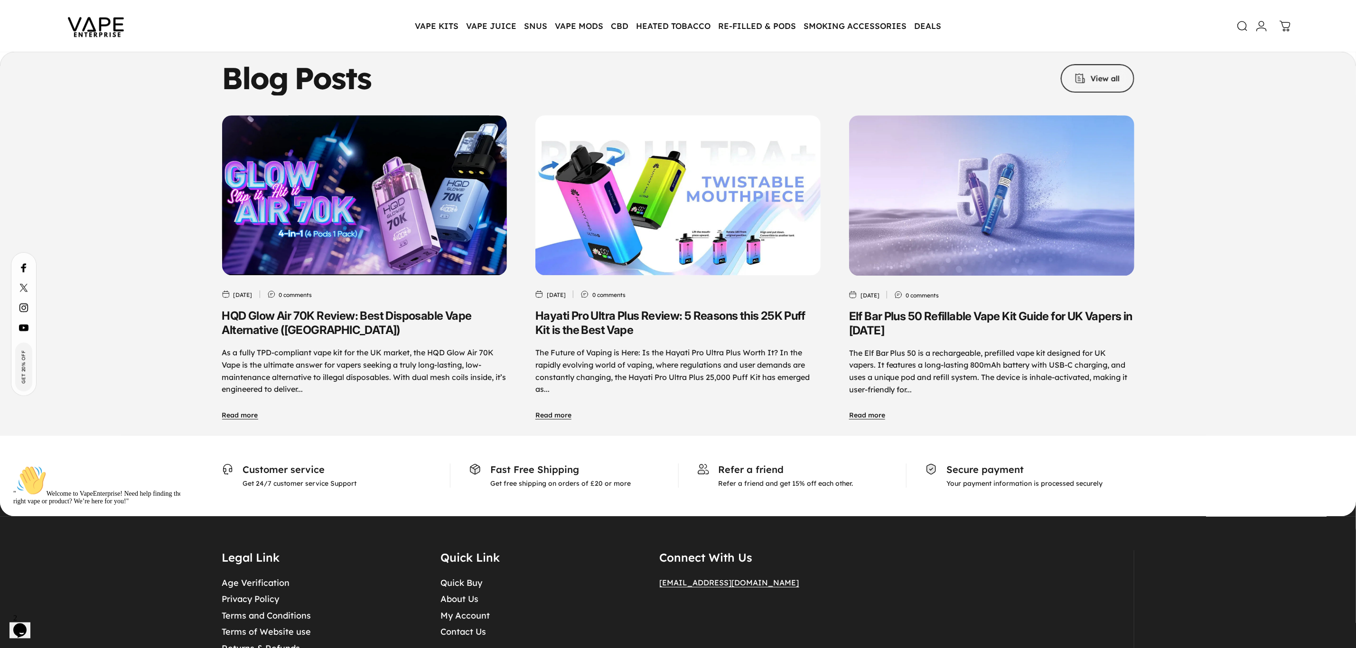
scroll to position [4556, 0]
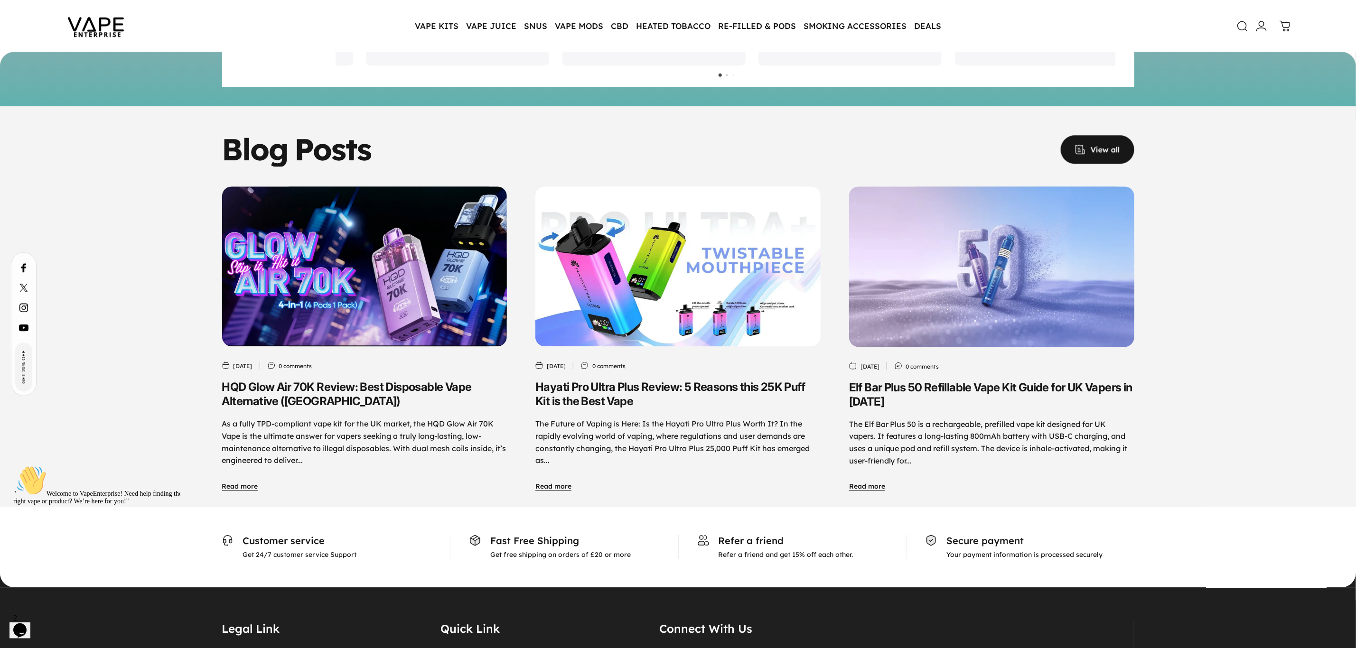
click at [1111, 121] on span at bounding box center [1097, 149] width 111 height 57
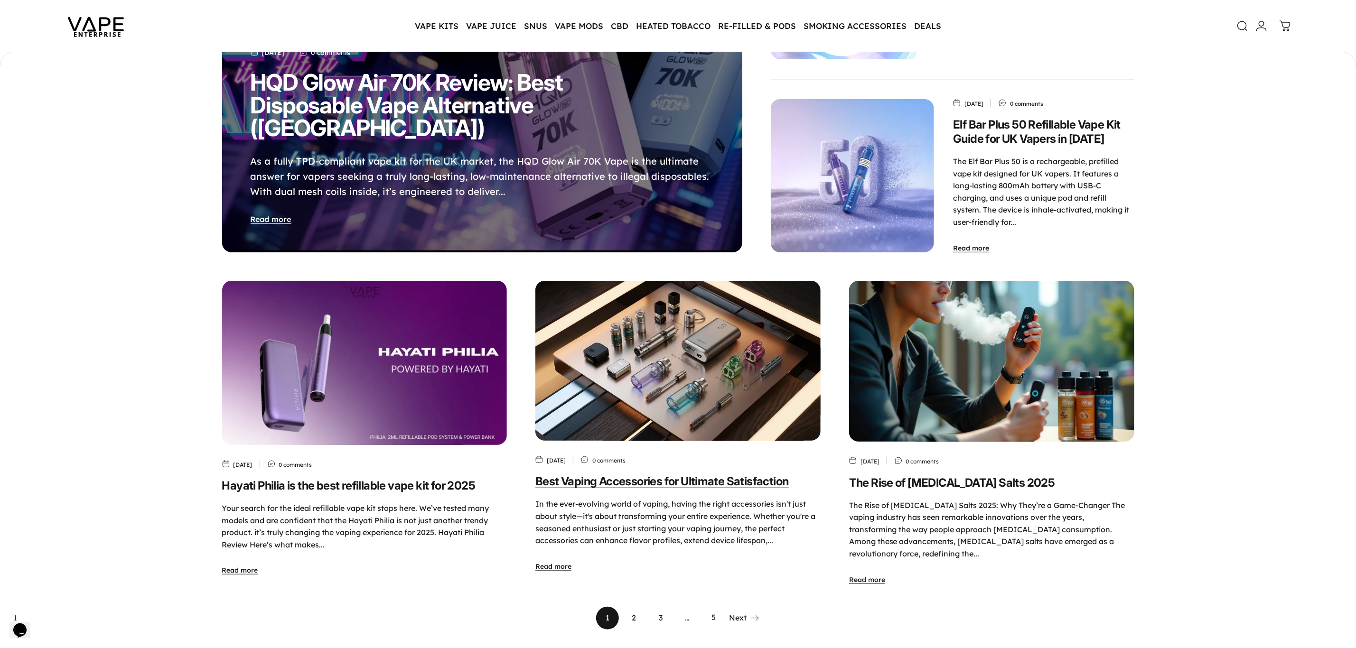
scroll to position [354, 0]
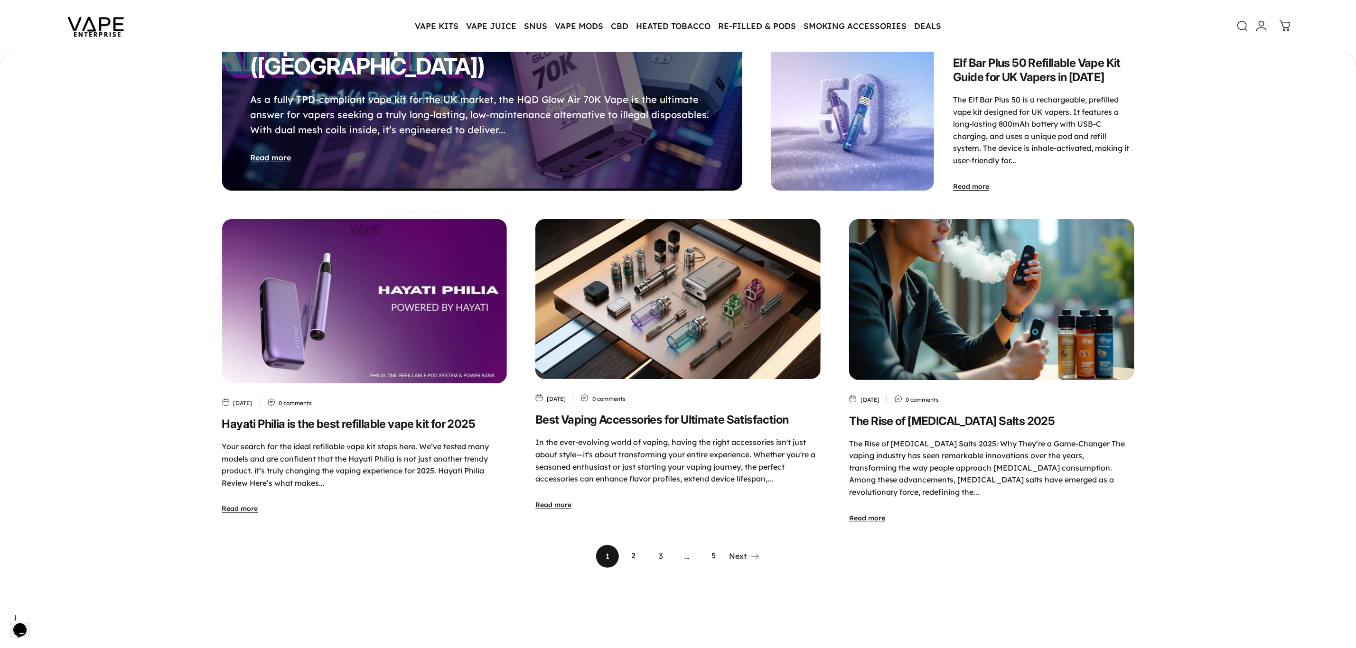
click at [631, 545] on link "2" at bounding box center [634, 556] width 23 height 23
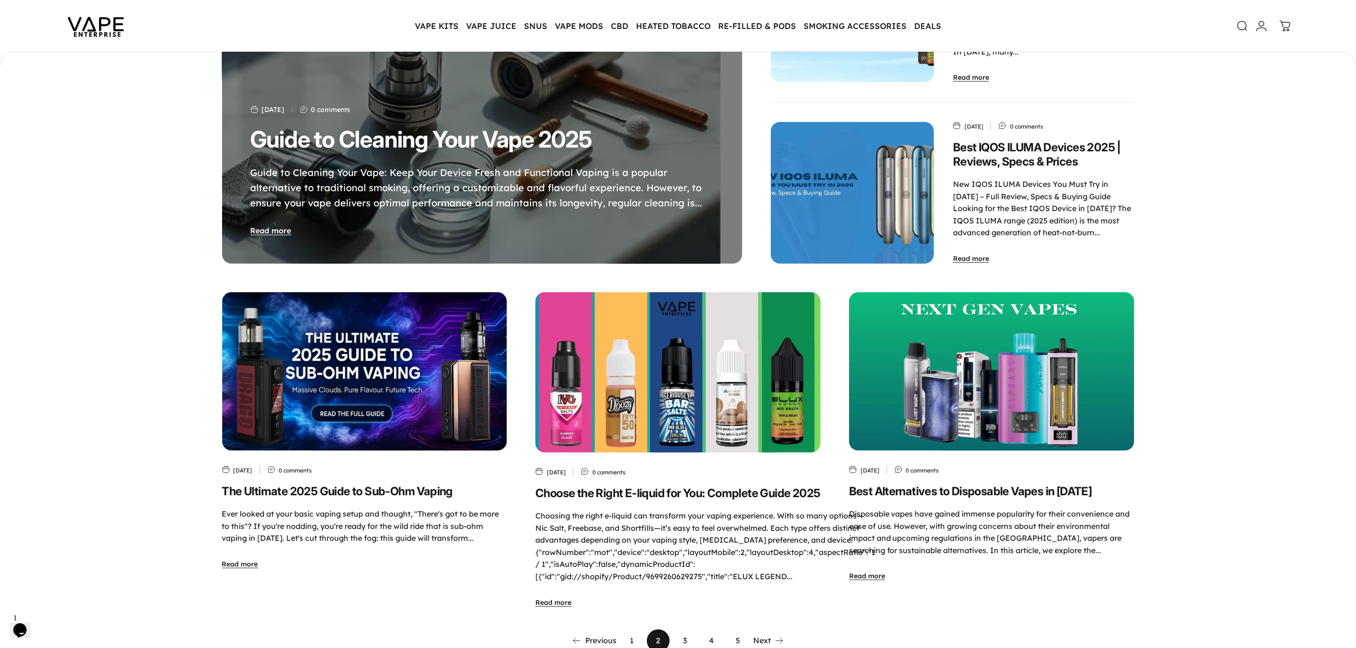
scroll to position [282, 0]
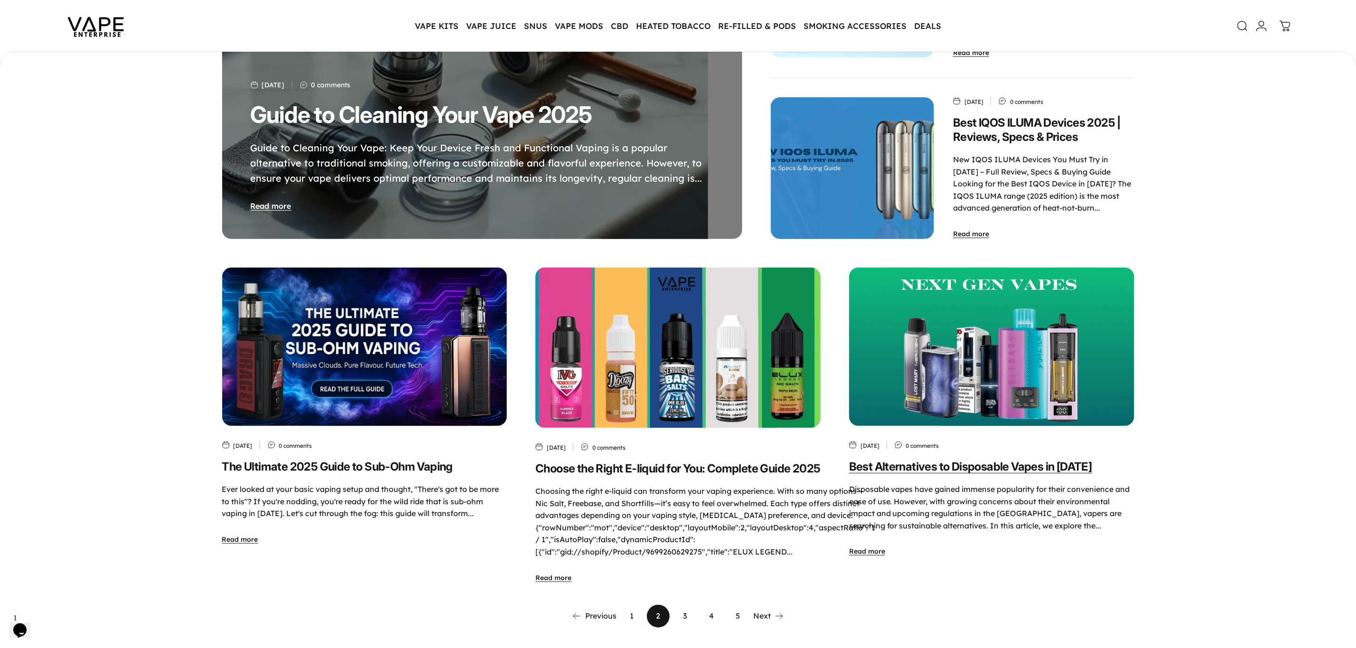
click at [937, 460] on link "Best Alternatives to Disposable Vapes in 2025" at bounding box center [970, 467] width 243 height 14
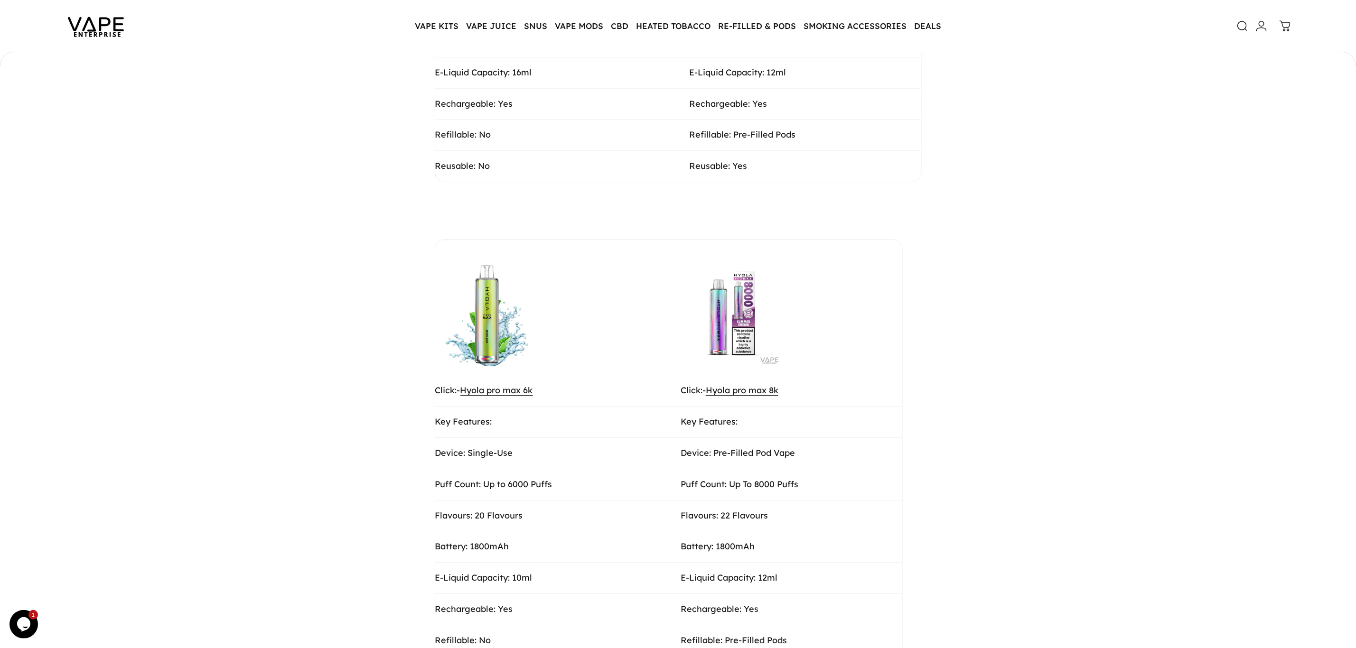
scroll to position [2065, 0]
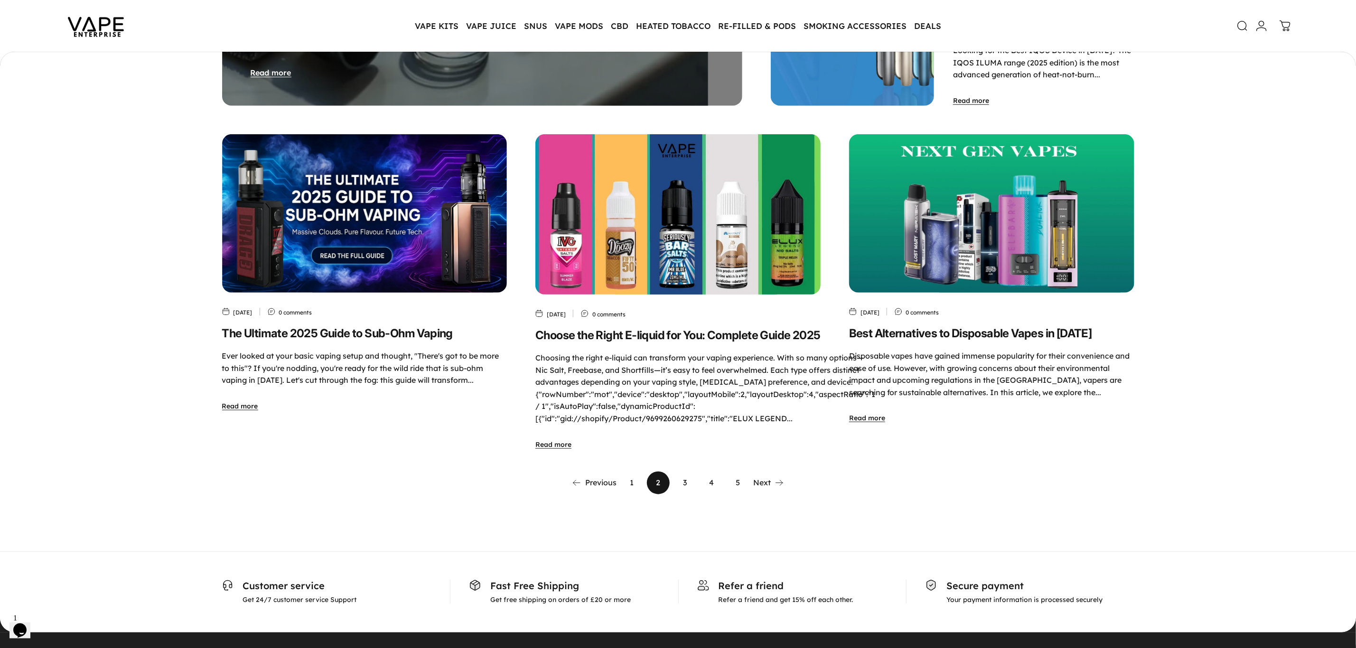
scroll to position [413, 0]
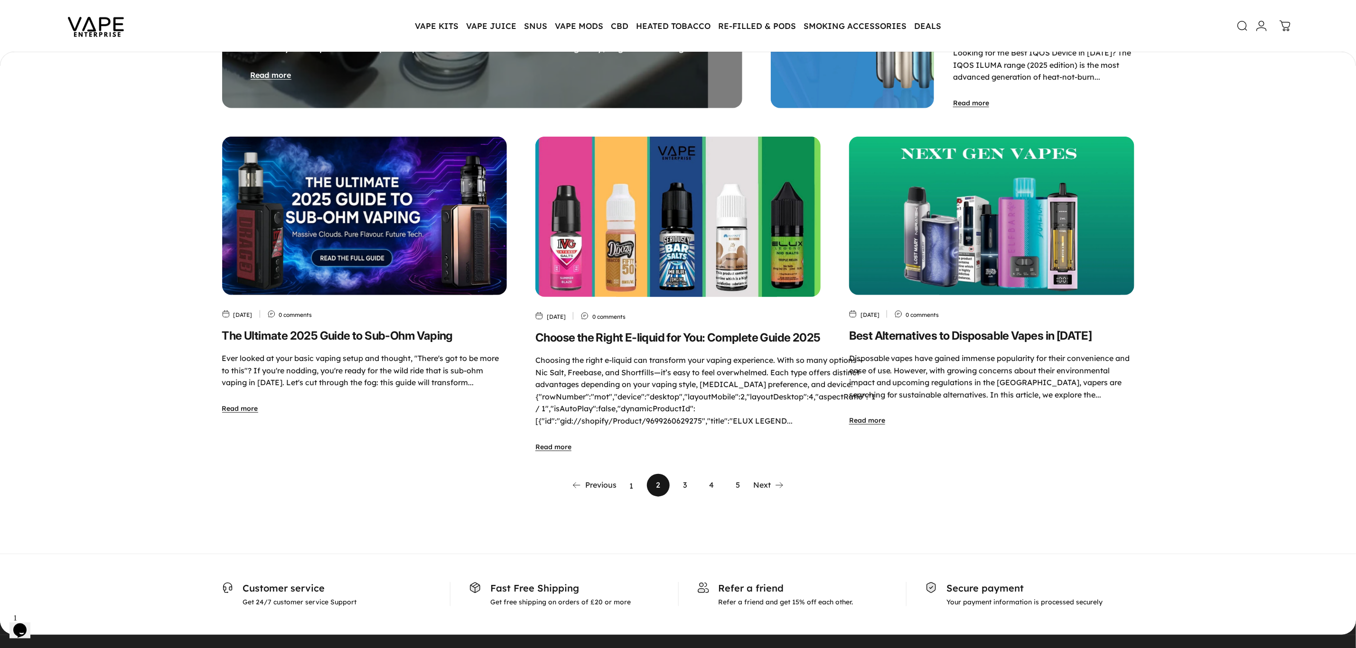
click at [629, 488] on link "1" at bounding box center [631, 485] width 23 height 23
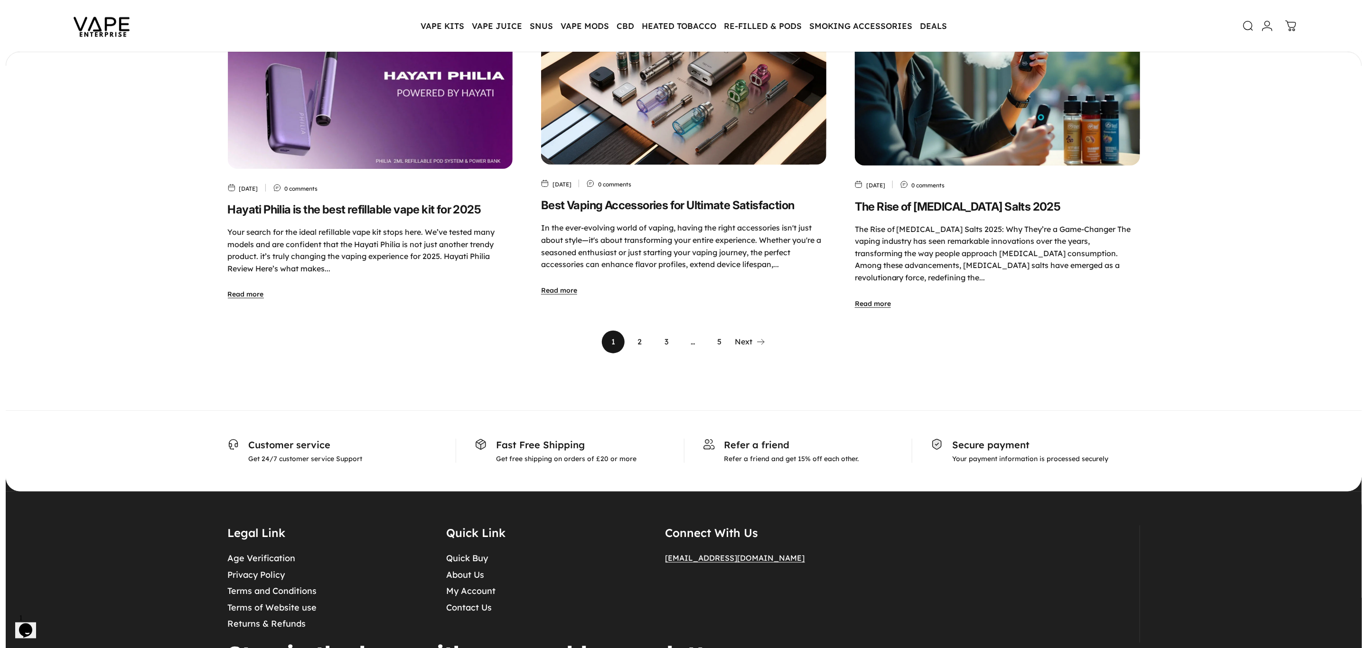
scroll to position [567, 0]
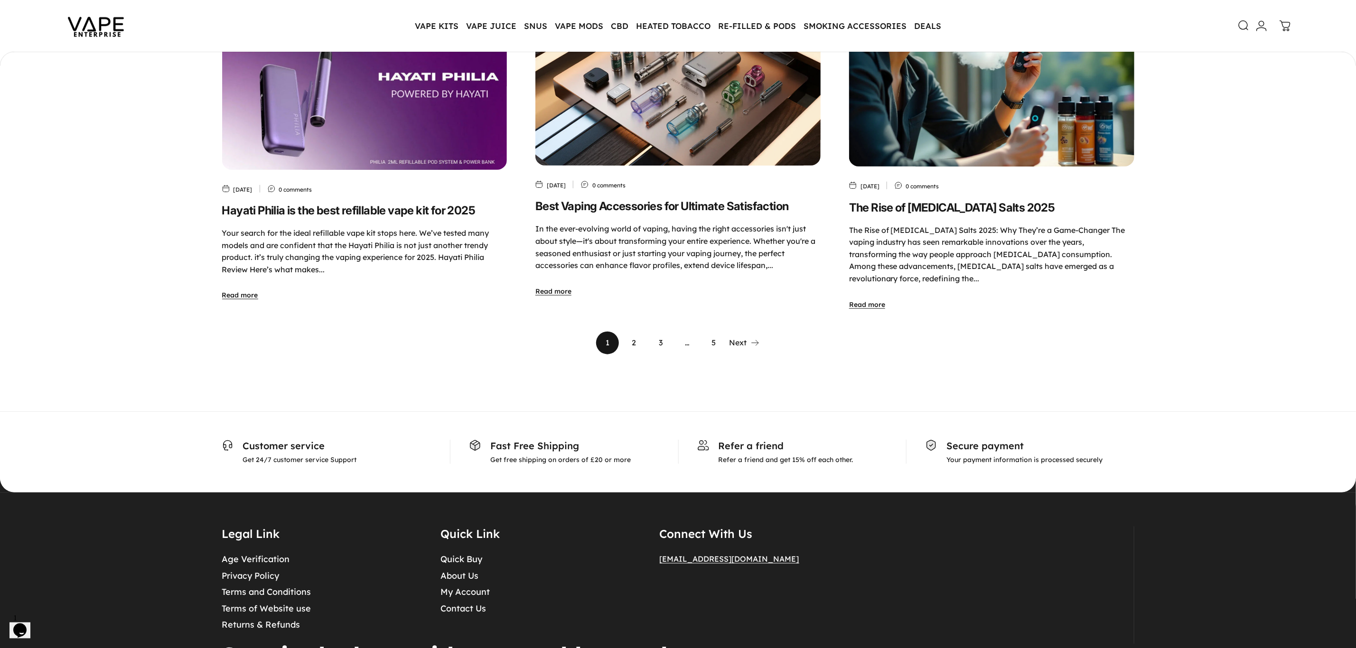
click at [1244, 22] on icon at bounding box center [1243, 24] width 11 height 11
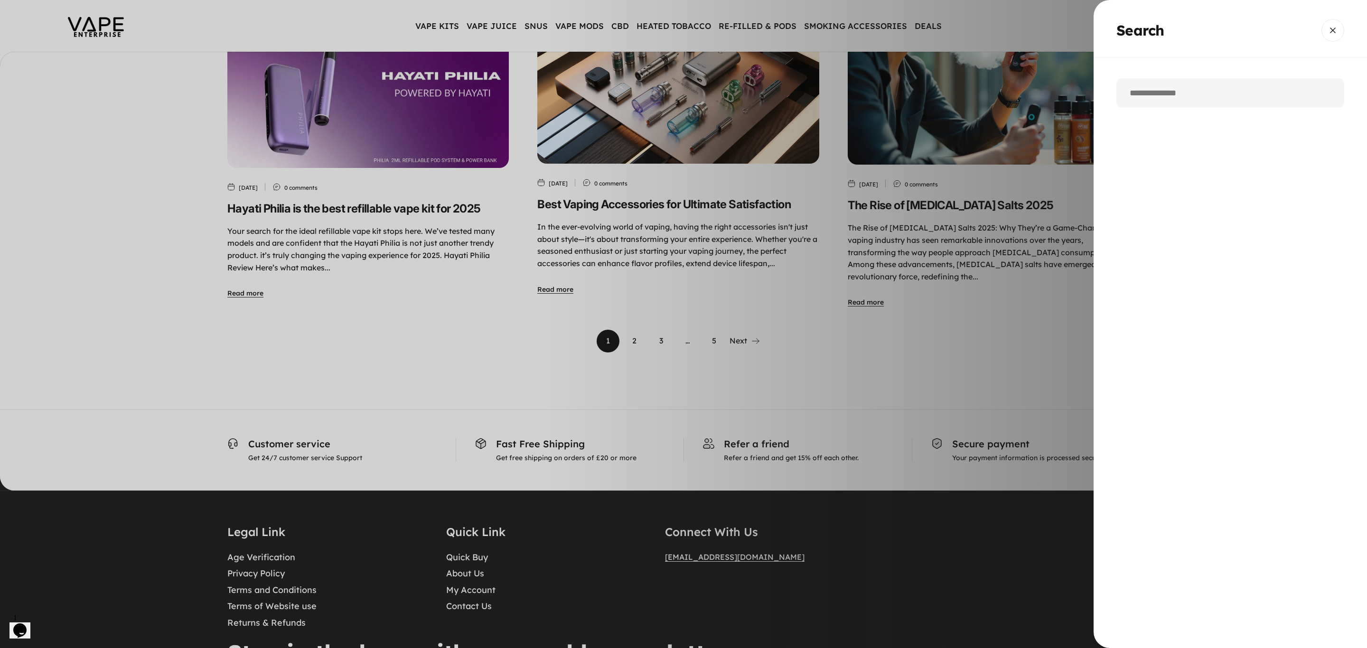
click at [1204, 103] on input "Search" at bounding box center [1230, 92] width 228 height 29
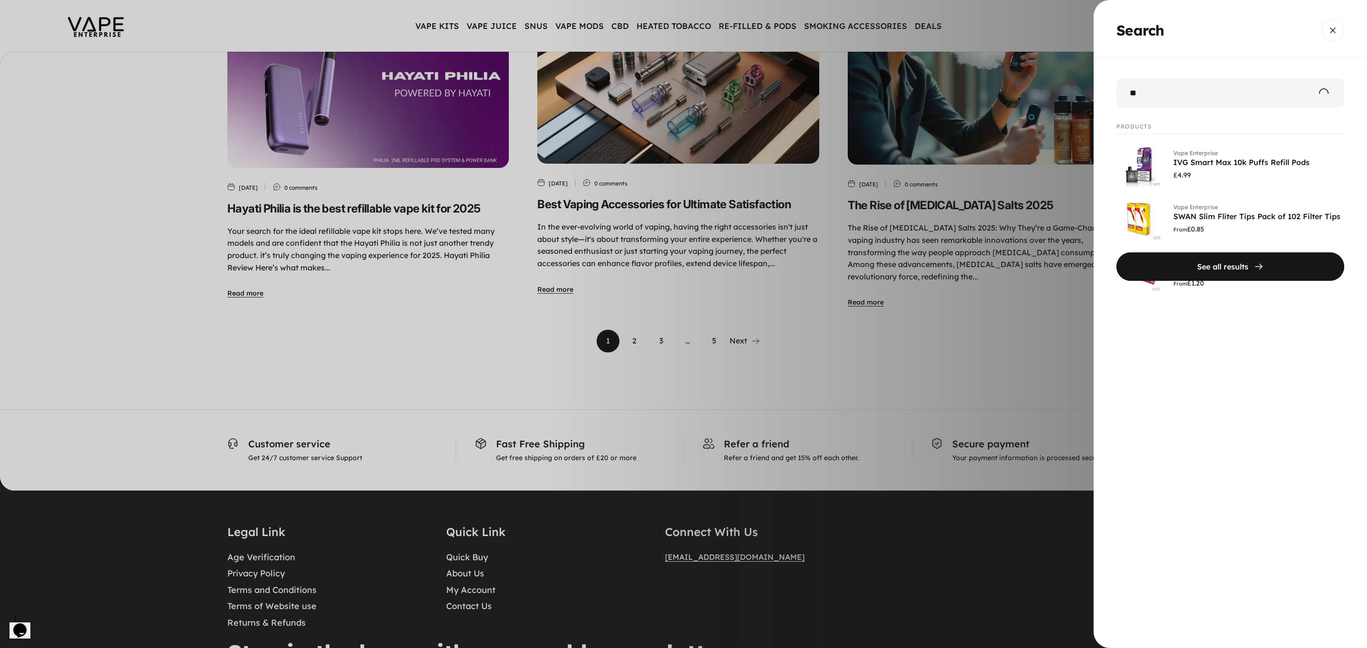
type input "*"
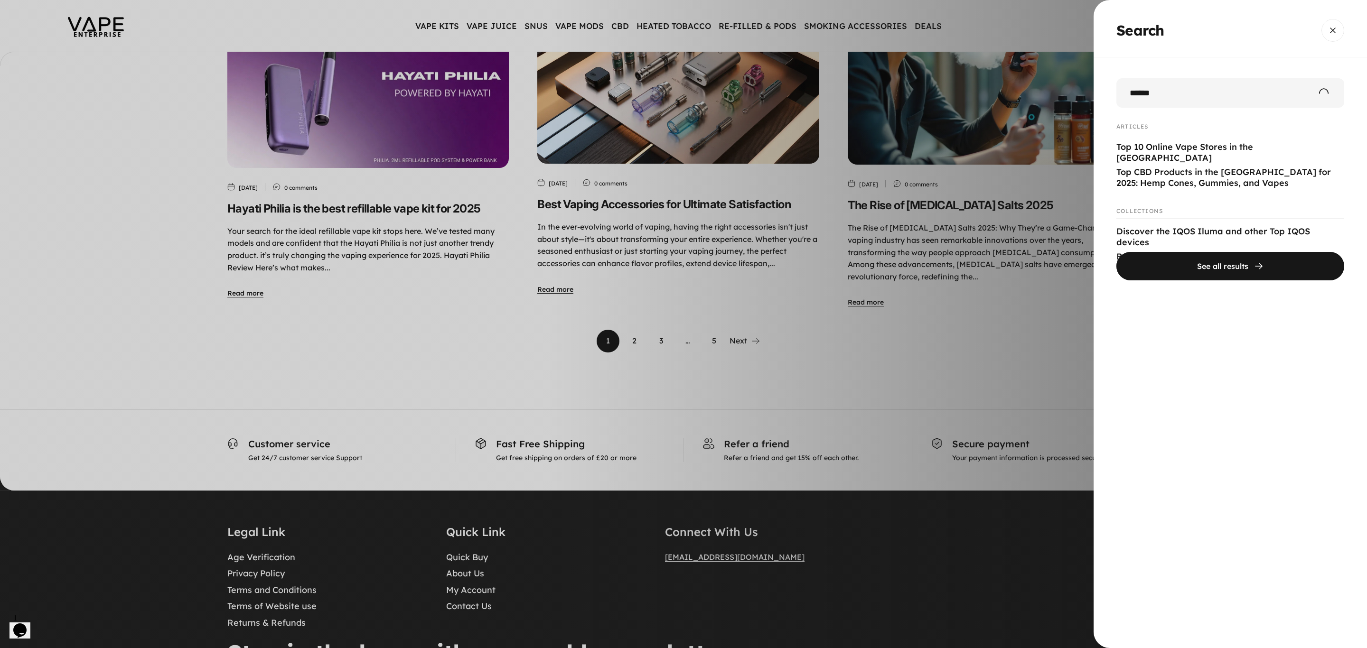
type input "******"
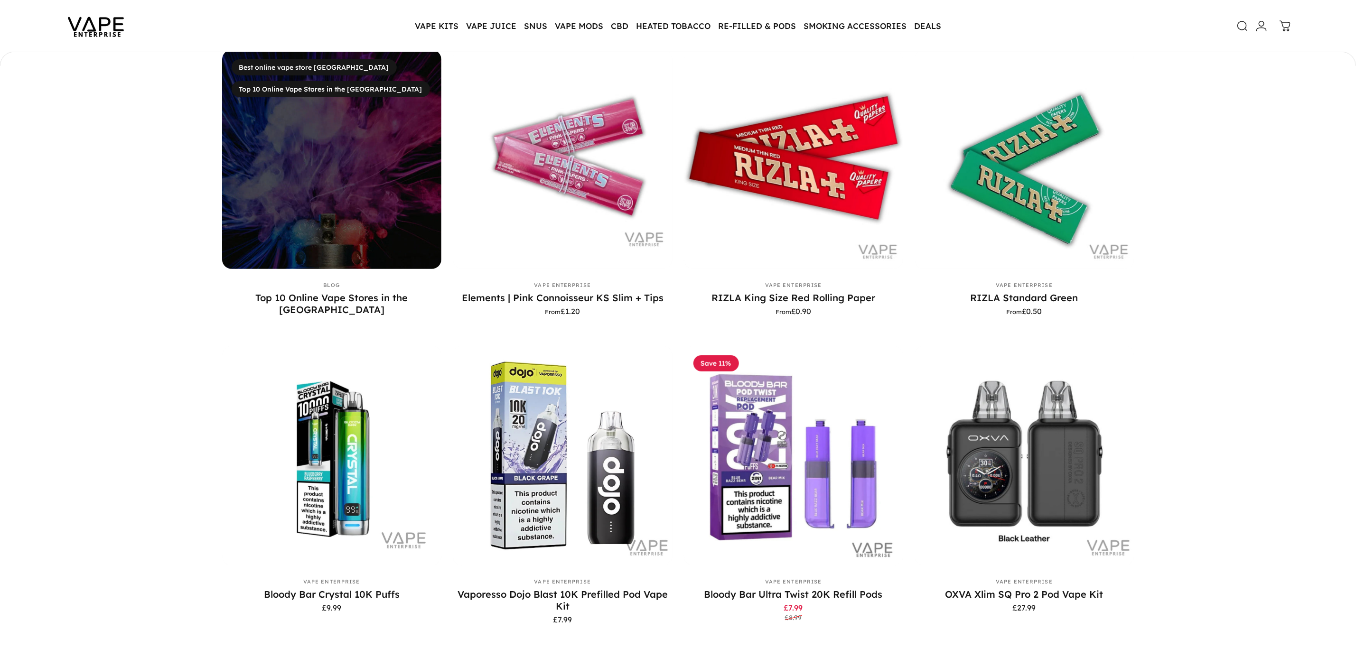
scroll to position [241, 0]
click at [337, 207] on img at bounding box center [331, 160] width 231 height 231
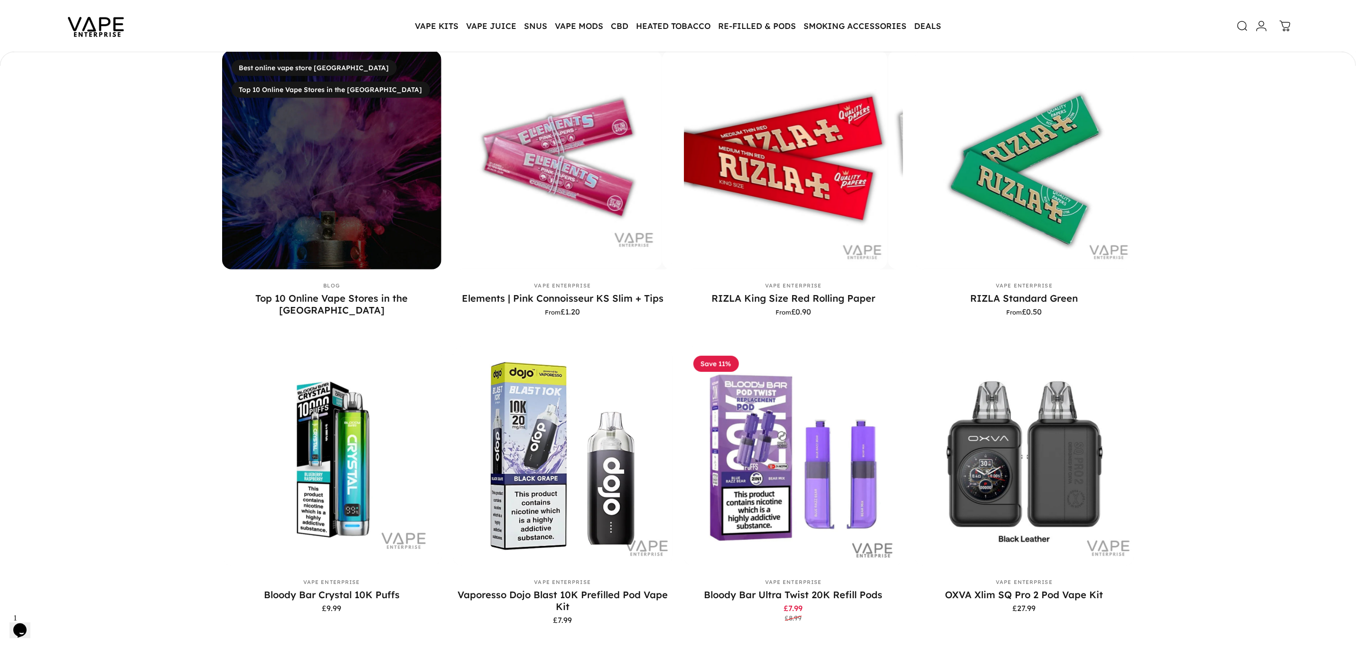
scroll to position [0, 0]
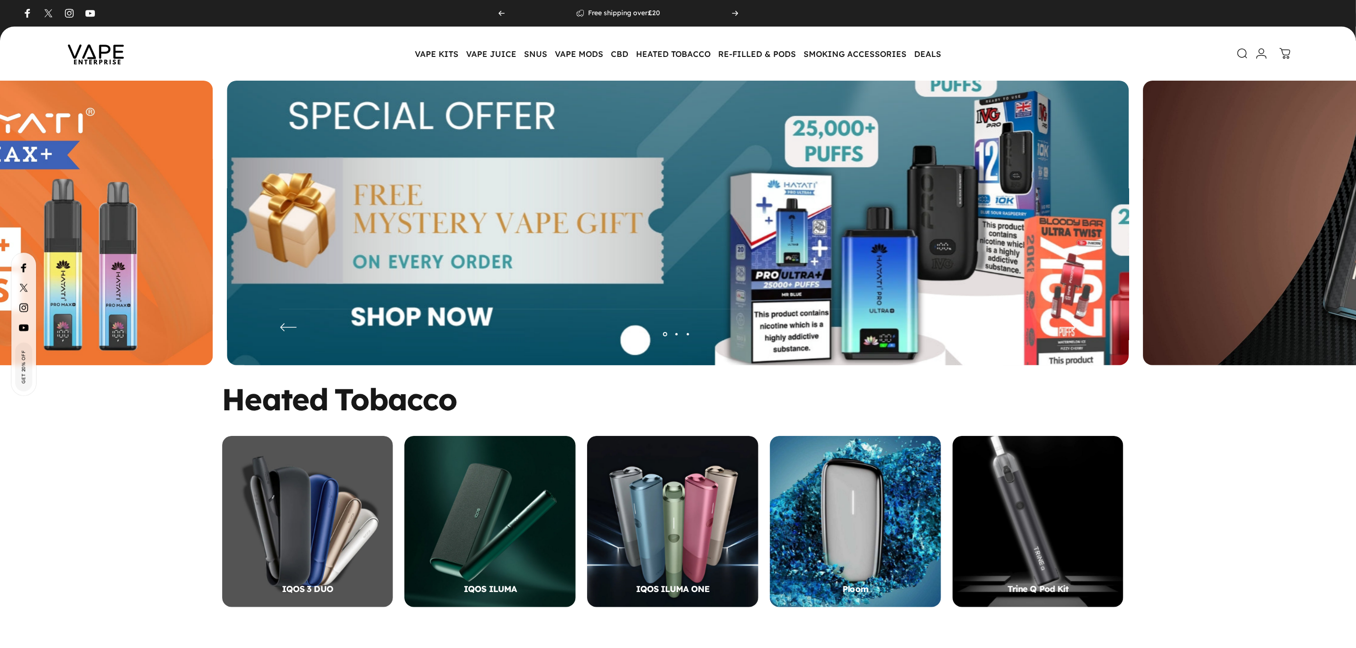
click at [805, 265] on img at bounding box center [678, 230] width 1172 height 389
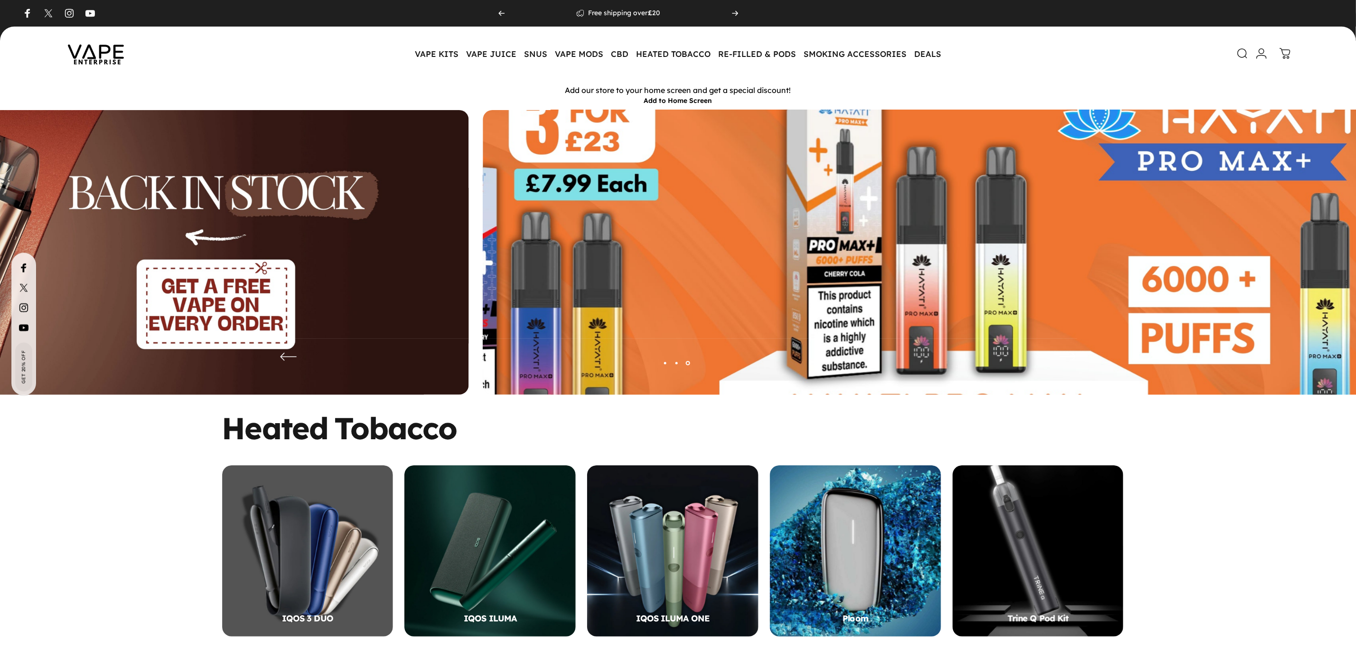
click at [927, 232] on img at bounding box center [934, 259] width 1172 height 389
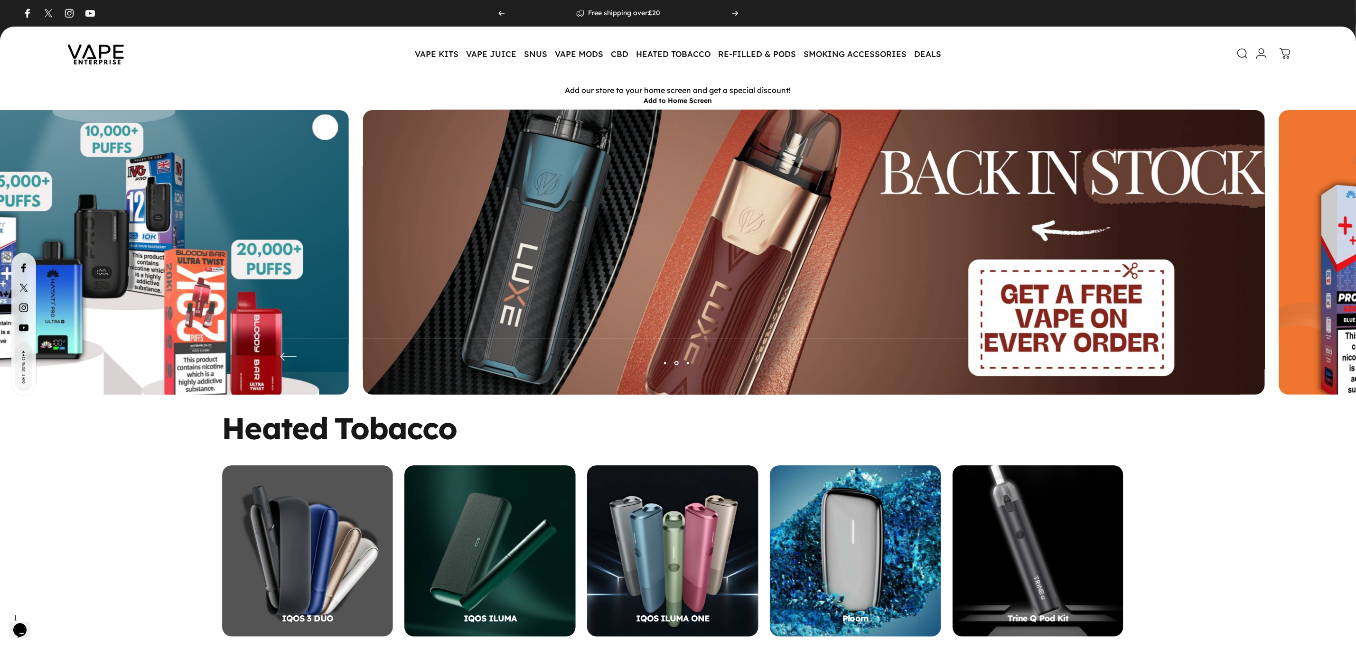
click at [914, 219] on img at bounding box center [814, 259] width 1172 height 389
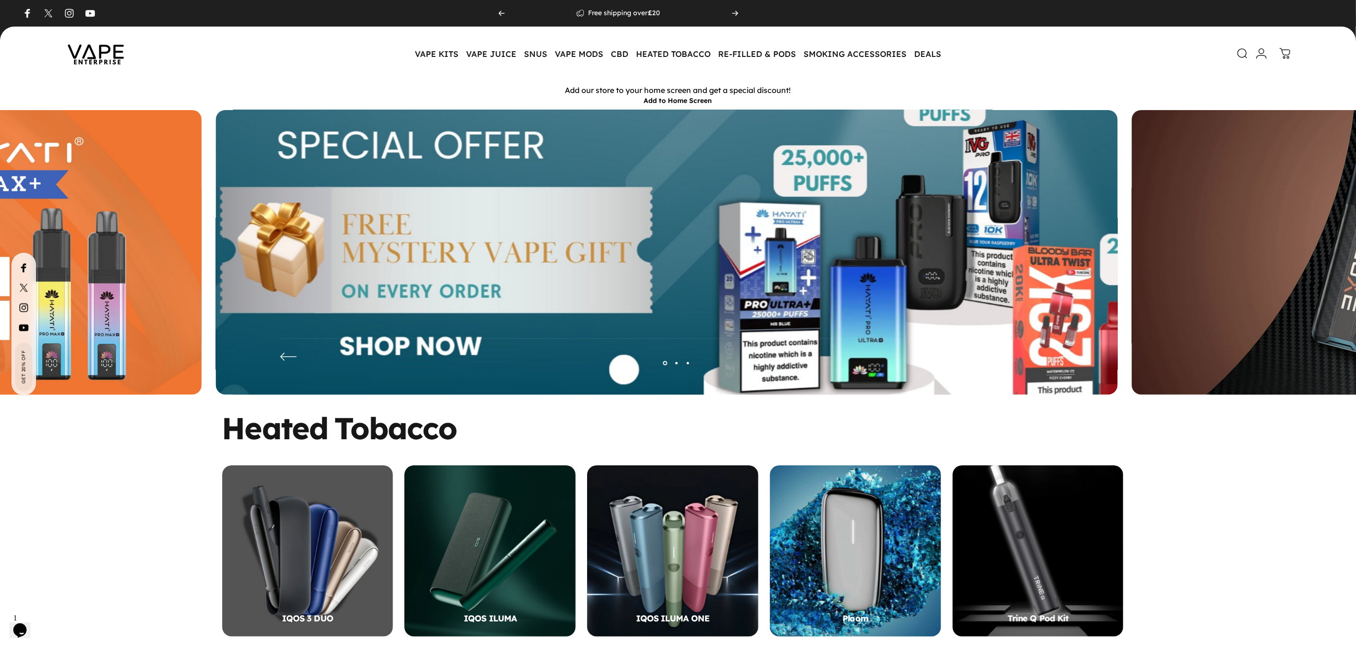
click at [559, 221] on img at bounding box center [667, 259] width 1172 height 389
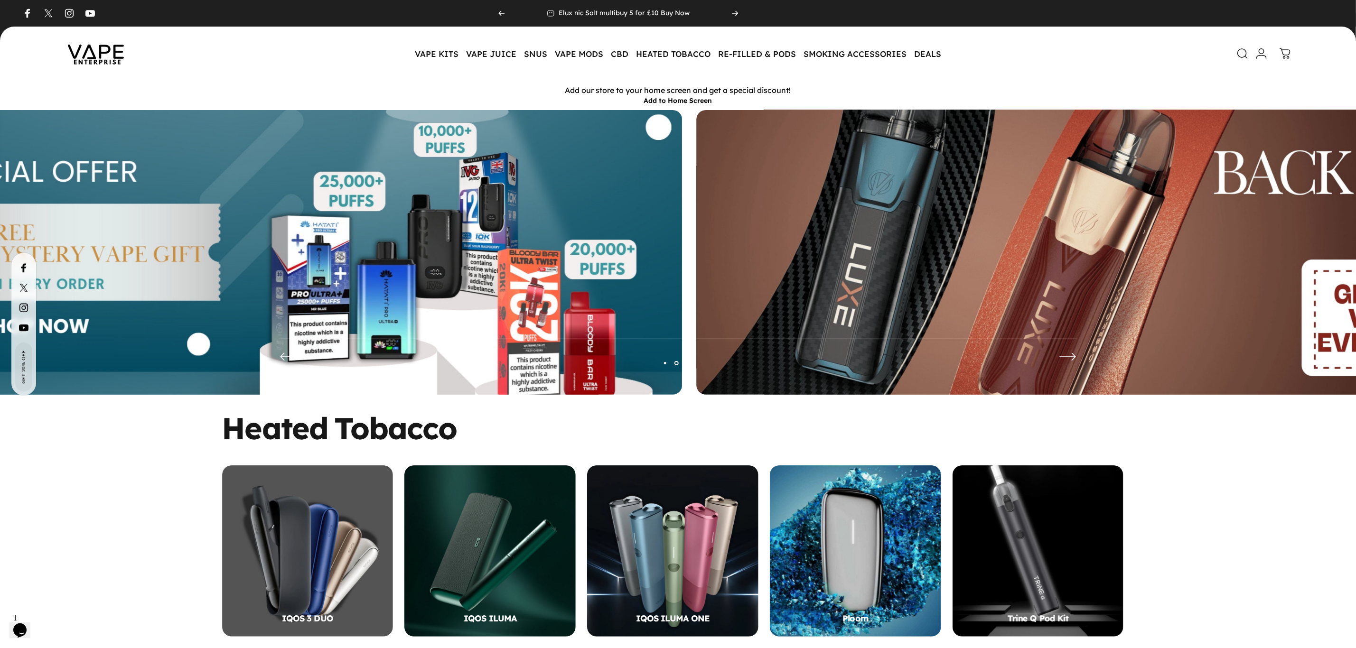
click at [1000, 254] on img at bounding box center [1147, 259] width 1172 height 389
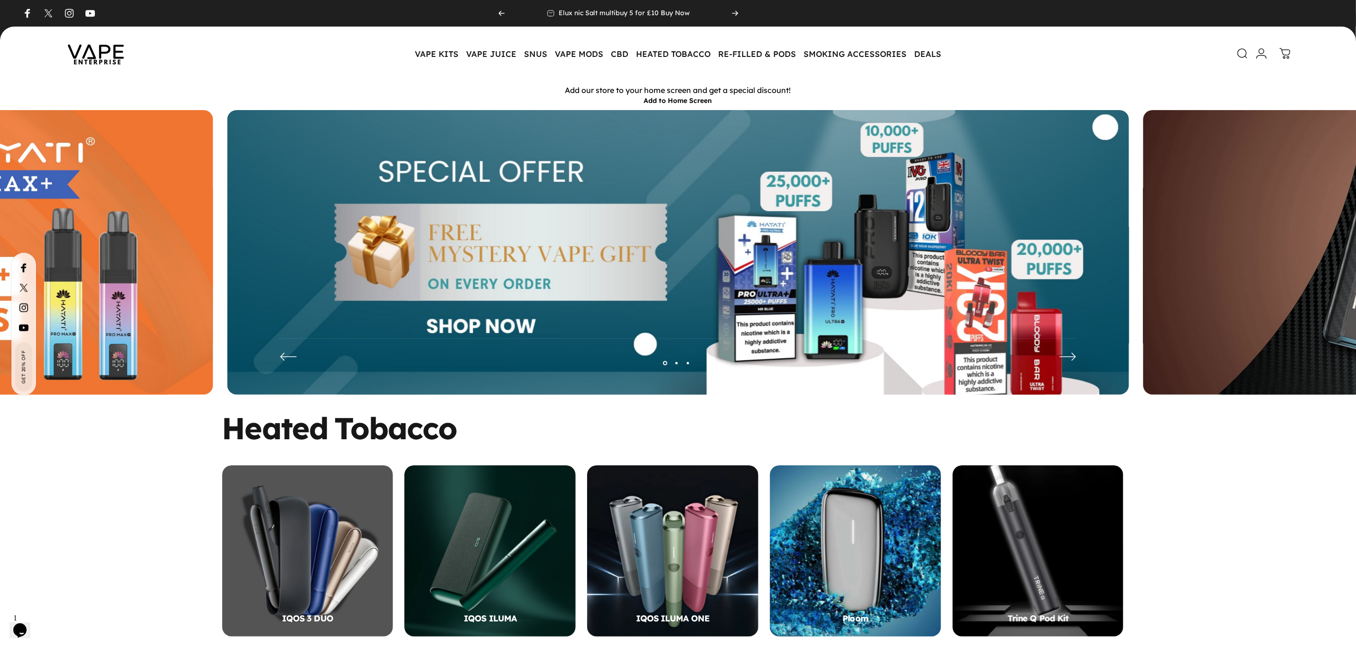
click at [1068, 252] on img at bounding box center [678, 259] width 902 height 299
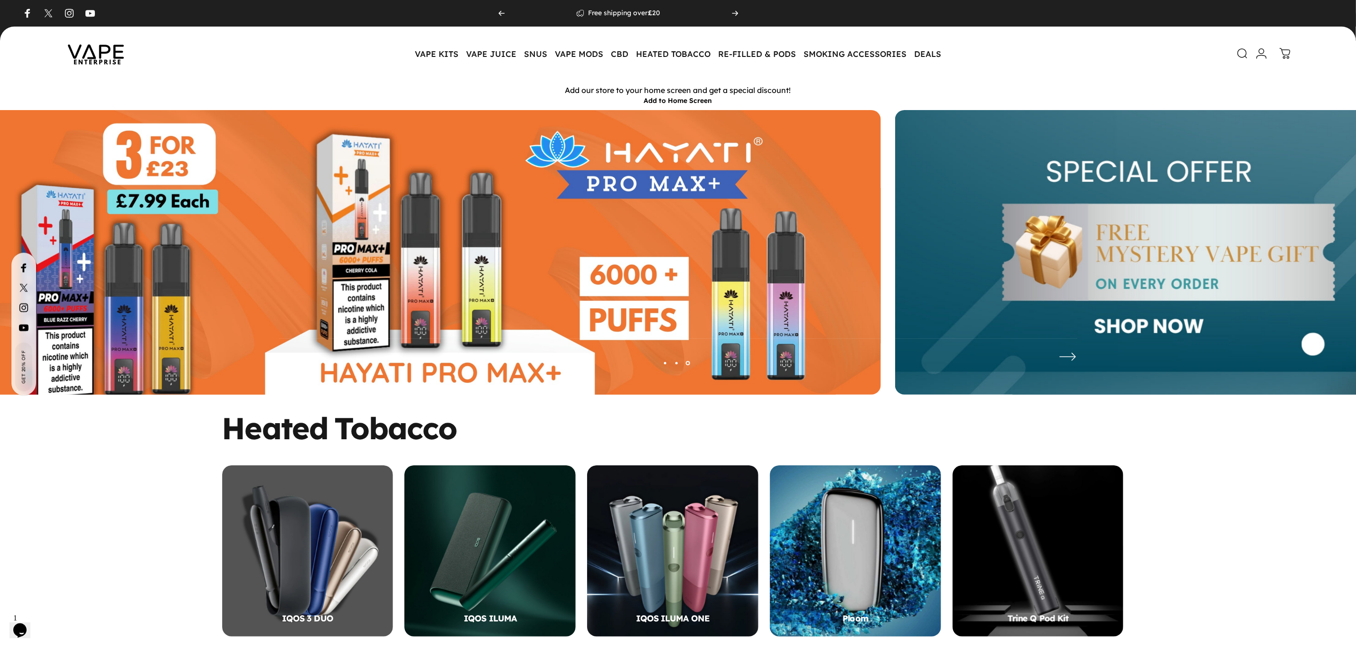
click at [532, 187] on img at bounding box center [430, 259] width 902 height 299
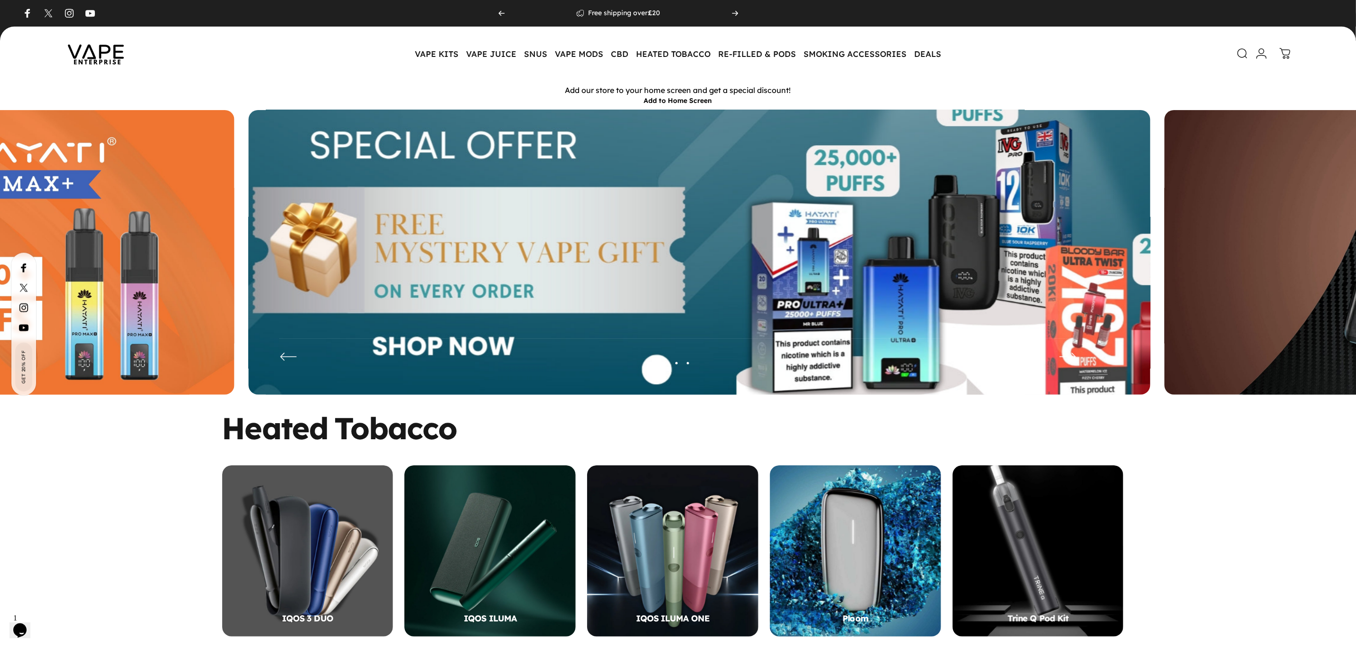
click at [607, 177] on img at bounding box center [699, 259] width 1172 height 389
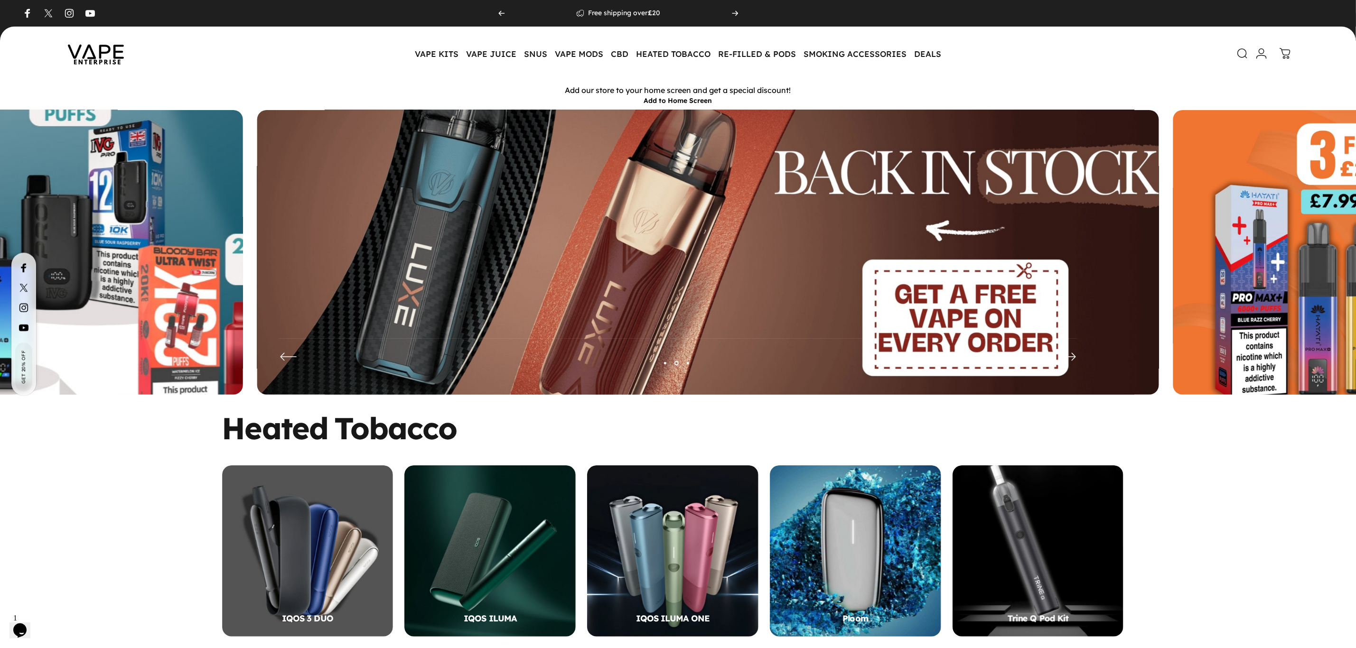
click at [532, 185] on img at bounding box center [708, 259] width 1172 height 389
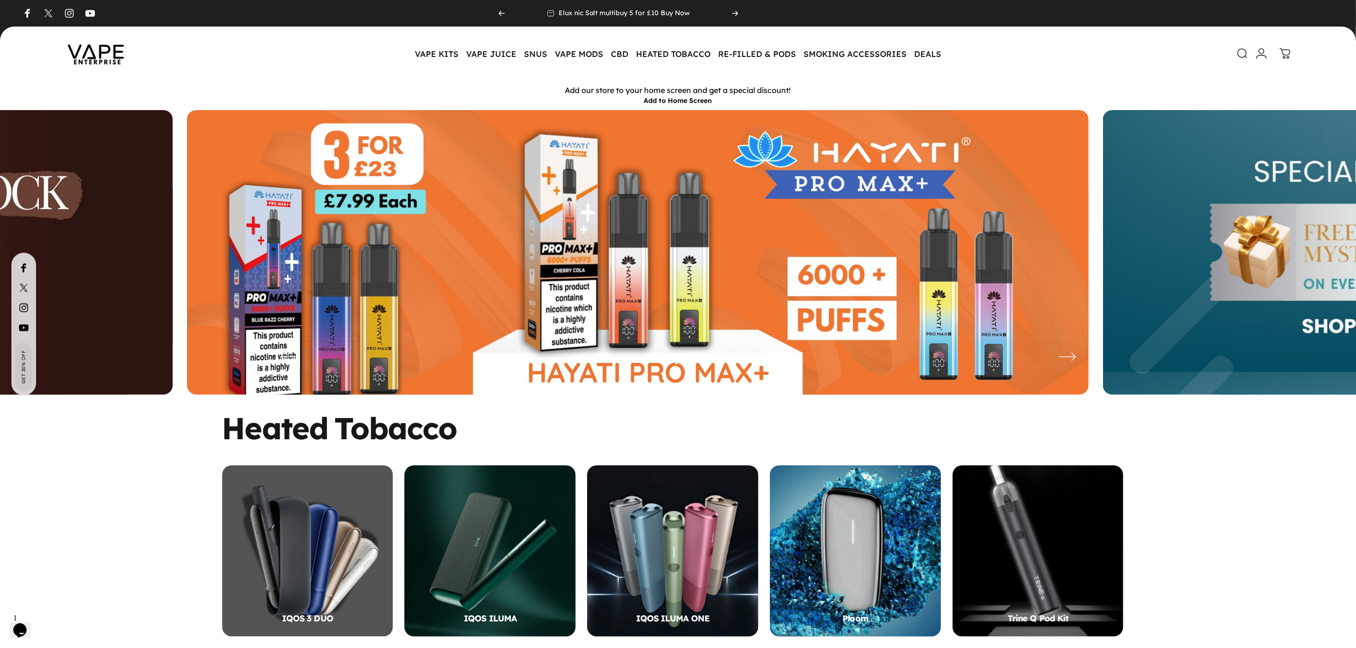
click at [666, 228] on img at bounding box center [638, 259] width 902 height 299
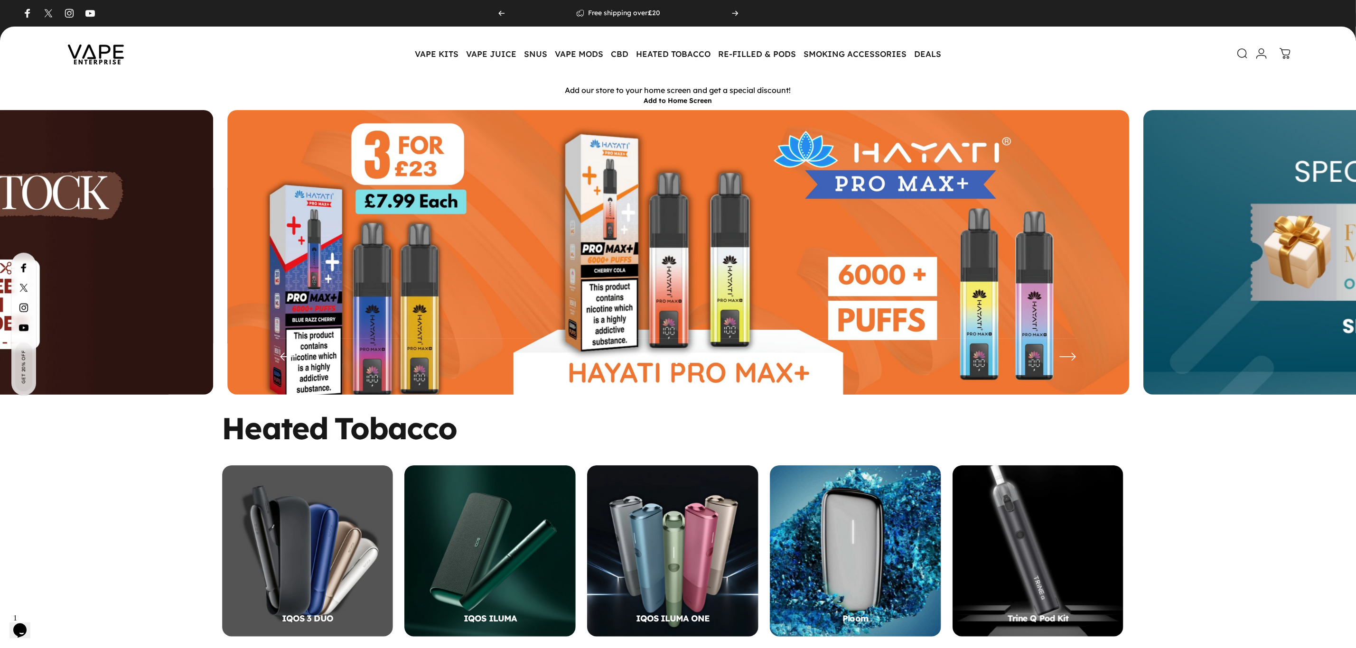
click at [456, 236] on img at bounding box center [678, 259] width 902 height 299
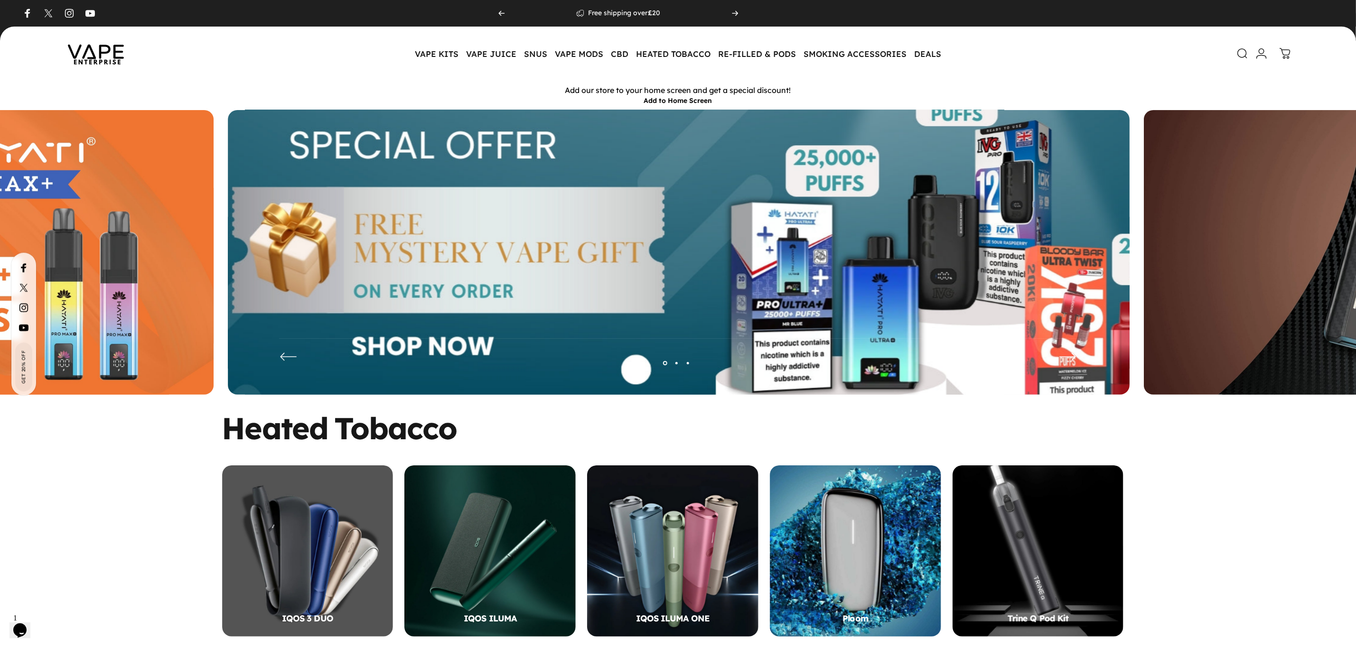
click at [594, 210] on img at bounding box center [679, 259] width 1172 height 389
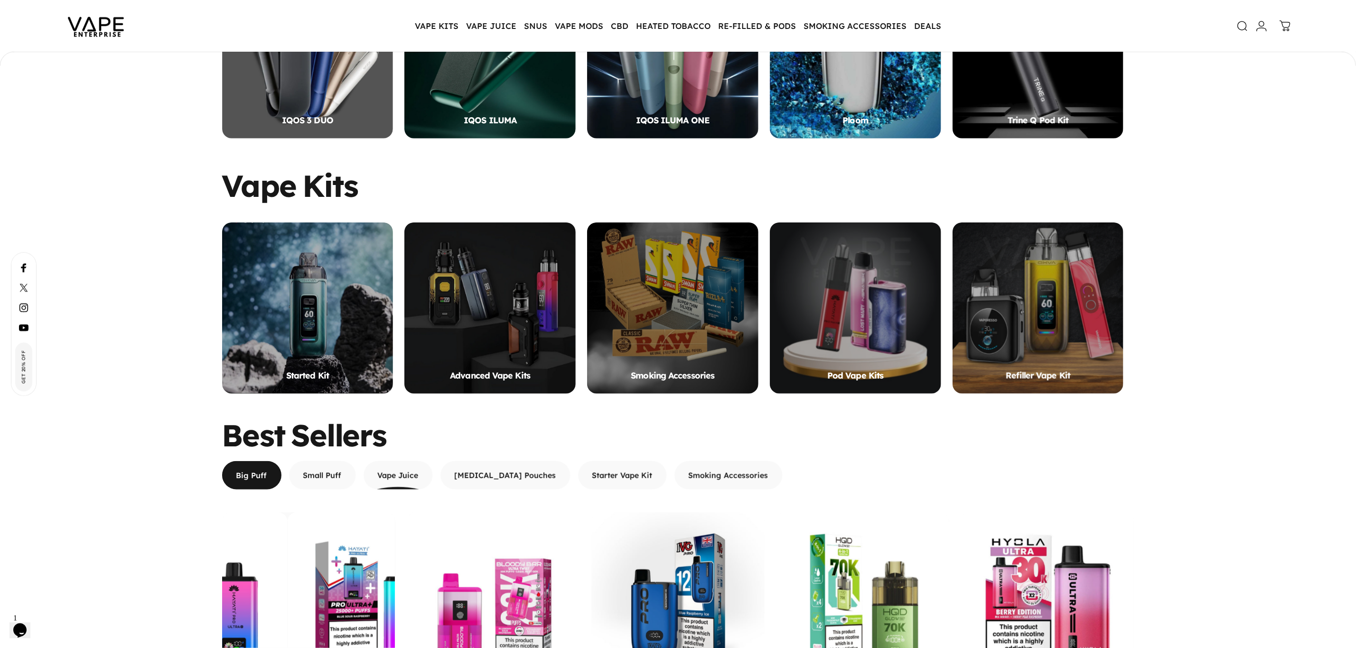
scroll to position [852, 0]
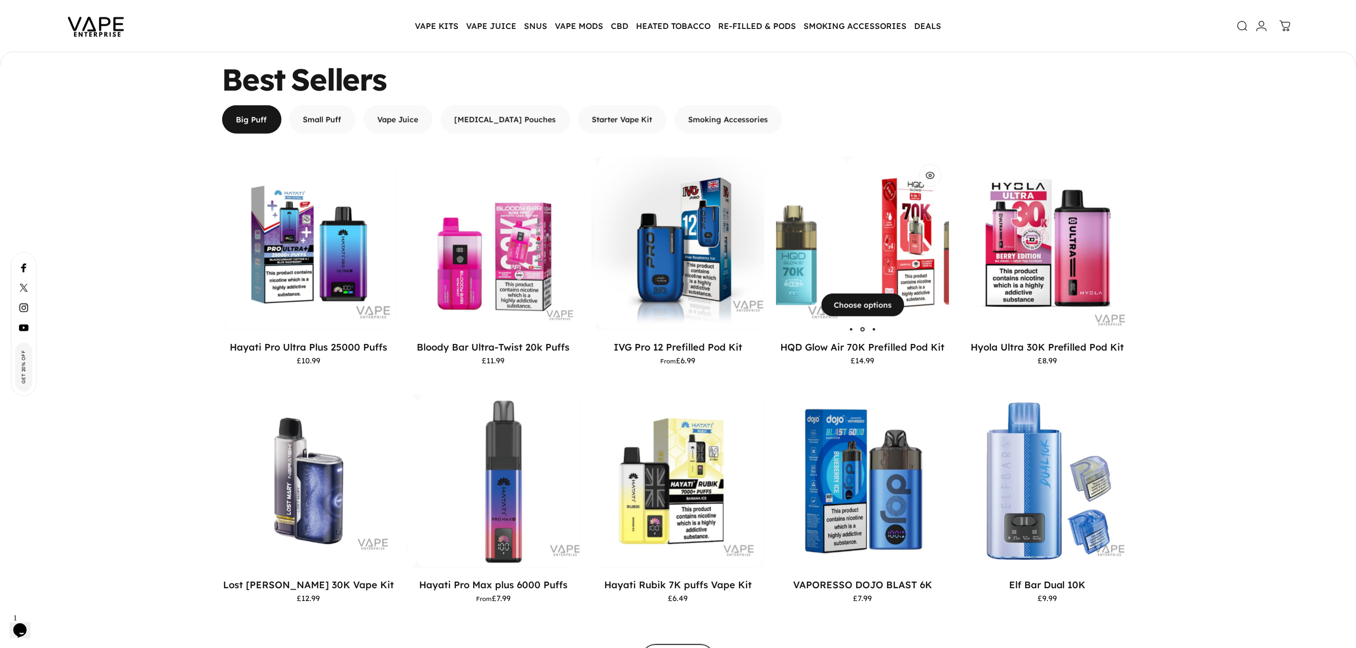
click at [675, 285] on div "HQD Glow Air 70K Prefilled Pod Kit" at bounding box center [587, 243] width 173 height 173
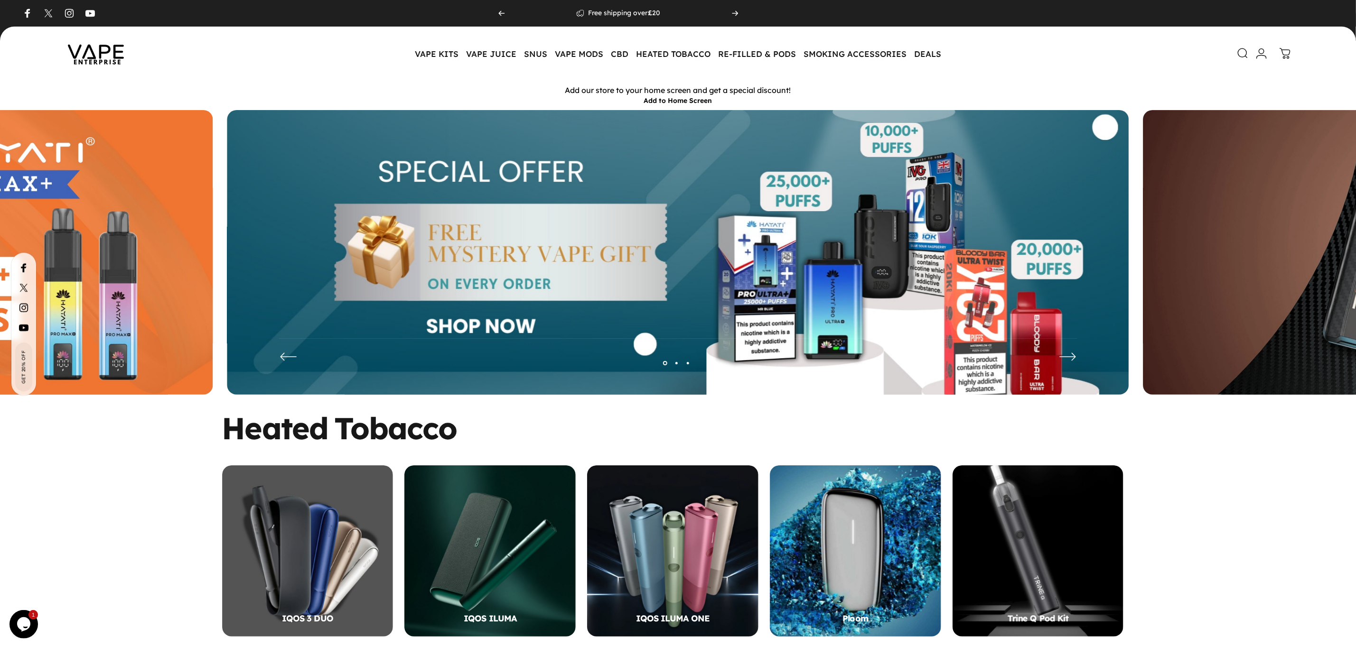
click at [1239, 51] on icon at bounding box center [1243, 52] width 11 height 11
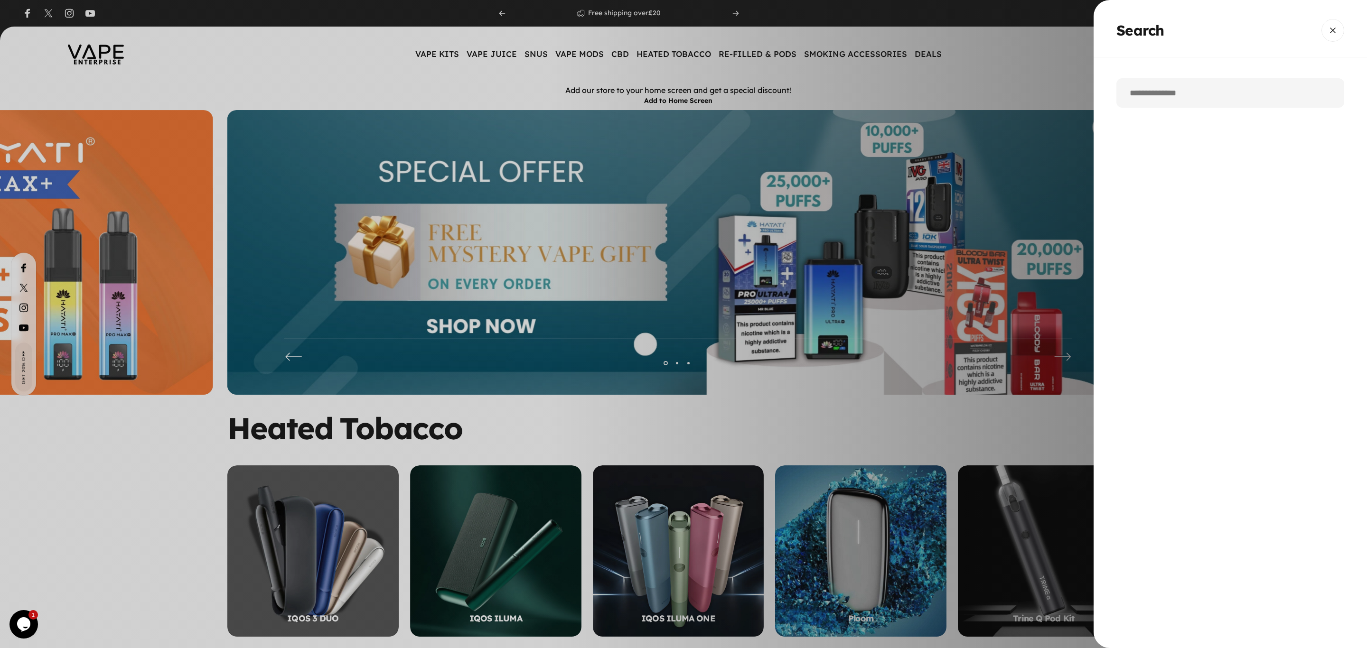
click at [1166, 95] on input "Search" at bounding box center [1230, 92] width 228 height 29
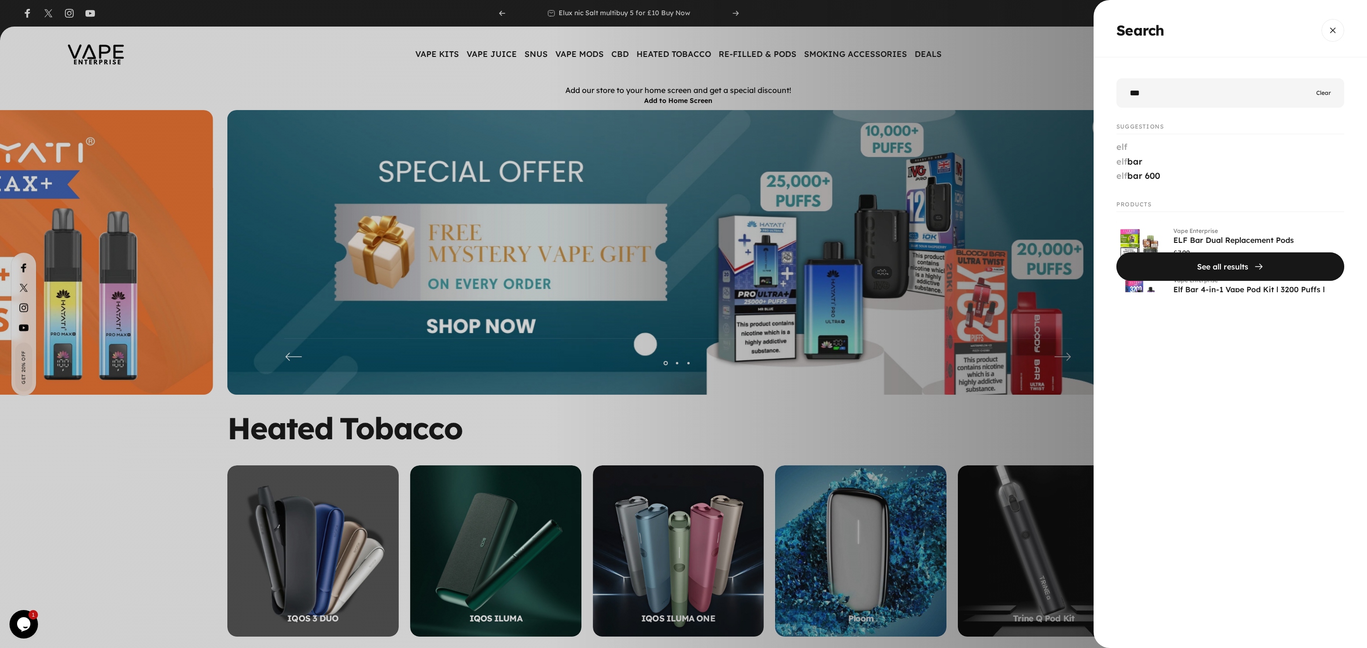
type input "***"
click at [1116, 253] on button "See all results" at bounding box center [1230, 267] width 228 height 28
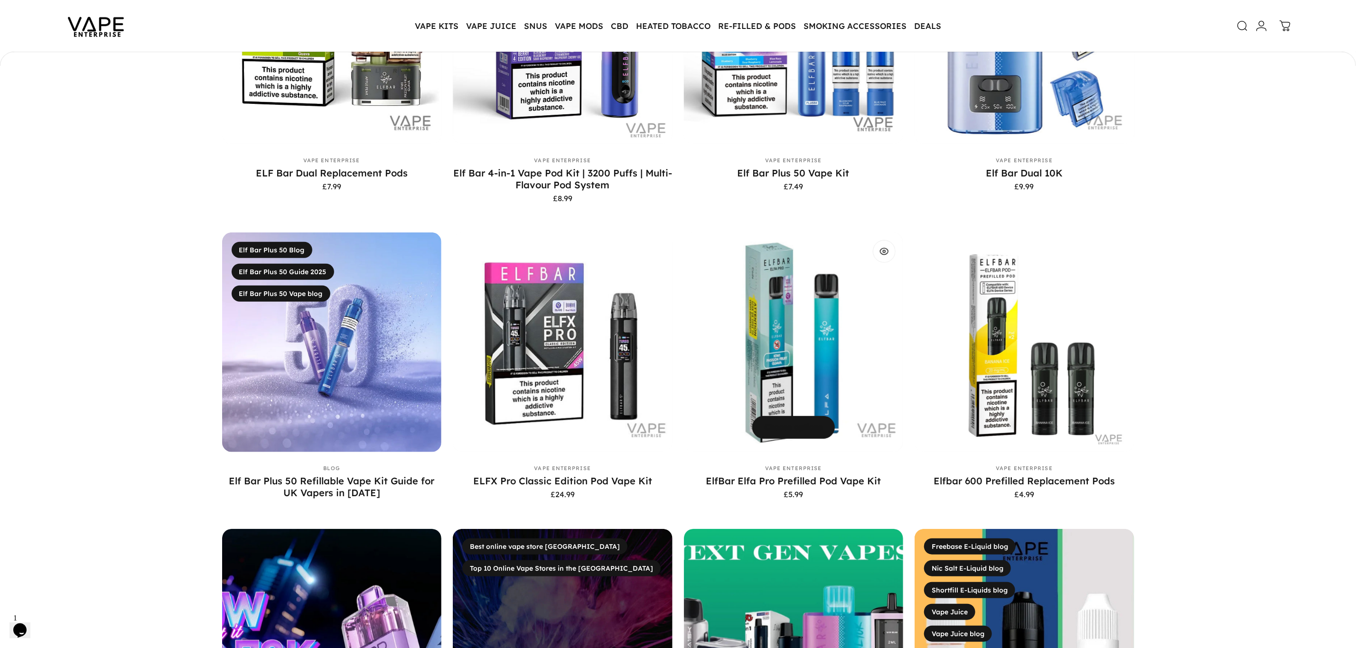
scroll to position [452, 0]
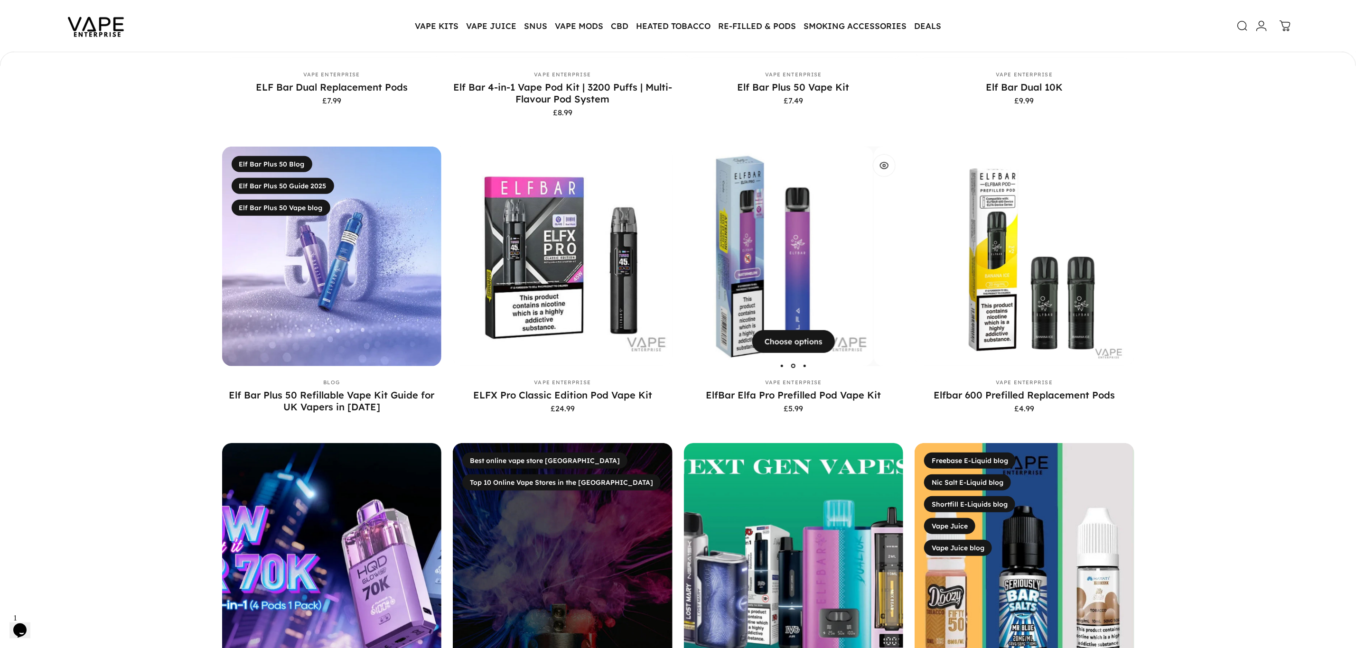
click at [806, 233] on img "ElfBar Elfa Pro Prefilled Pod Vape Kit" at bounding box center [764, 257] width 220 height 220
